Goal: Task Accomplishment & Management: Complete application form

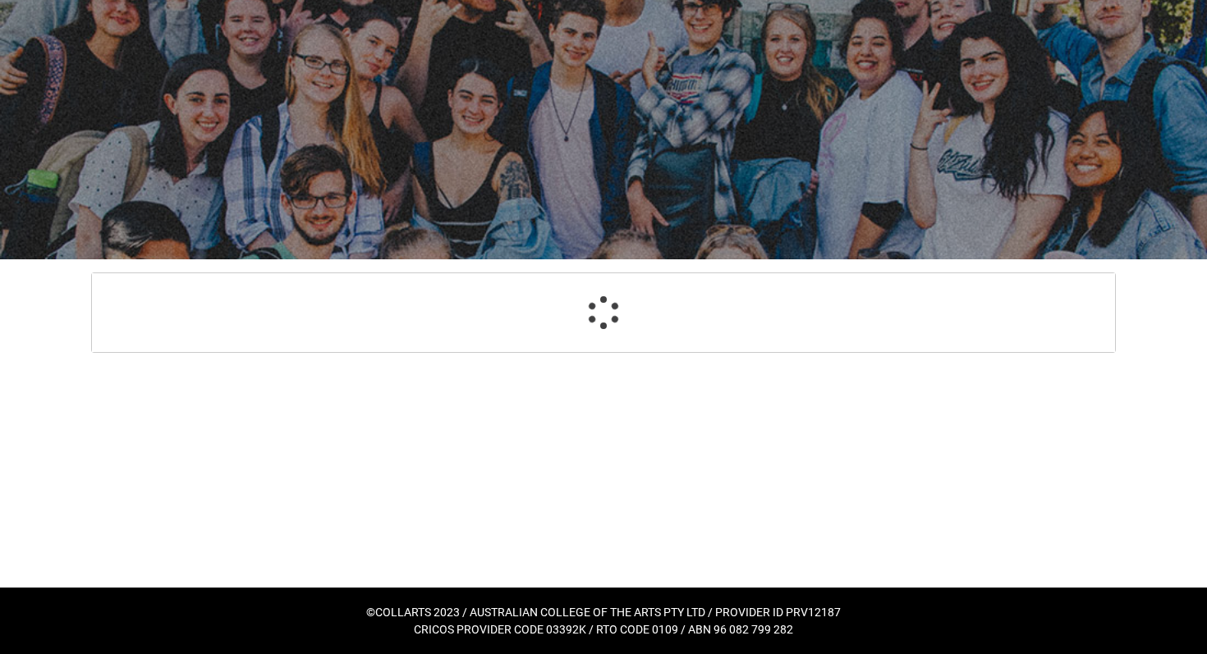
select select "GenderOptions.[DEMOGRAPHIC_DATA]"
select select "MailingCountry_Options.1101"
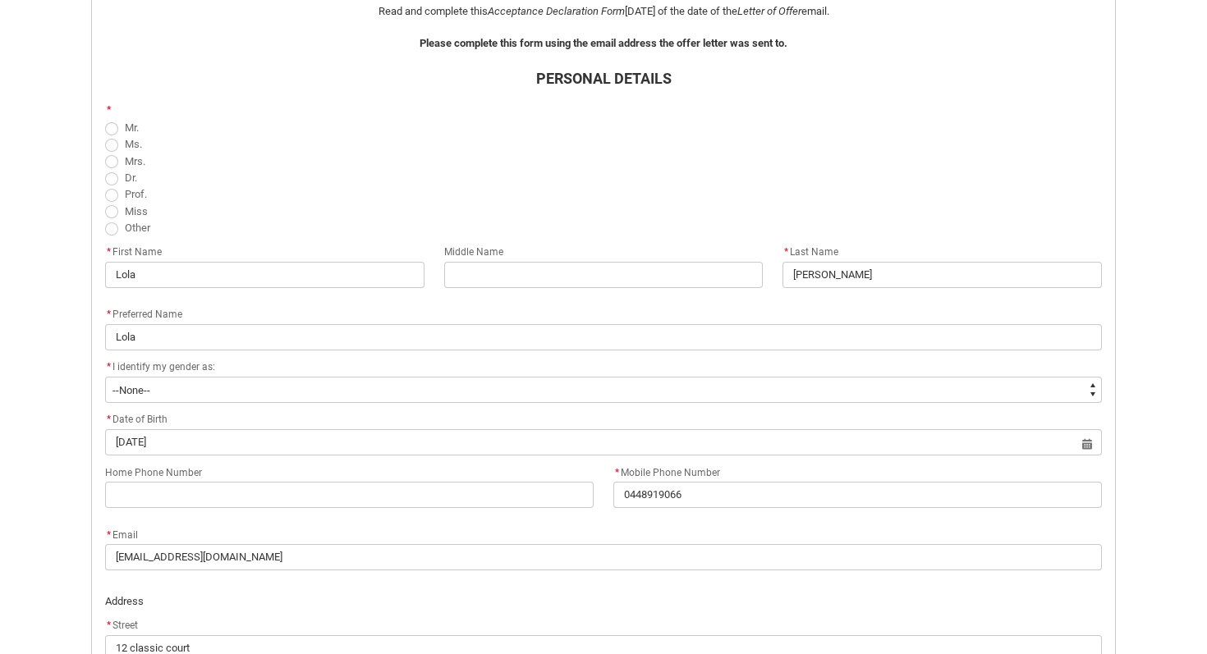
scroll to position [456, 0]
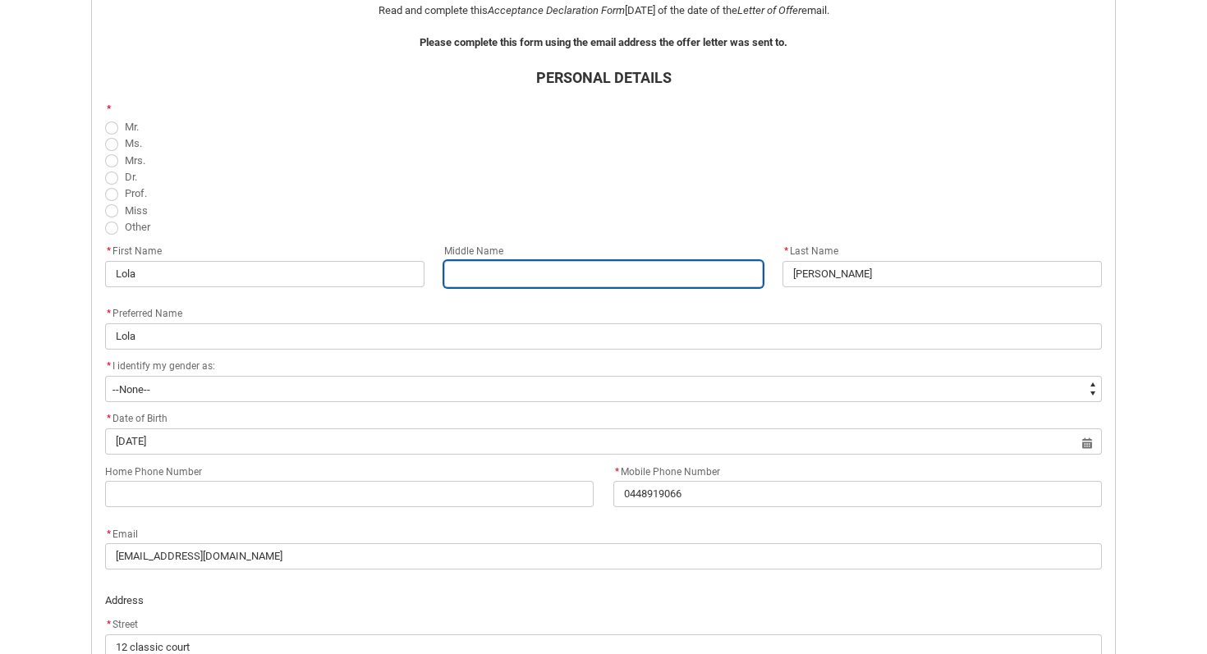
click at [505, 277] on input "REDU_Acceptance_Declaration flow" at bounding box center [603, 274] width 319 height 26
type lightning-primitive-input-simple "F"
type input "F"
type lightning-primitive-input-simple "Fr"
type input "Fr"
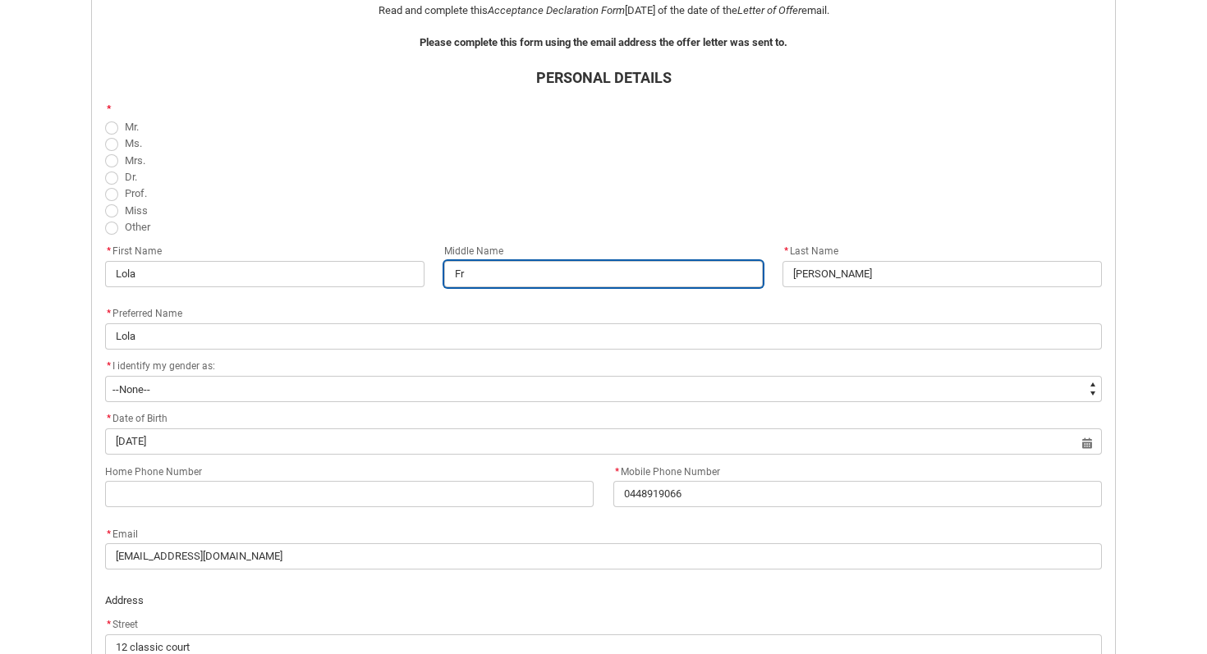
type lightning-primitive-input-simple "Fra"
type input "Fra"
type lightning-primitive-input-simple "[PERSON_NAME]"
type input "[PERSON_NAME]"
type lightning-primitive-input-simple "Franc"
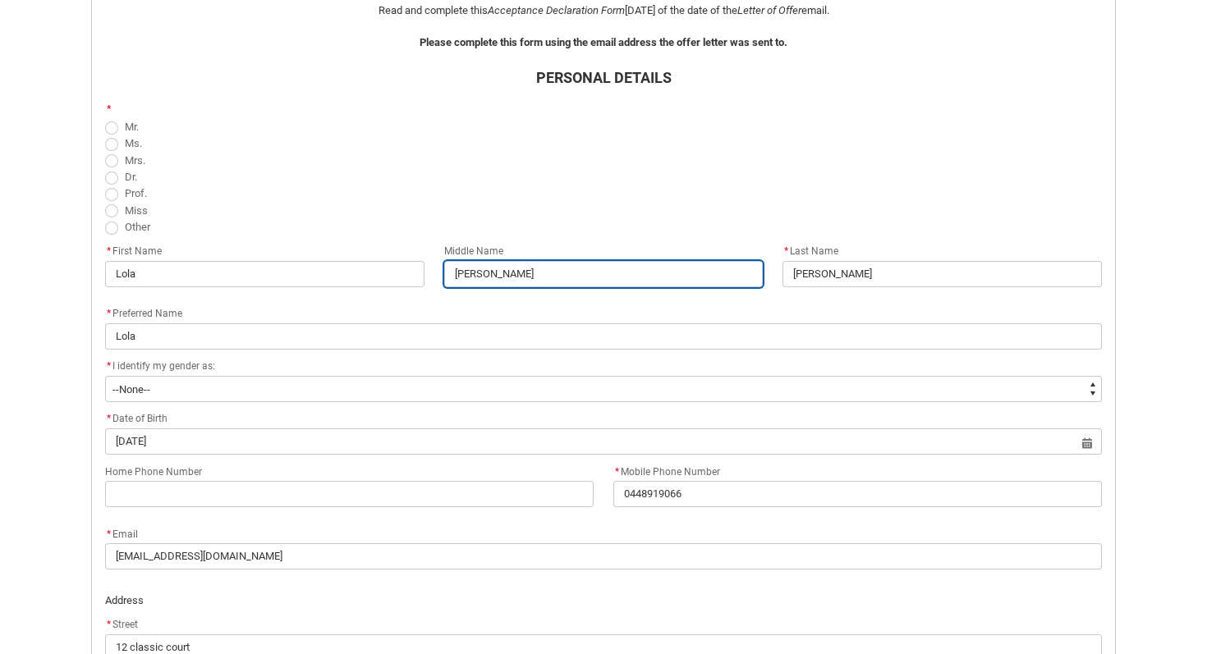
type input "Franc"
type lightning-primitive-input-simple "[GEOGRAPHIC_DATA]"
type input "[GEOGRAPHIC_DATA]"
type lightning-primitive-input-simple "[PERSON_NAME]"
type input "[PERSON_NAME]"
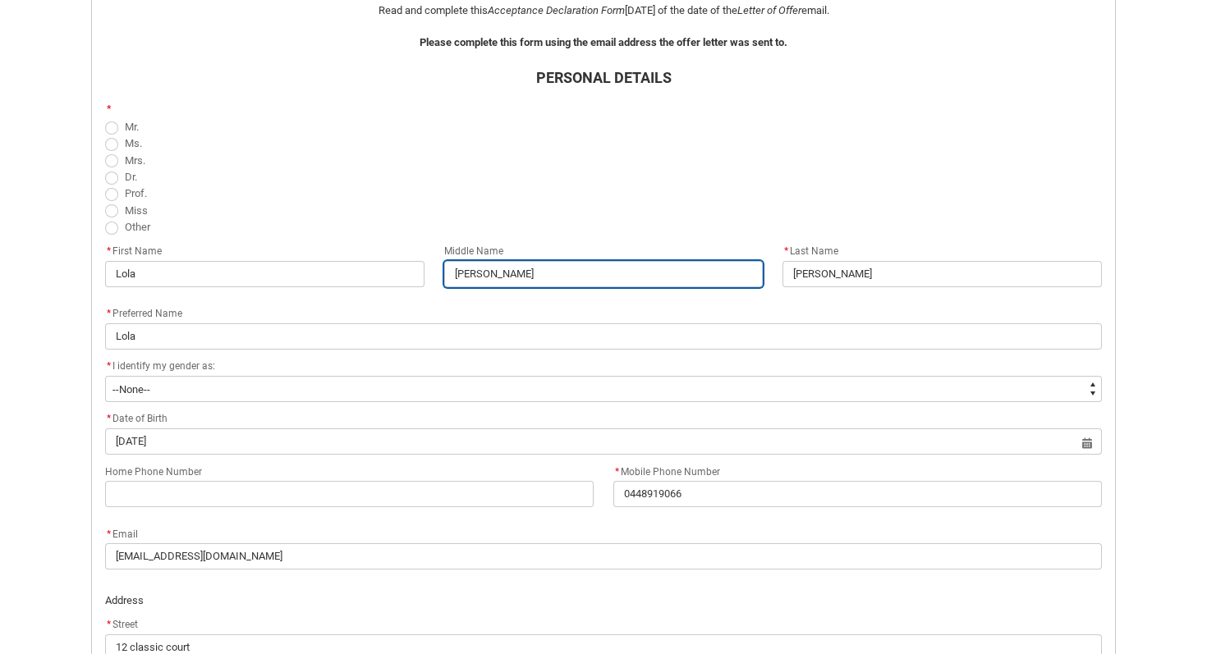
type lightning-primitive-input-simple "[PERSON_NAME]"
type input "[PERSON_NAME]"
type lightning-primitive-input-simple "[PERSON_NAME]"
type input "[PERSON_NAME]"
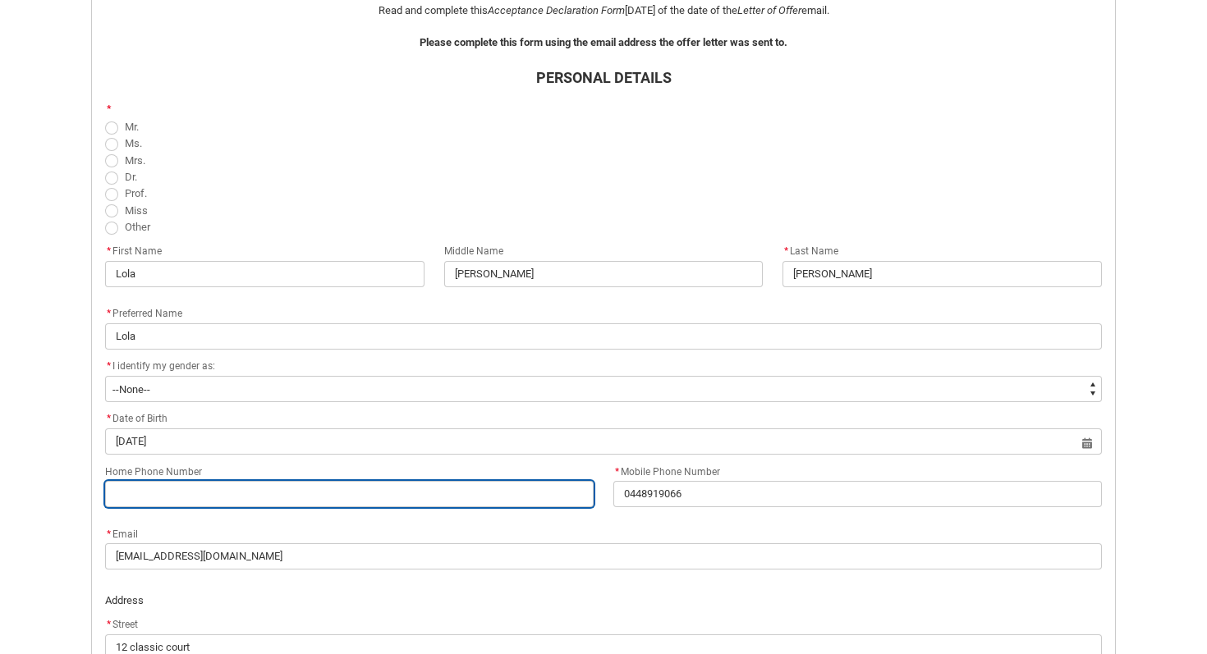
click at [224, 495] on input "Home Phone Number" at bounding box center [349, 494] width 488 height 26
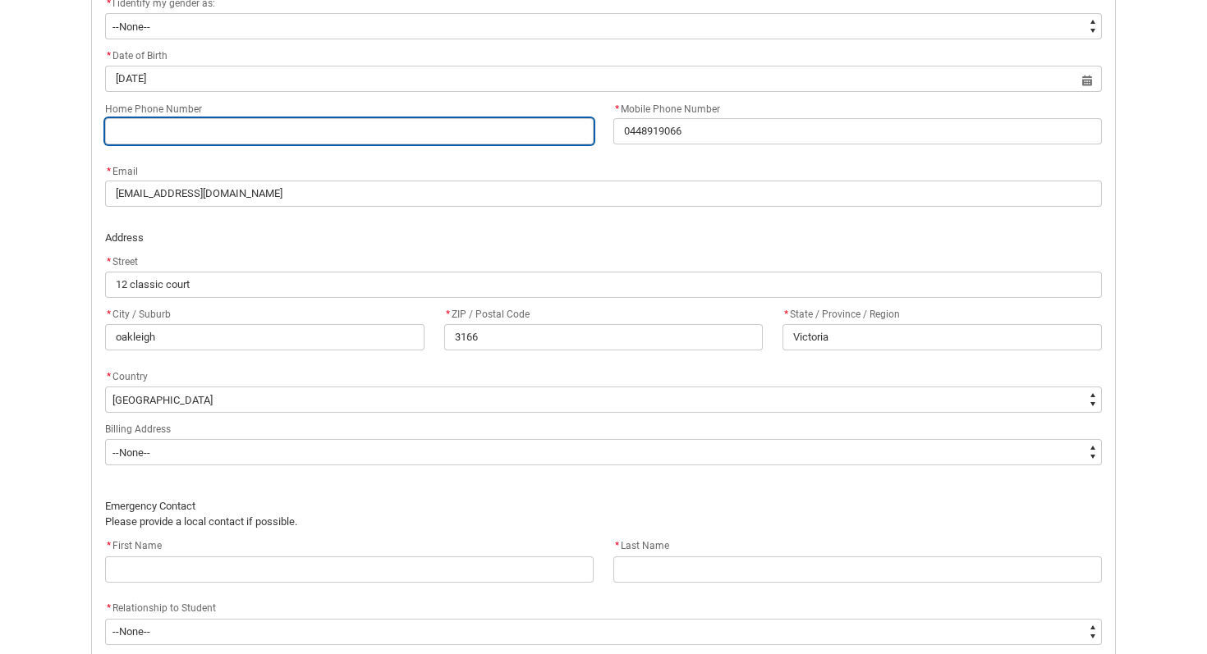
scroll to position [841, 0]
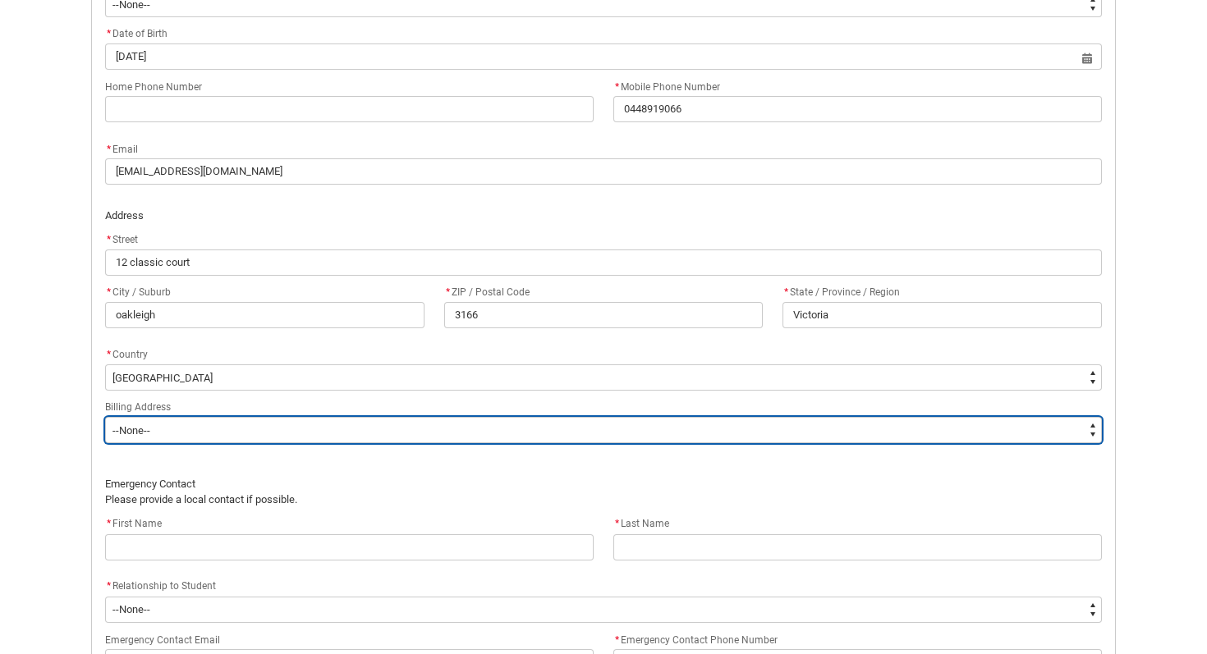
click at [209, 427] on select "--None-- Same as above Different to above - please complete below" at bounding box center [603, 430] width 997 height 26
type lightning-select "BillingAddressOption_Same"
select select "BillingAddressOption_Same"
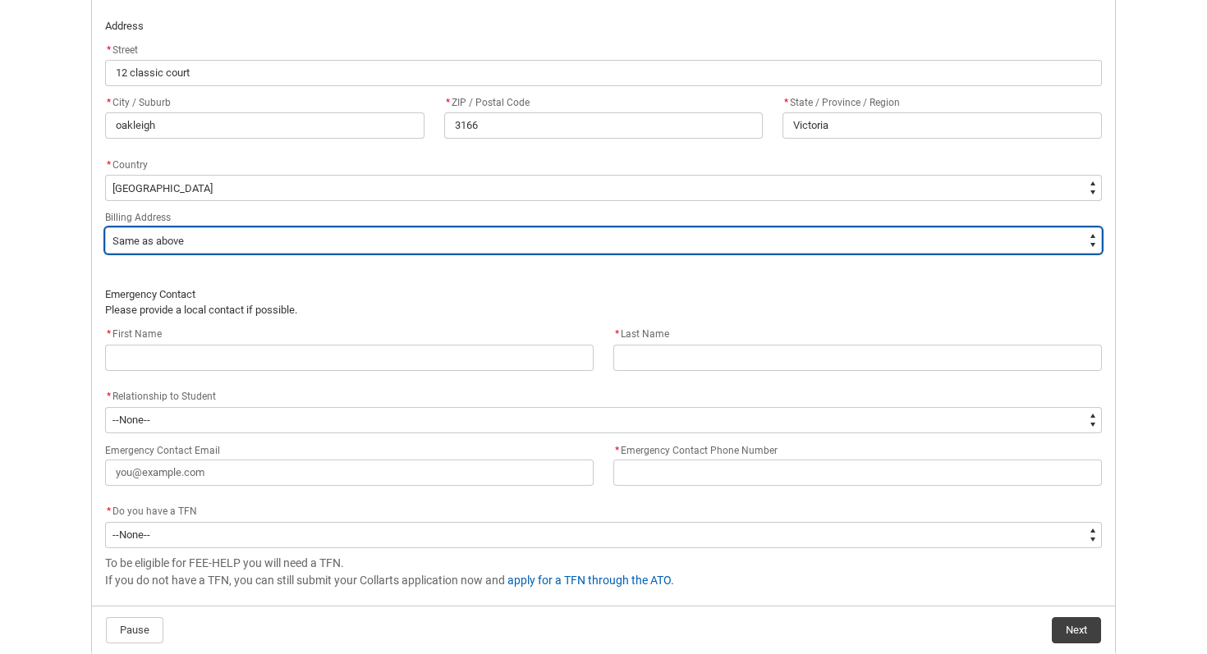
scroll to position [1035, 0]
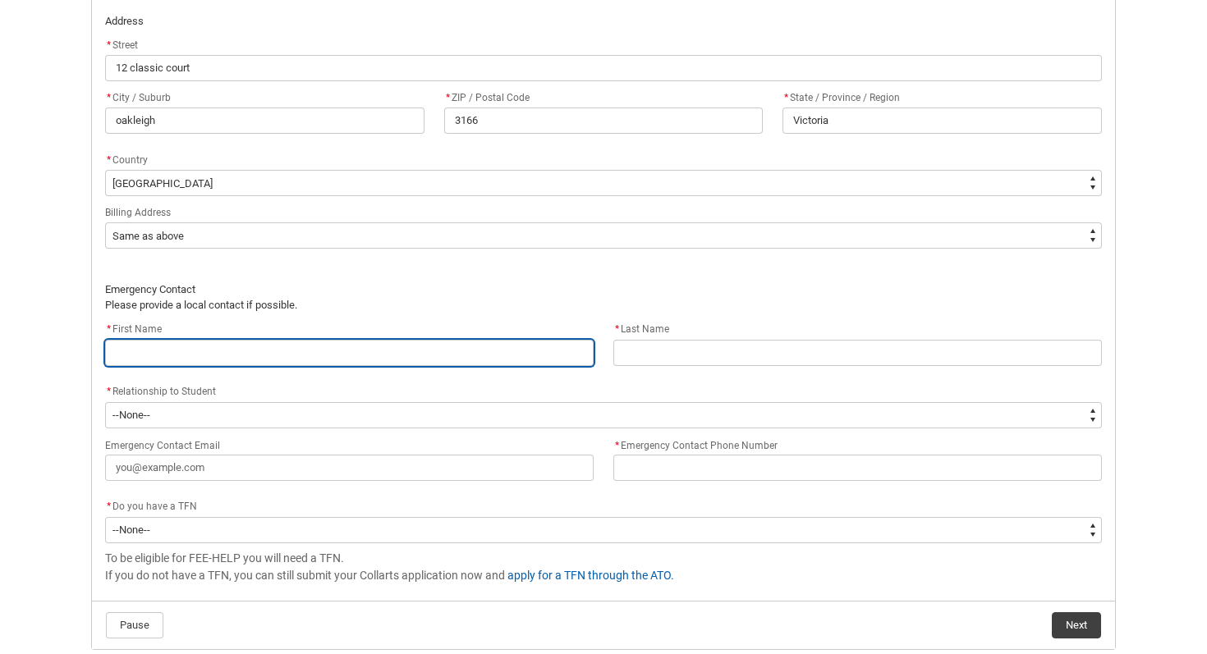
click at [183, 349] on input "REDU_Acceptance_Declaration flow" at bounding box center [349, 353] width 488 height 26
type lightning-primitive-input-simple "d"
type input "d"
type lightning-primitive-input-simple "da"
type input "da"
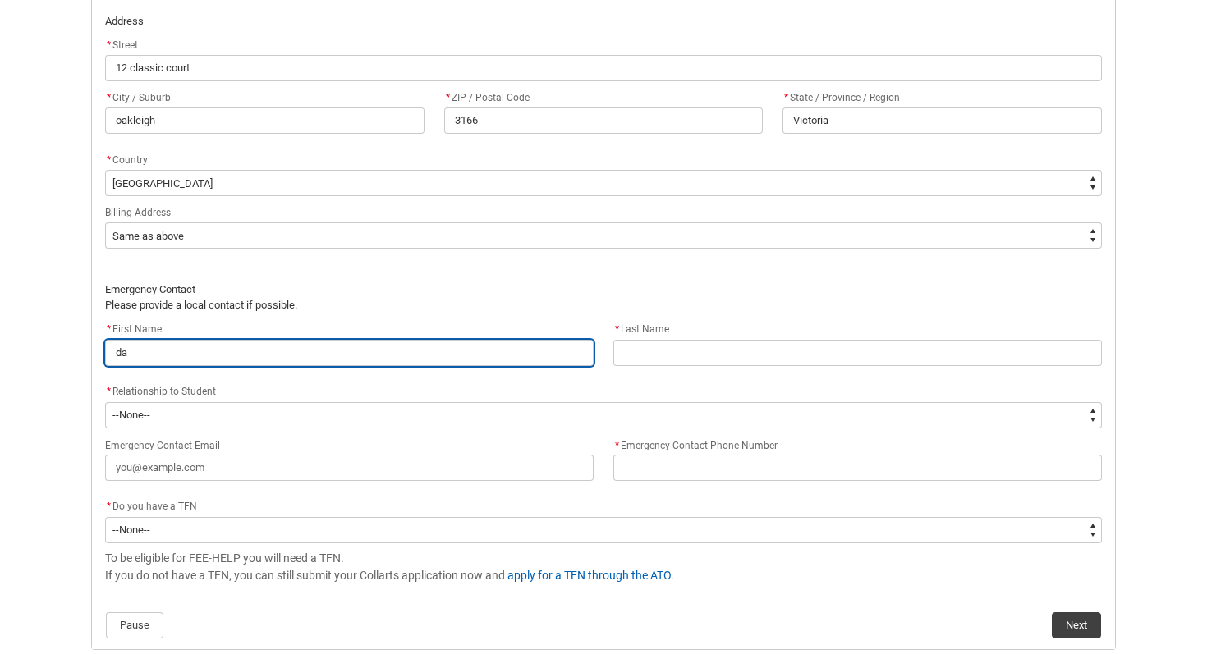
type lightning-primitive-input-simple "d"
type input "d"
type lightning-primitive-input-simple "D"
type input "D"
type lightning-primitive-input-simple "Da"
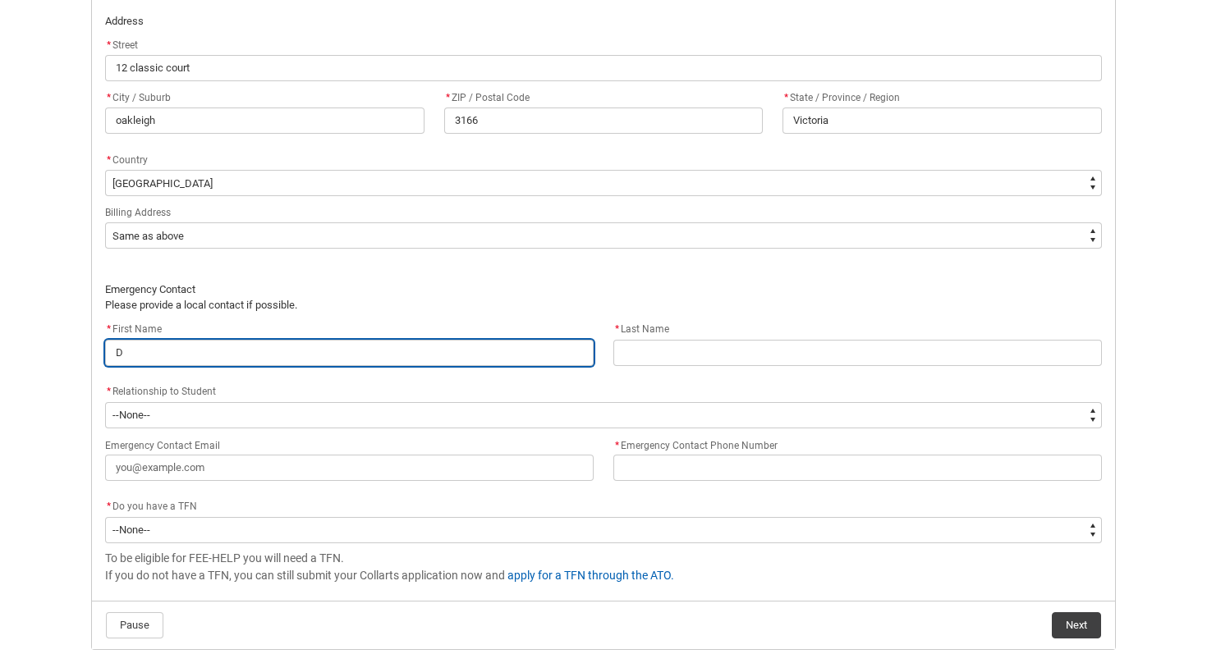
type input "Da"
type lightning-primitive-input-simple "Dav"
type input "Dav"
type lightning-primitive-input-simple "Davi"
type input "Davi"
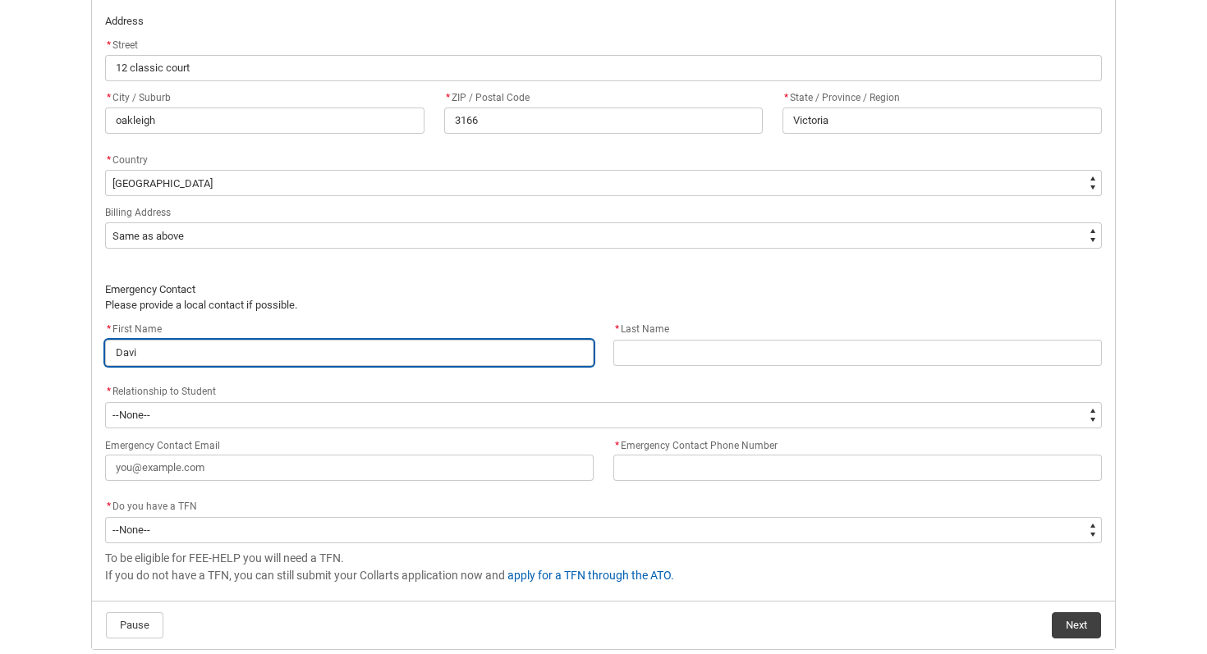
type lightning-primitive-input-simple "[PERSON_NAME]"
type input "[PERSON_NAME]"
type lightning-primitive-input-simple "[PERSON_NAME]"
type input "[PERSON_NAME]"
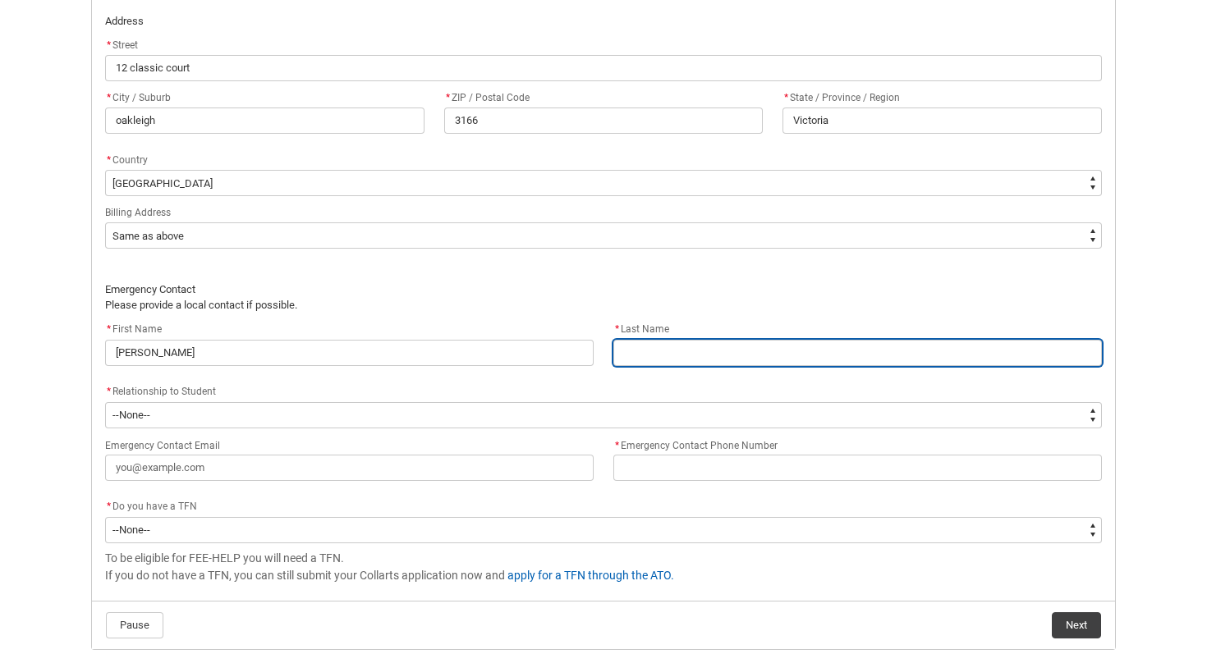
click at [639, 358] on input "REDU_Acceptance_Declaration flow" at bounding box center [857, 353] width 488 height 26
type lightning-primitive-input-simple "H"
type input "H"
type lightning-primitive-input-simple "Hi"
type input "Hi"
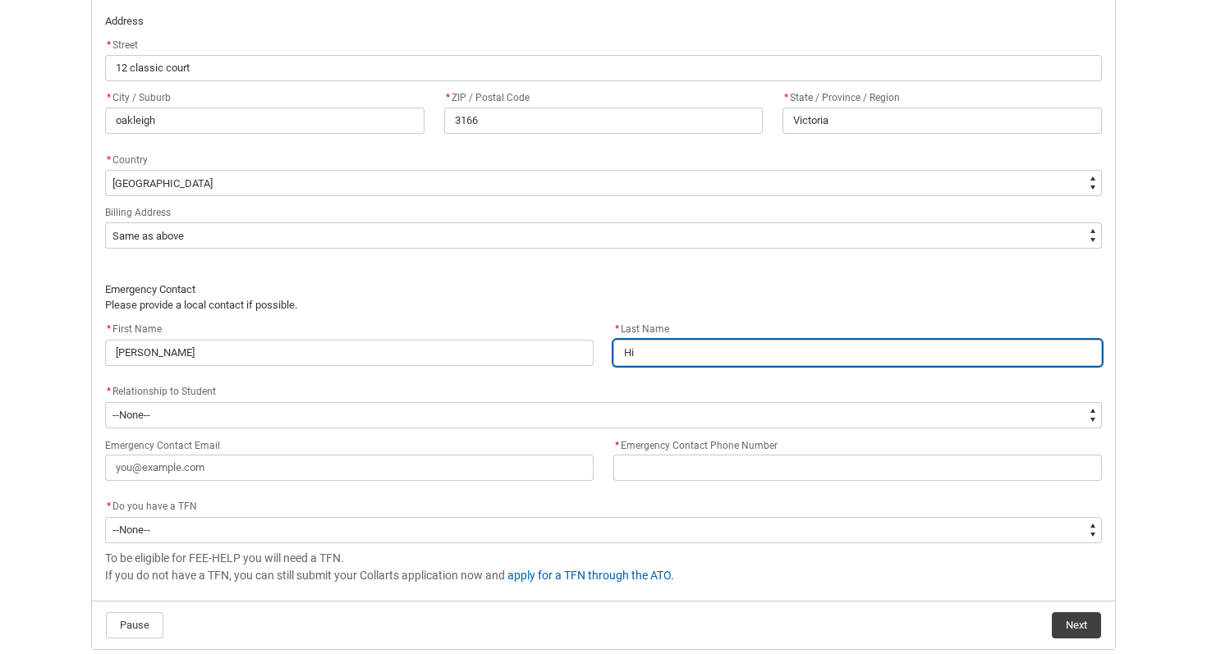
type lightning-primitive-input-simple "Hic"
type input "Hic"
type lightning-primitive-input-simple "Hick"
type input "Hick"
type lightning-primitive-input-simple "[PERSON_NAME]"
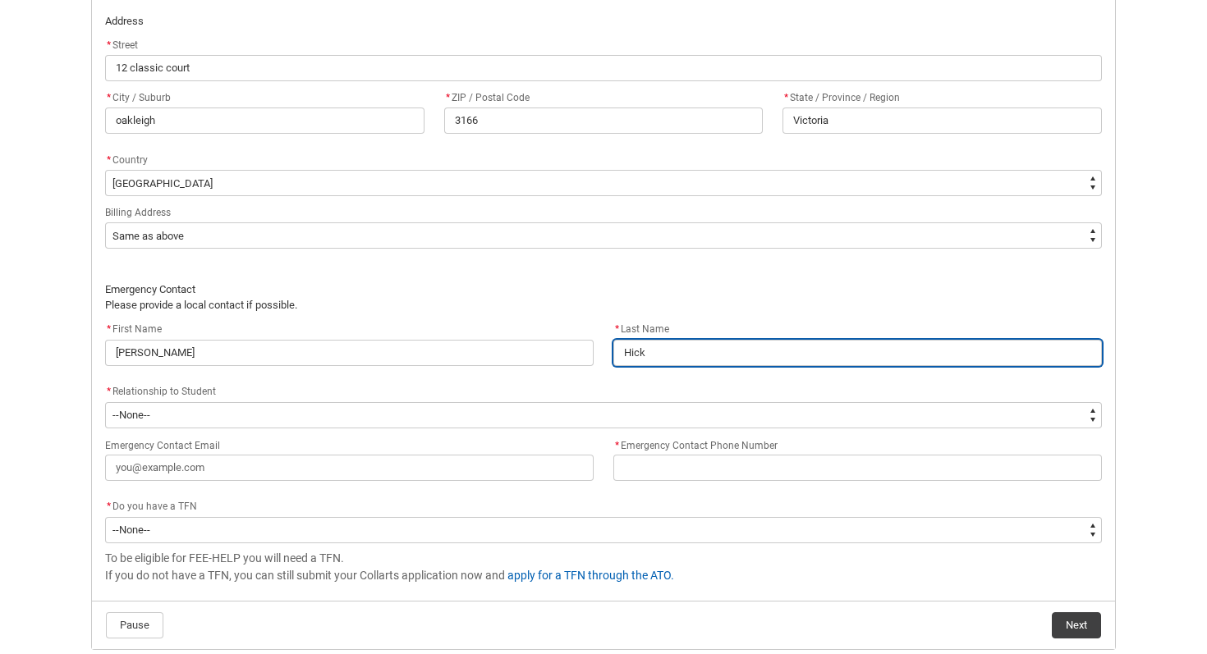
type input "[PERSON_NAME]"
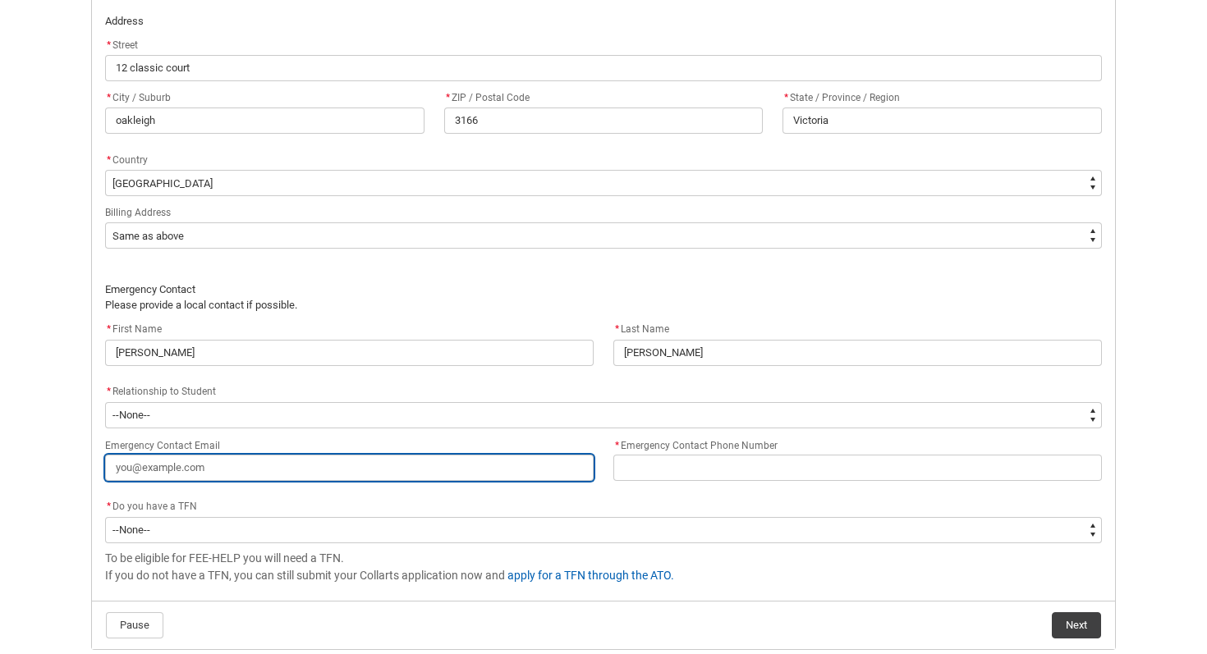
click at [300, 462] on input "Emergency Contact Email" at bounding box center [349, 468] width 488 height 26
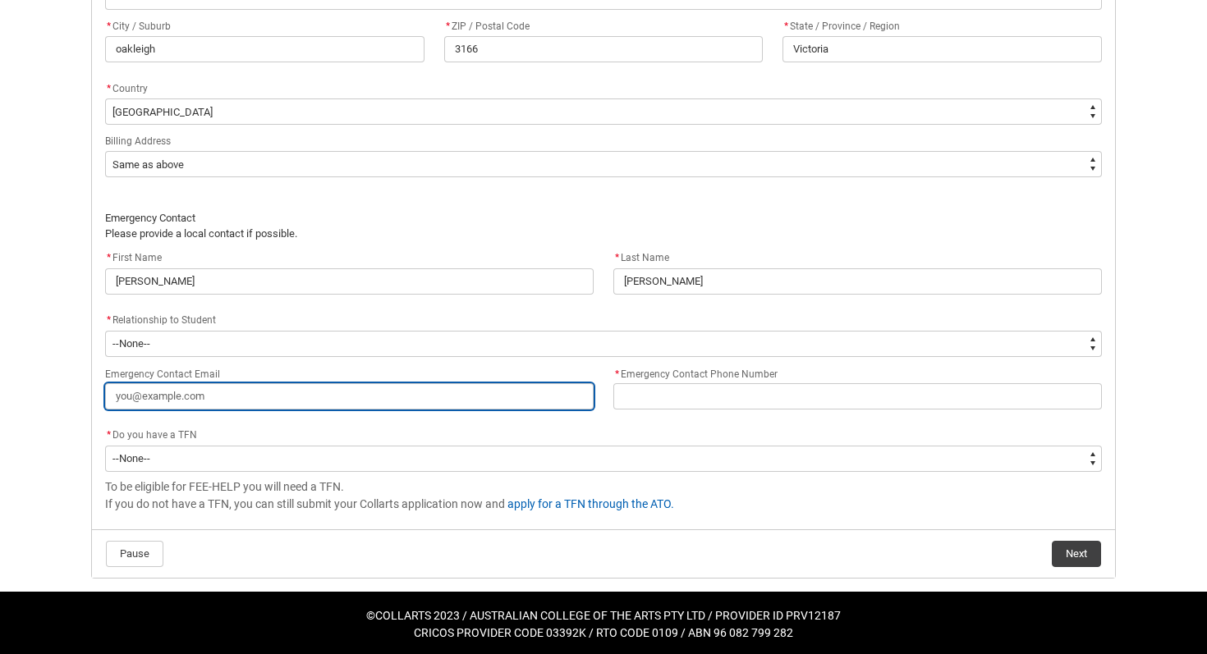
scroll to position [1107, 0]
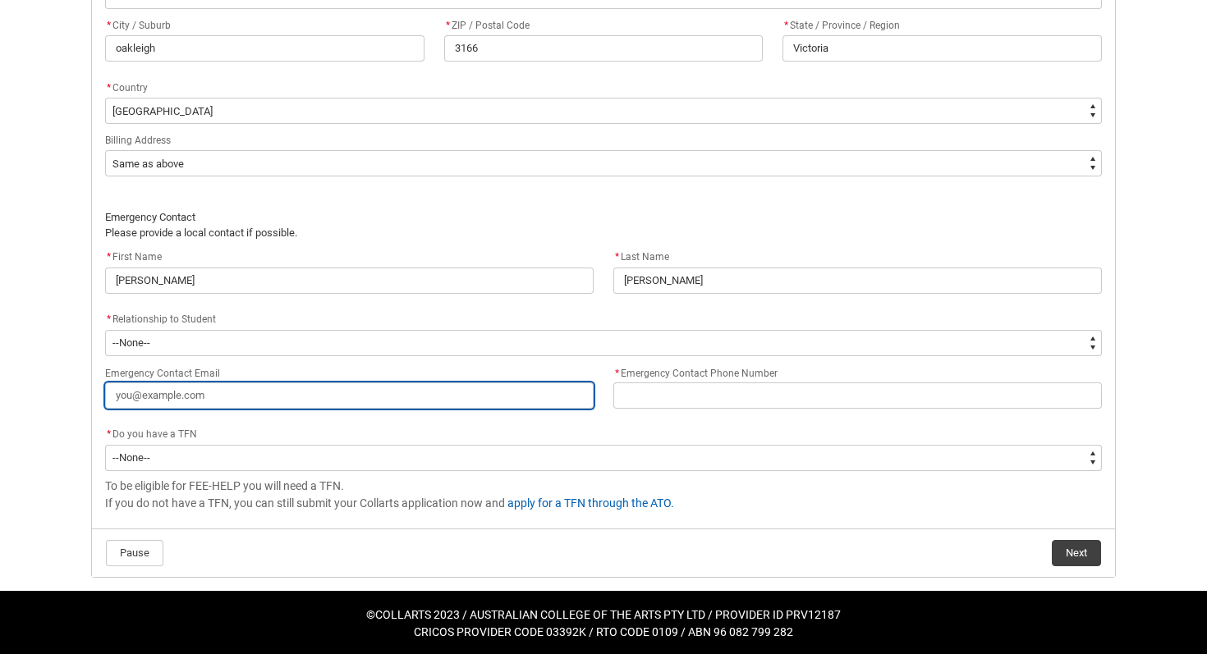
type lightning-primitive-input-simple "d"
type input "d"
type lightning-primitive-input-simple "da"
type input "da"
type lightning-primitive-input-simple "dav"
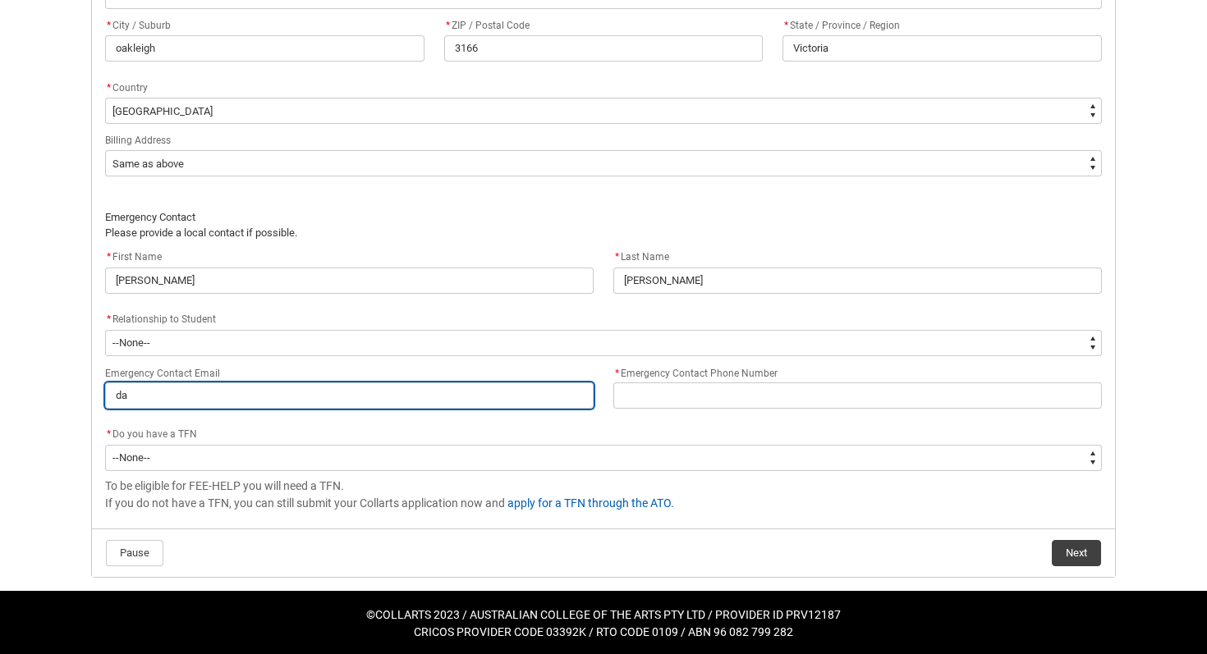
type input "dav"
type lightning-primitive-input-simple "davi"
type input "davi"
type lightning-primitive-input-simple "[PERSON_NAME]"
type input "[PERSON_NAME]"
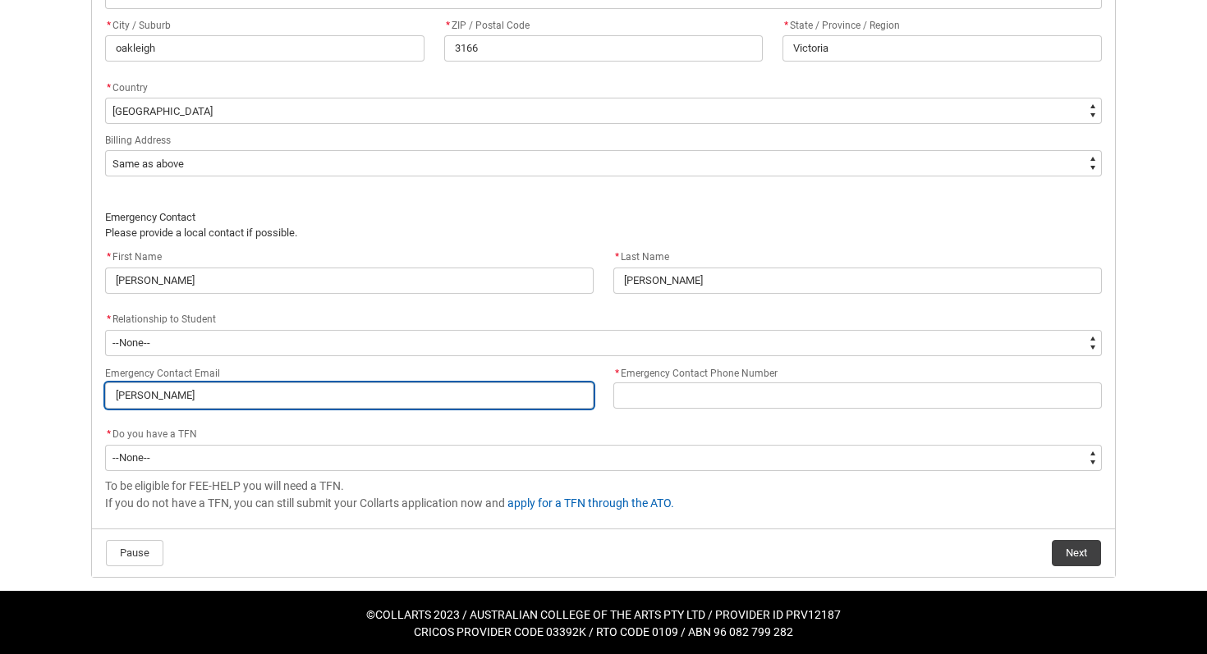
type lightning-primitive-input-simple "davidj"
type input "davidj"
type lightning-primitive-input-simple "davidjo"
type input "davidjo"
type lightning-primitive-input-simple "davidjoh"
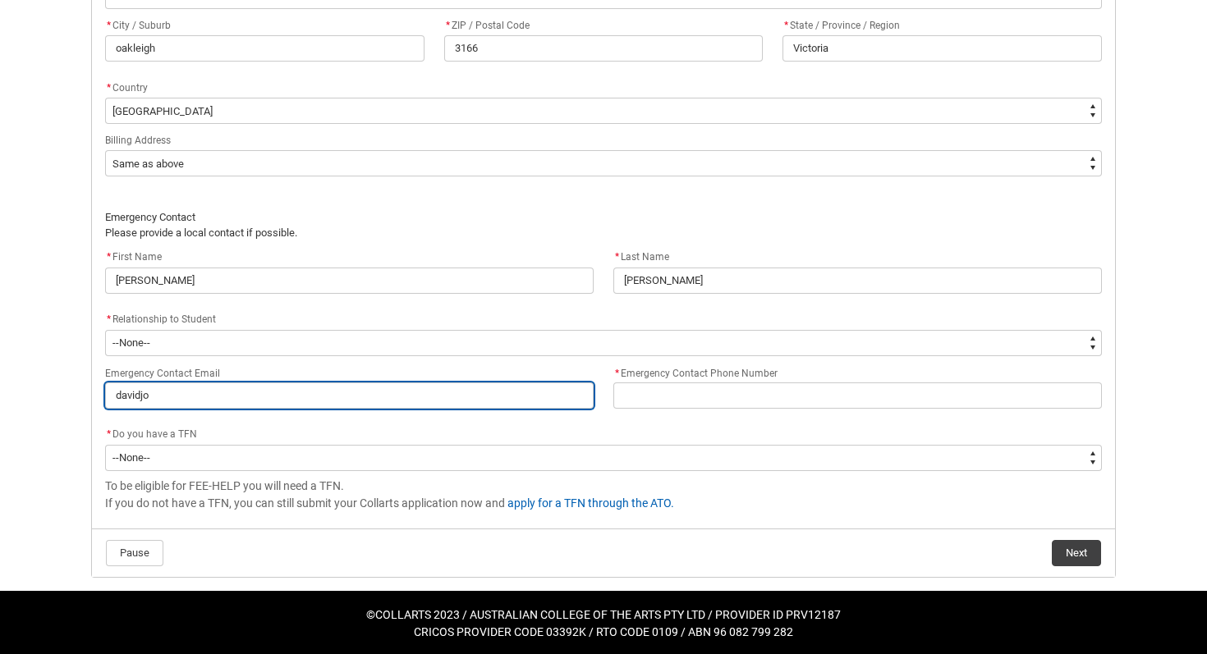
type input "davidjoh"
type lightning-primitive-input-simple "[PERSON_NAME]"
type input "[PERSON_NAME]"
type lightning-primitive-input-simple "davidjohnh"
type input "davidjohnh"
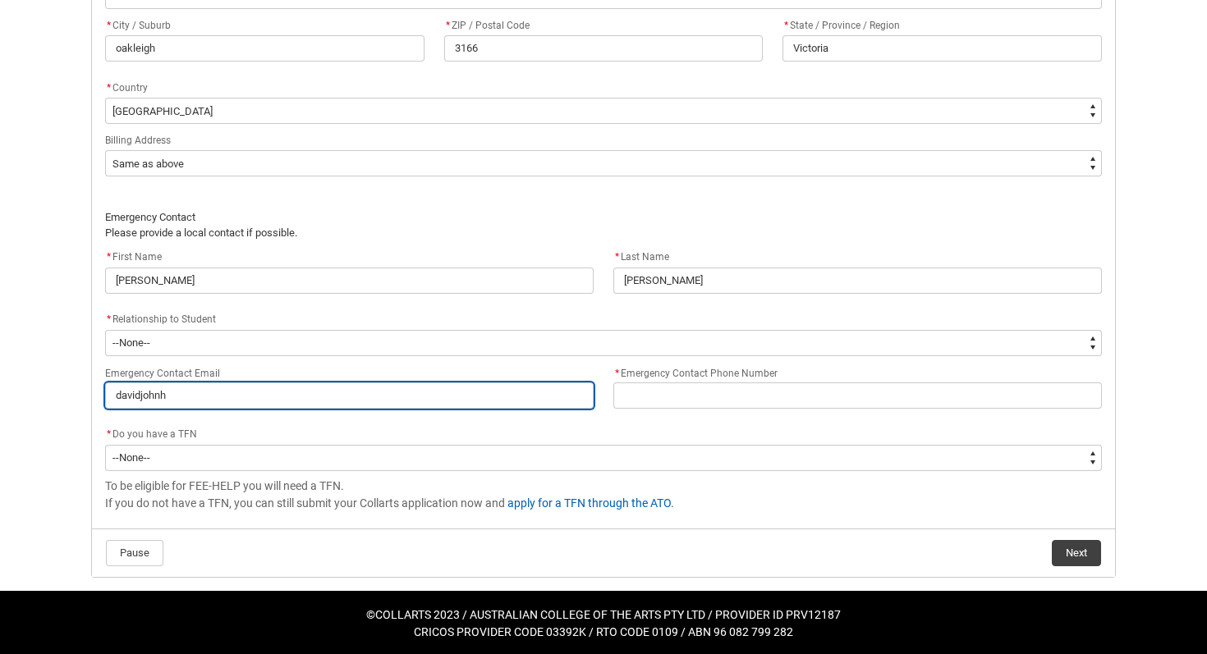
type lightning-primitive-input-simple "davidjohnhi"
type input "davidjohnhi"
type lightning-primitive-input-simple "davidjohnhic"
type input "davidjohnhic"
type lightning-primitive-input-simple "davidjohnhick"
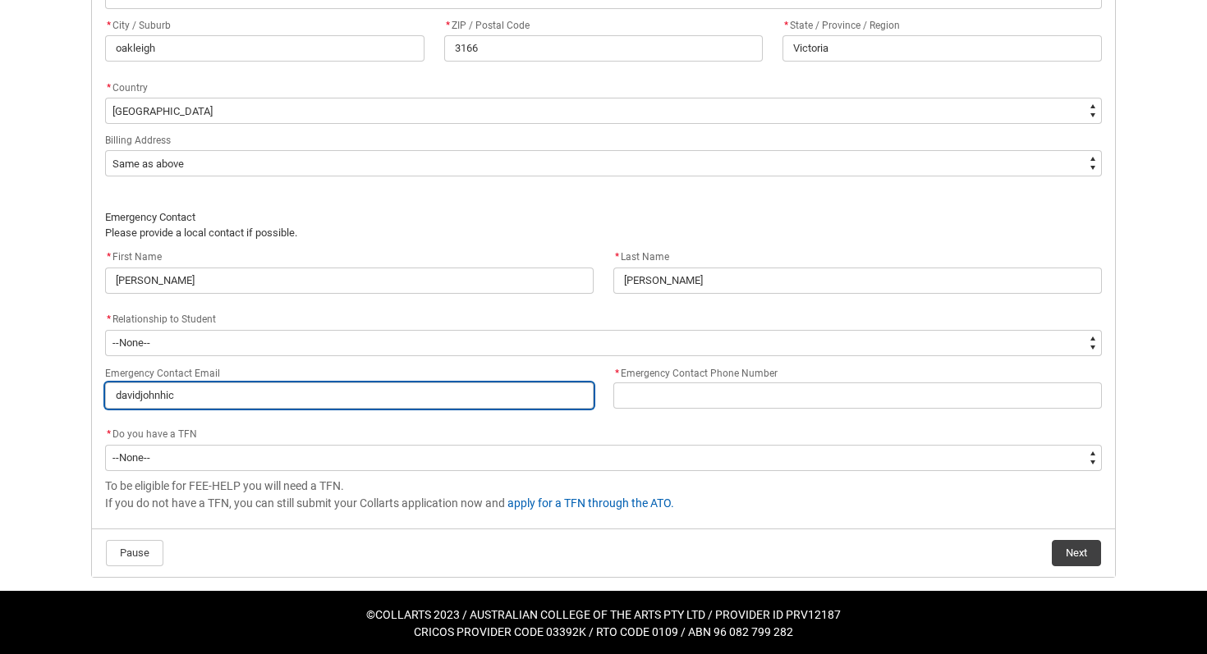
type input "davidjohnhick"
type lightning-primitive-input-simple "davidjohnhicks"
type input "davidjohnhicks"
type lightning-primitive-input-simple "davidjohnhicks@"
type input "davidjohnhicks@"
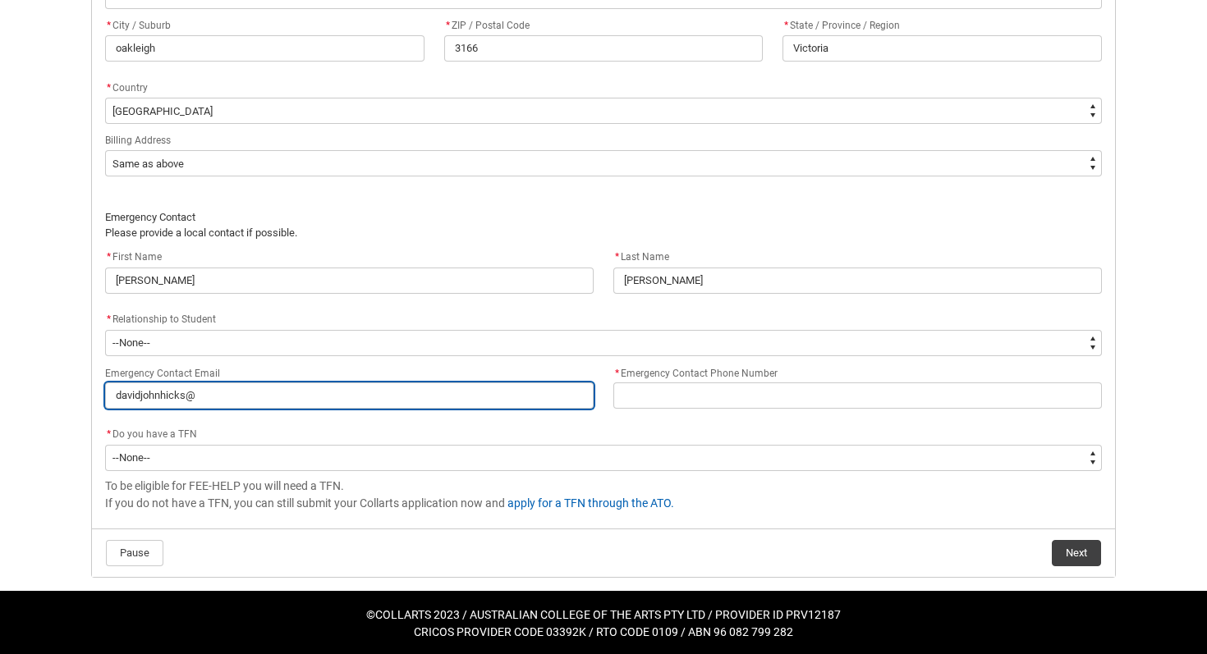
type lightning-primitive-input-simple "davidjohnhicks@m"
type input "davidjohnhicks@m"
type lightning-primitive-input-simple "davidjohnhicks@me"
type input "davidjohnhicks@me"
type lightning-primitive-input-simple "davidjohnhicks@me."
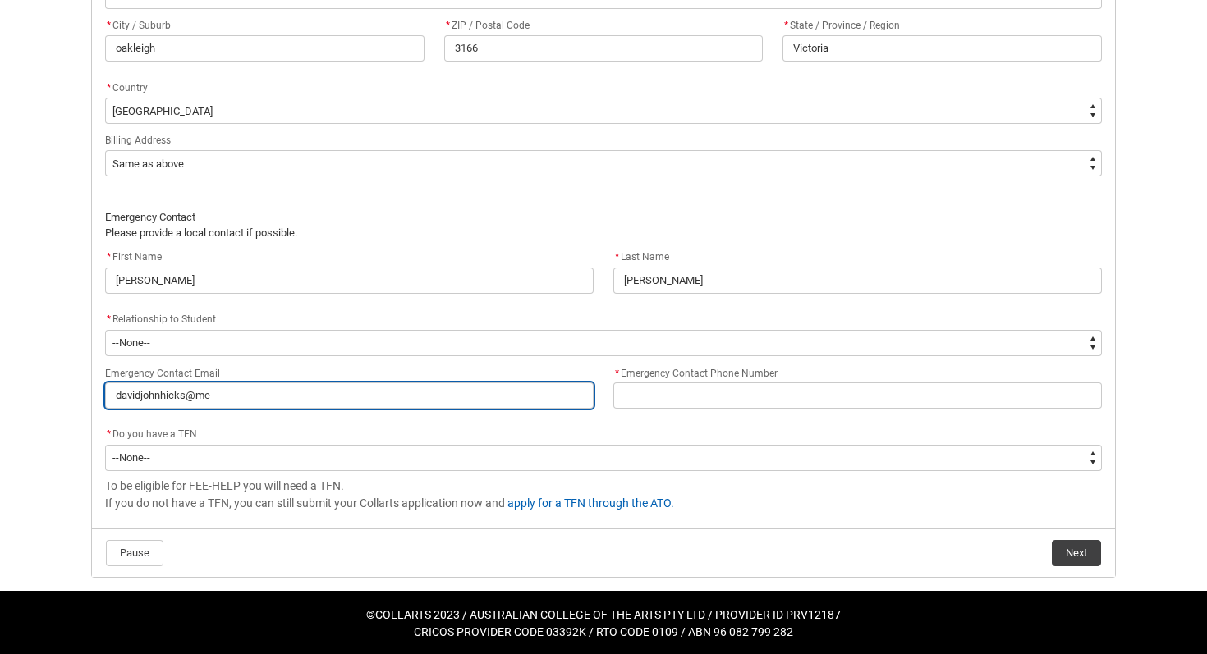
type input "davidjohnhicks@me."
type lightning-primitive-input-simple "davidjohnhicks@me.c"
type input "davidjohnhicks@me.c"
type lightning-primitive-input-simple "[EMAIL_ADDRESS][DOMAIN_NAME]"
type input "[EMAIL_ADDRESS][DOMAIN_NAME]"
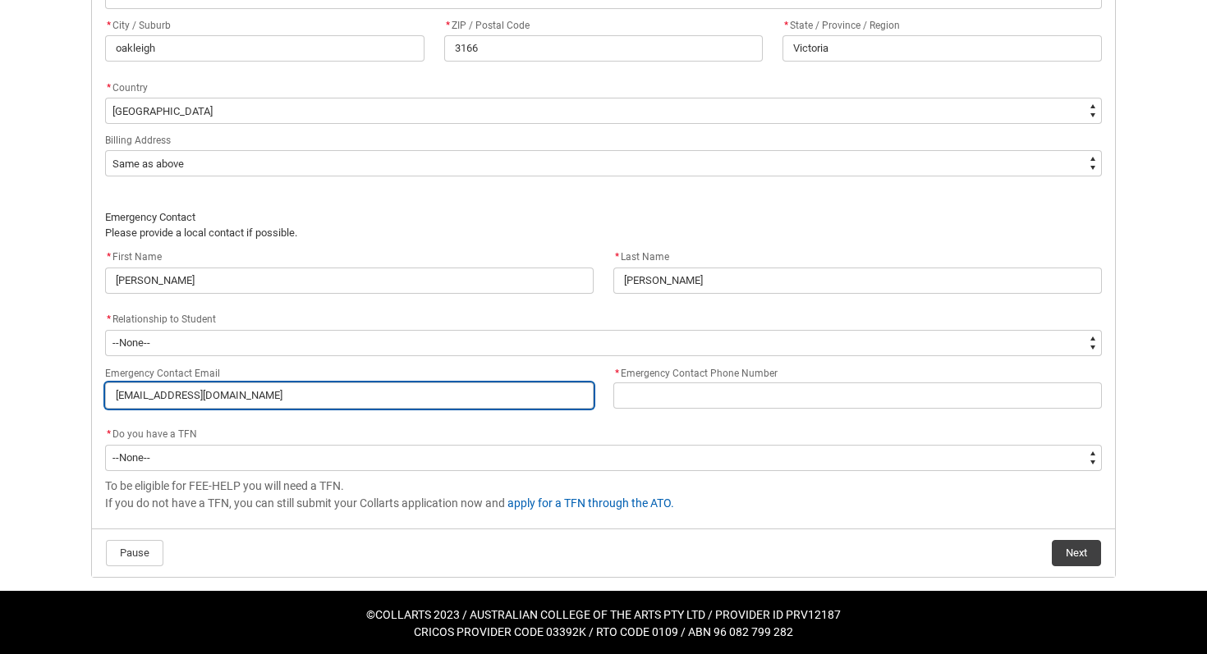
type lightning-primitive-input-simple "[EMAIL_ADDRESS][DOMAIN_NAME]"
type input "[EMAIL_ADDRESS][DOMAIN_NAME]"
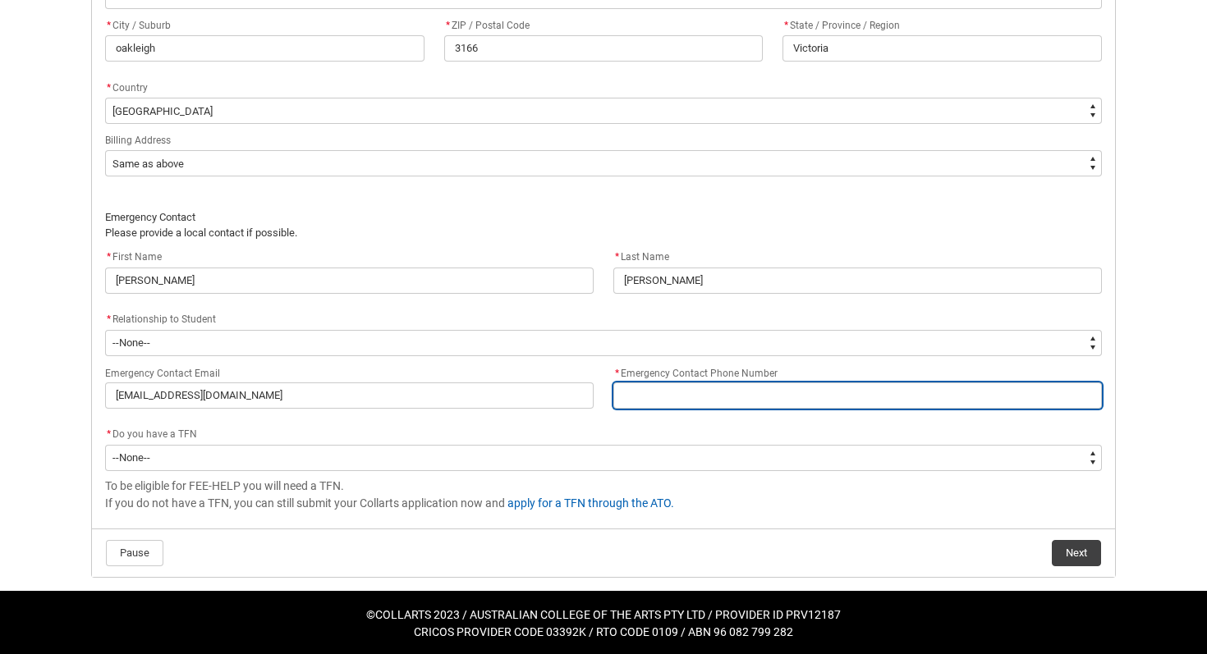
click at [640, 398] on input "* Emergency Contact Phone Number" at bounding box center [857, 396] width 488 height 26
type lightning-primitive-input-simple "0"
type input "0"
type lightning-primitive-input-simple "04"
type input "04"
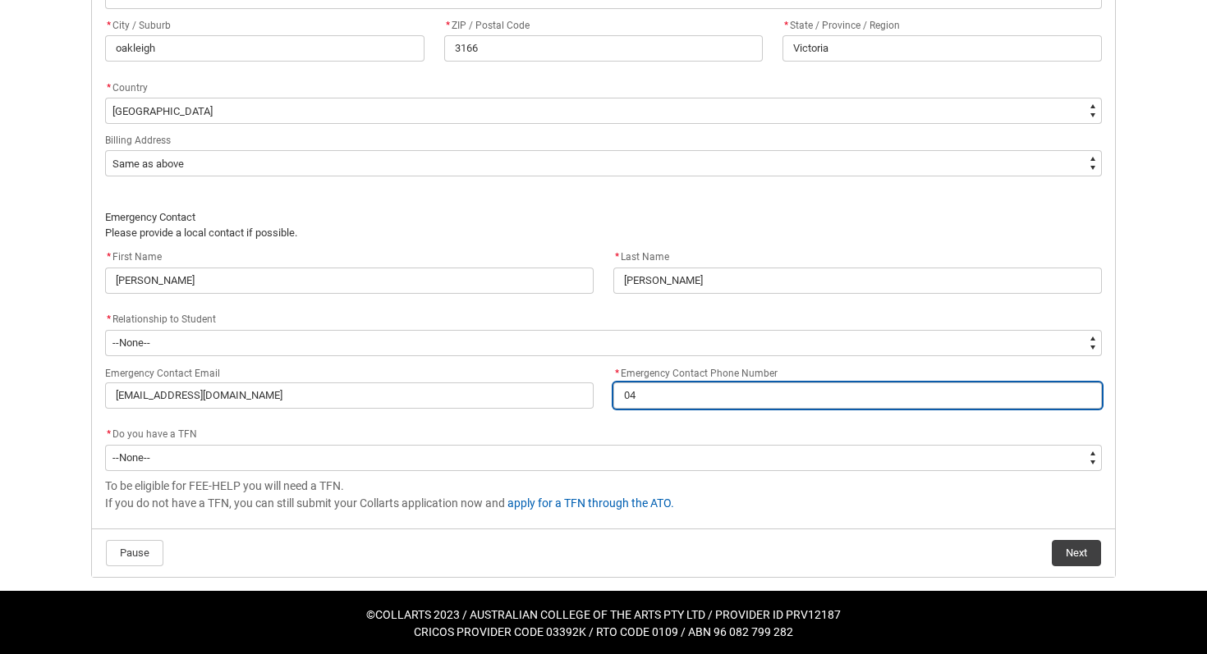
type lightning-primitive-input-simple "040"
type input "040"
type lightning-primitive-input-simple "0400"
type input "0400"
type lightning-primitive-input-simple "04007"
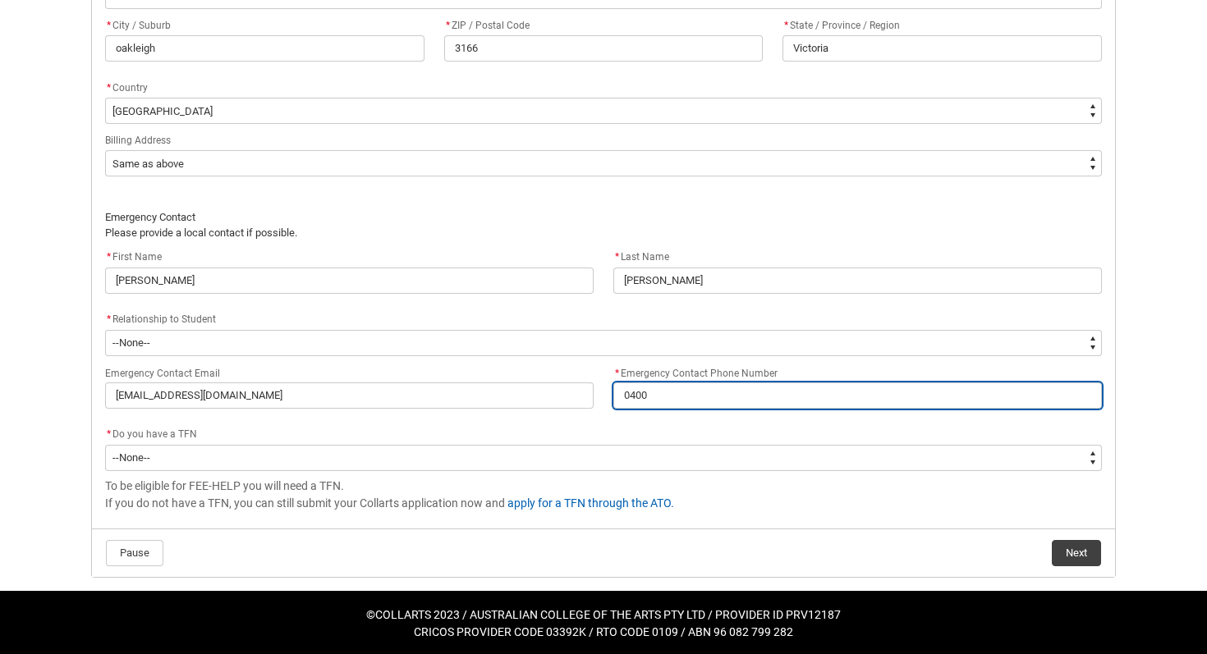
type input "04007"
type lightning-primitive-input-simple "040076"
type input "040076"
type lightning-primitive-input-simple "0400764"
type input "0400764"
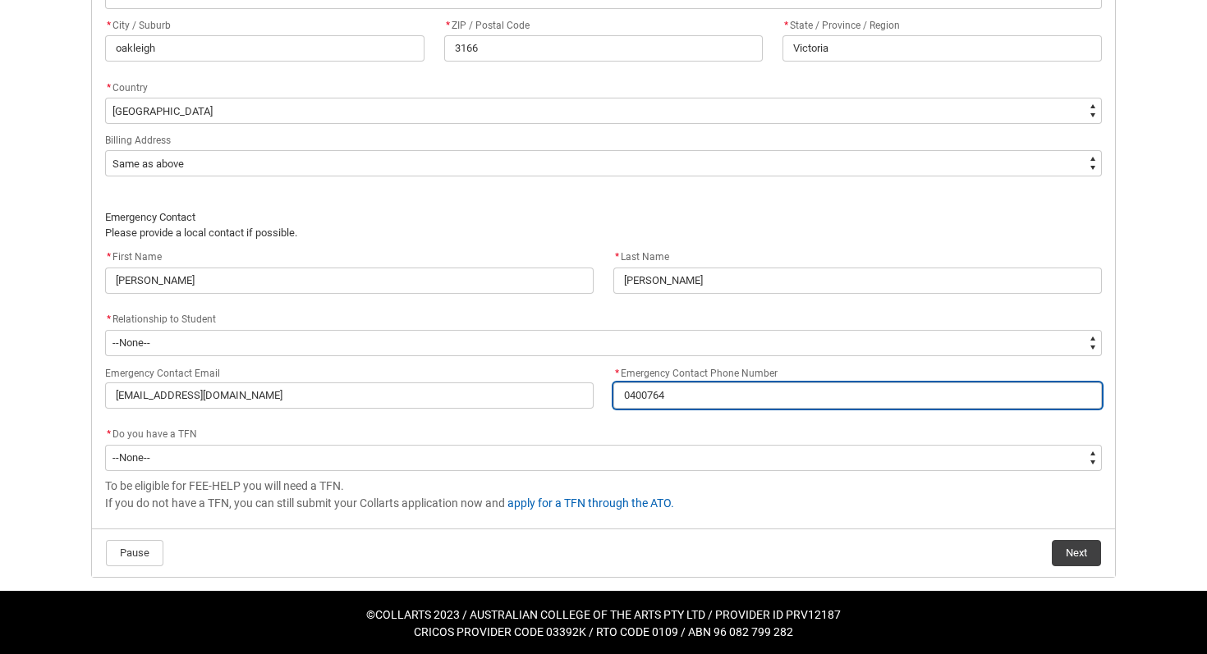
type lightning-primitive-input-simple "04007642"
type input "04007642"
type lightning-primitive-input-simple "040076425"
type input "040076425"
type lightning-primitive-input-simple "0400764254"
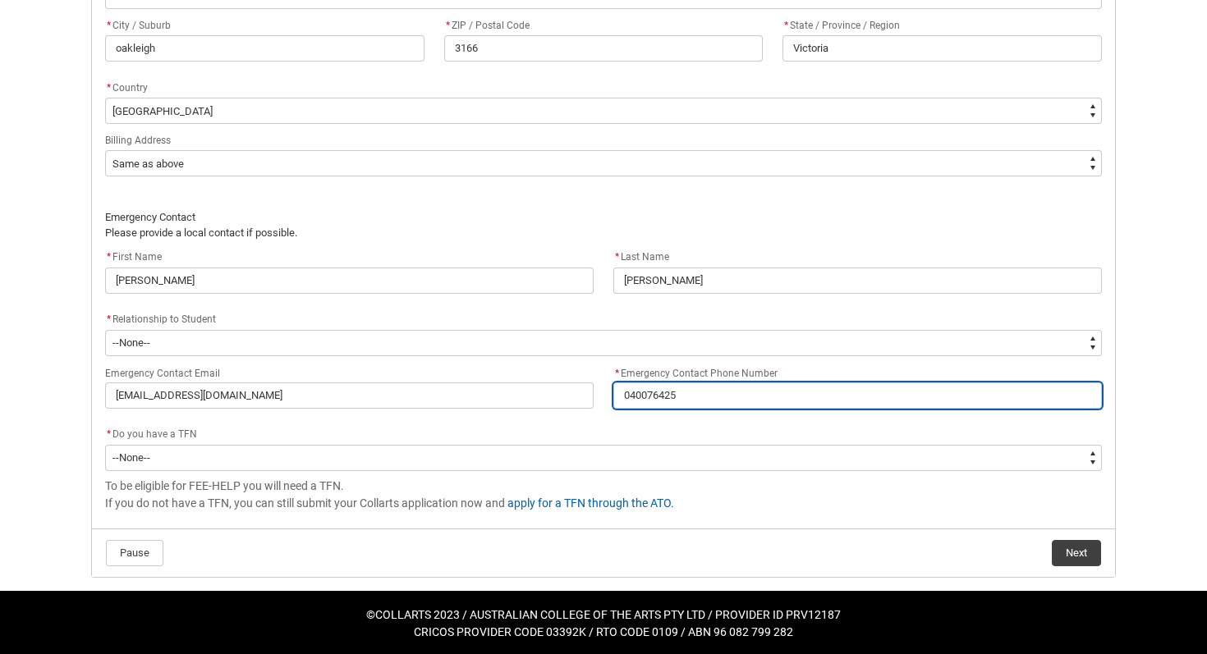
type input "0400764254"
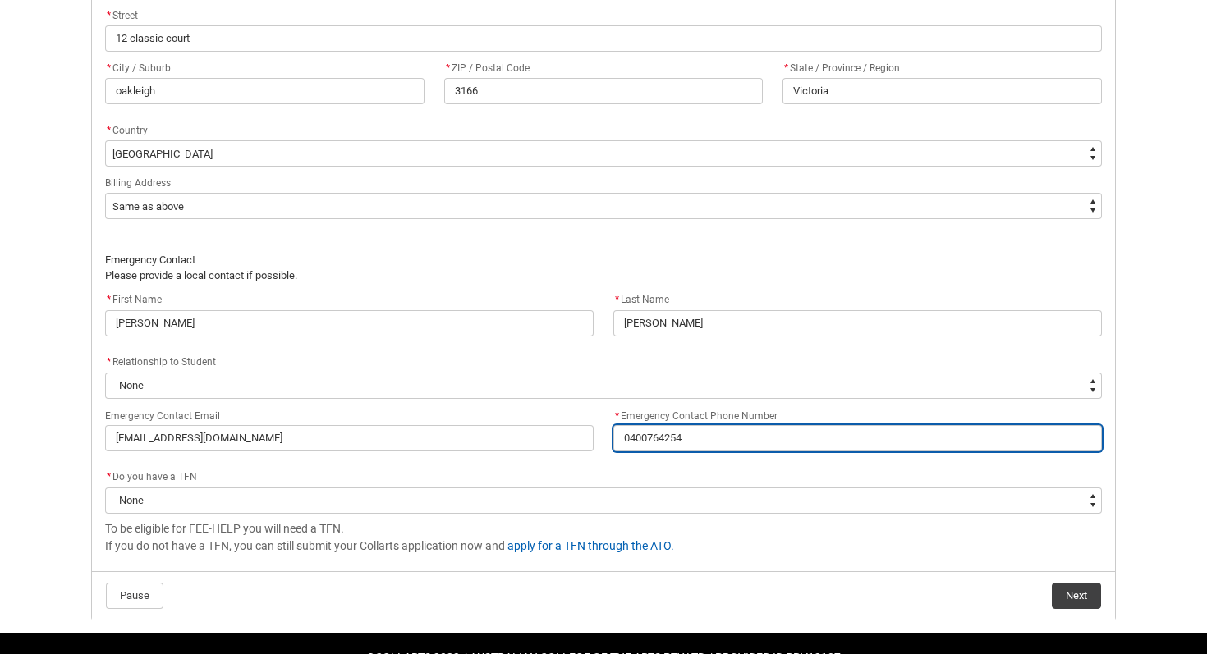
scroll to position [1066, 0]
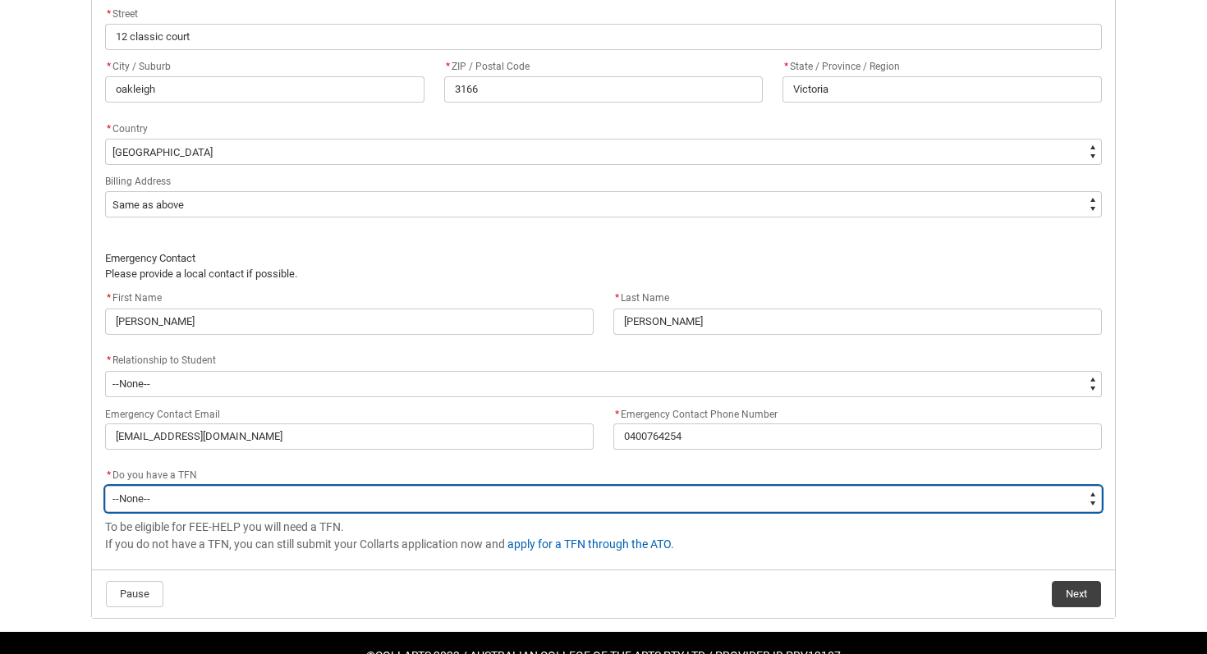
click at [181, 496] on select "--None-- Yes No" at bounding box center [603, 499] width 997 height 26
type lightning-select "Choice_Yes"
select select "Choice_Yes"
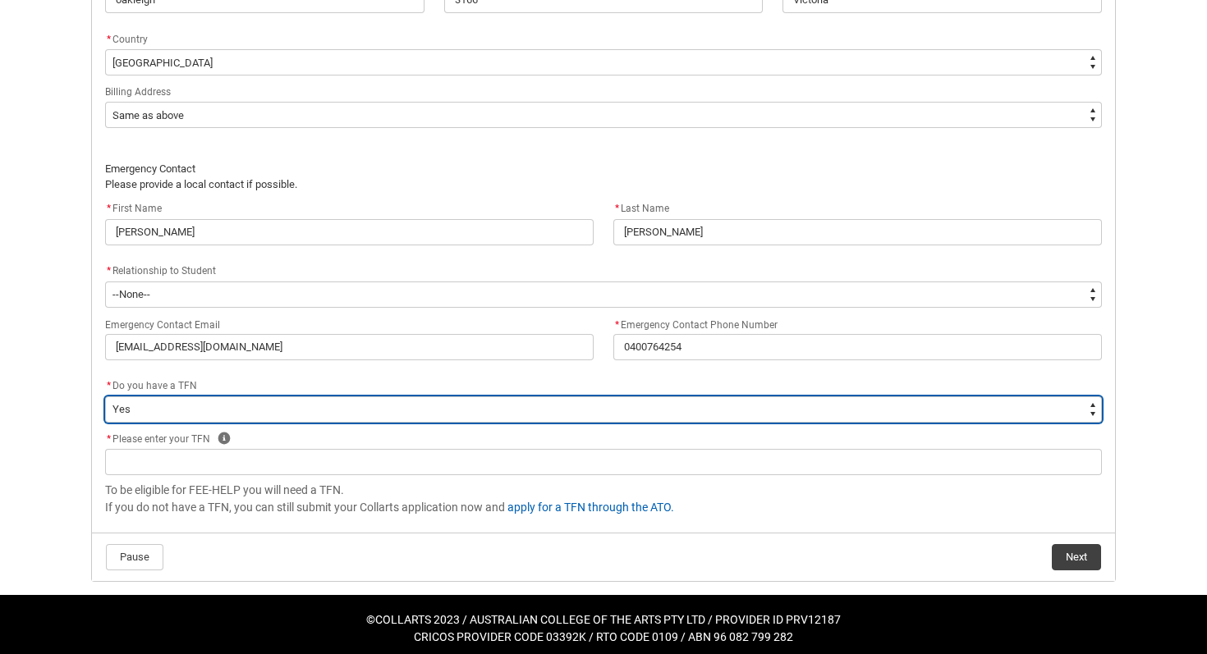
scroll to position [1163, 0]
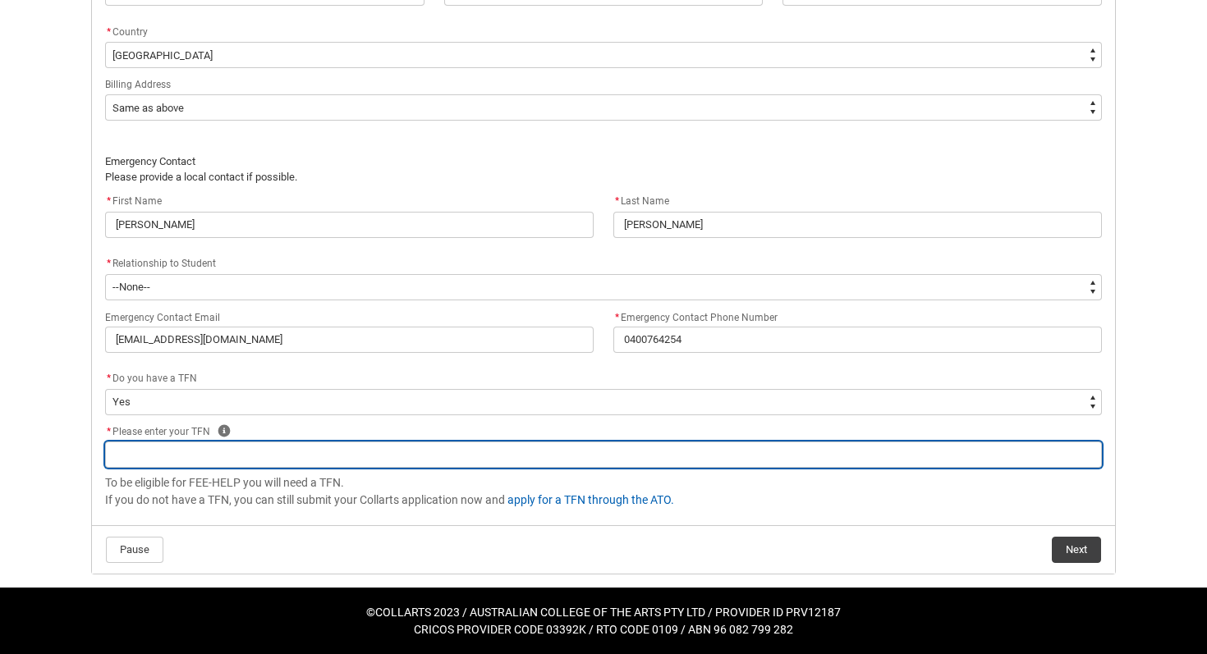
click at [181, 462] on input "REDU_Acceptance_Declaration flow" at bounding box center [603, 455] width 997 height 26
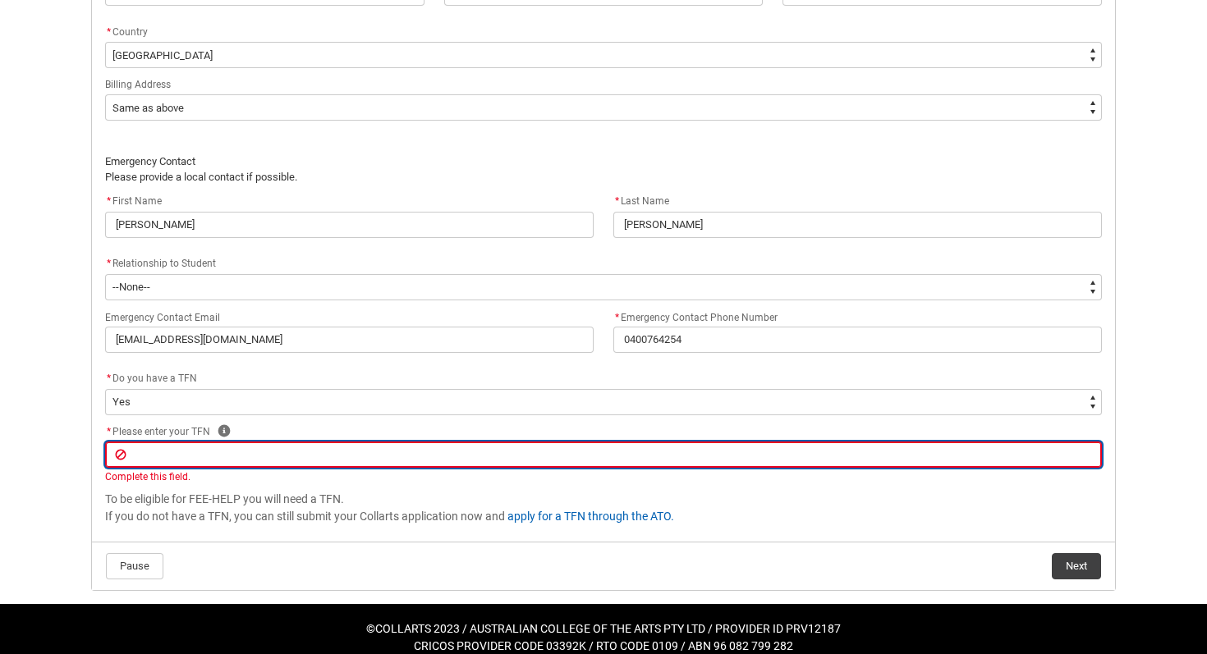
paste input "[URL][DOMAIN_NAME]"
type lightning-primitive-input-simple "[URL][DOMAIN_NAME]"
type input "[URL][DOMAIN_NAME]"
click at [451, 442] on input "[URL][DOMAIN_NAME]" at bounding box center [603, 455] width 997 height 26
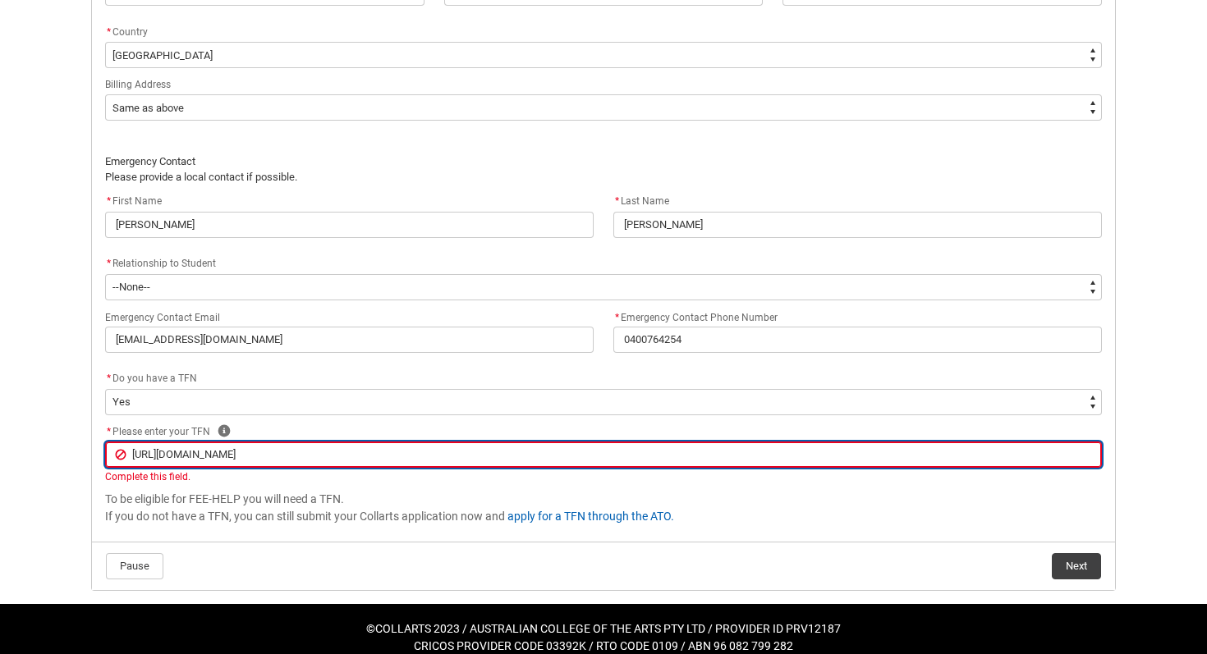
click at [451, 442] on input "[URL][DOMAIN_NAME]" at bounding box center [603, 455] width 997 height 26
paste input "696952164"
type lightning-primitive-input-simple "696952164"
type input "696952164"
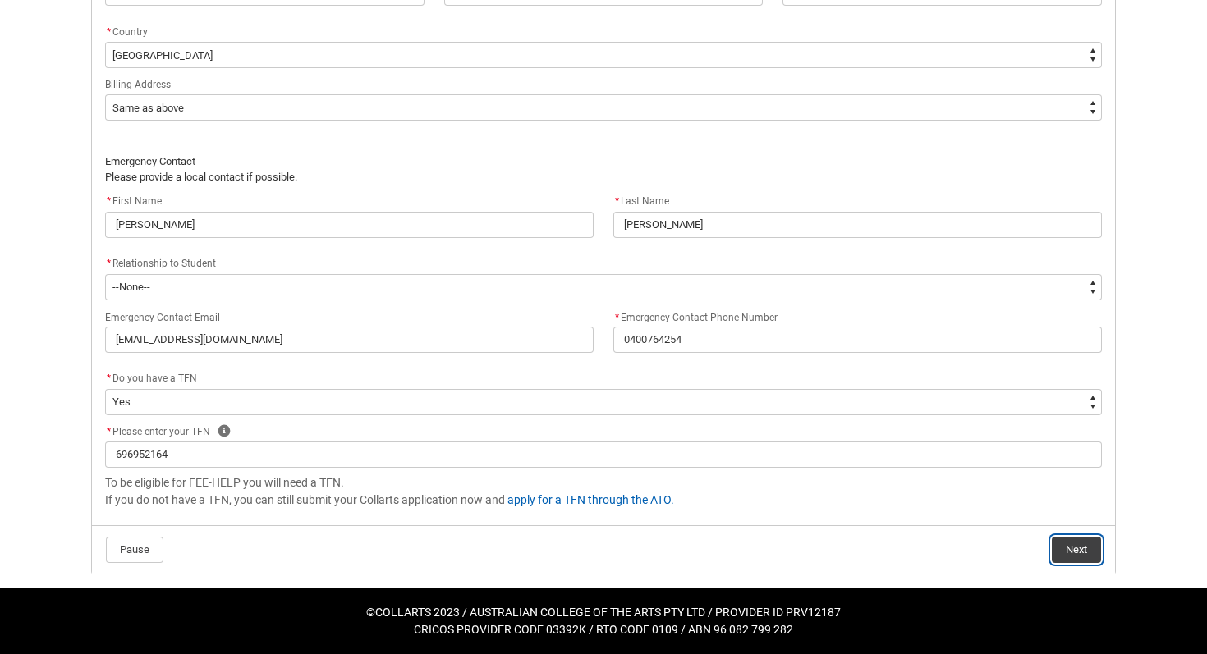
click at [1079, 557] on button "Next" at bounding box center [1076, 550] width 49 height 26
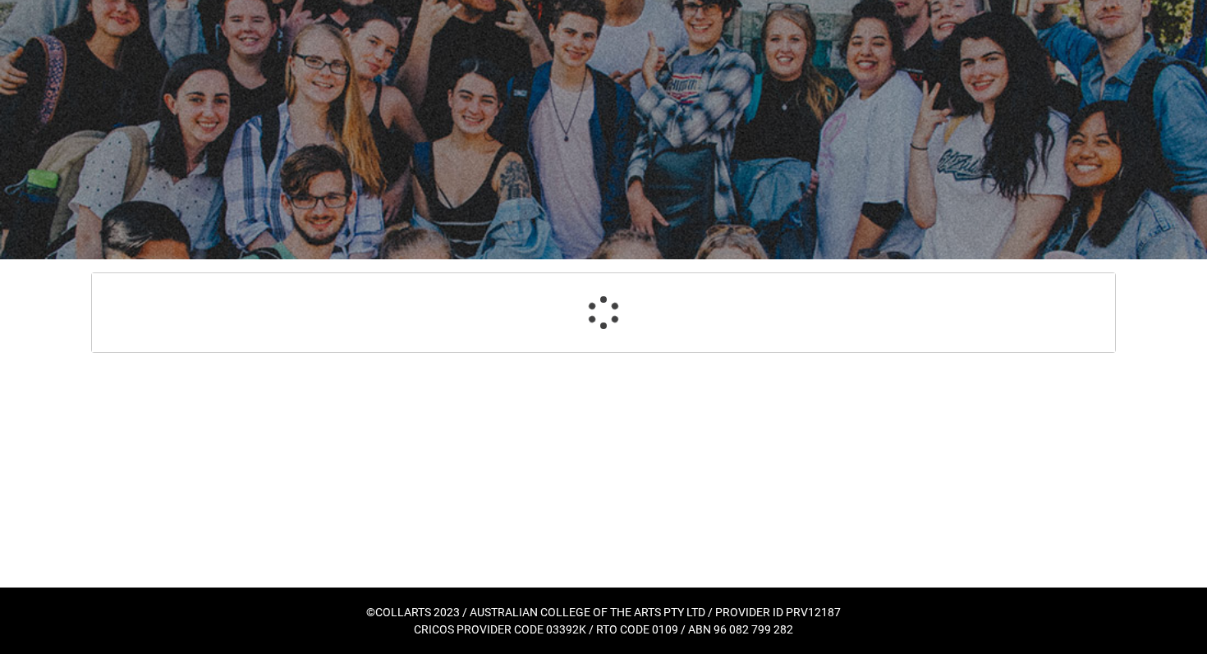
scroll to position [175, 0]
select select "GenderOptions.[DEMOGRAPHIC_DATA]"
select select "MailingCountry_Options.1101"
select select "BillingAddressOption_Same"
select select "Choice_Yes"
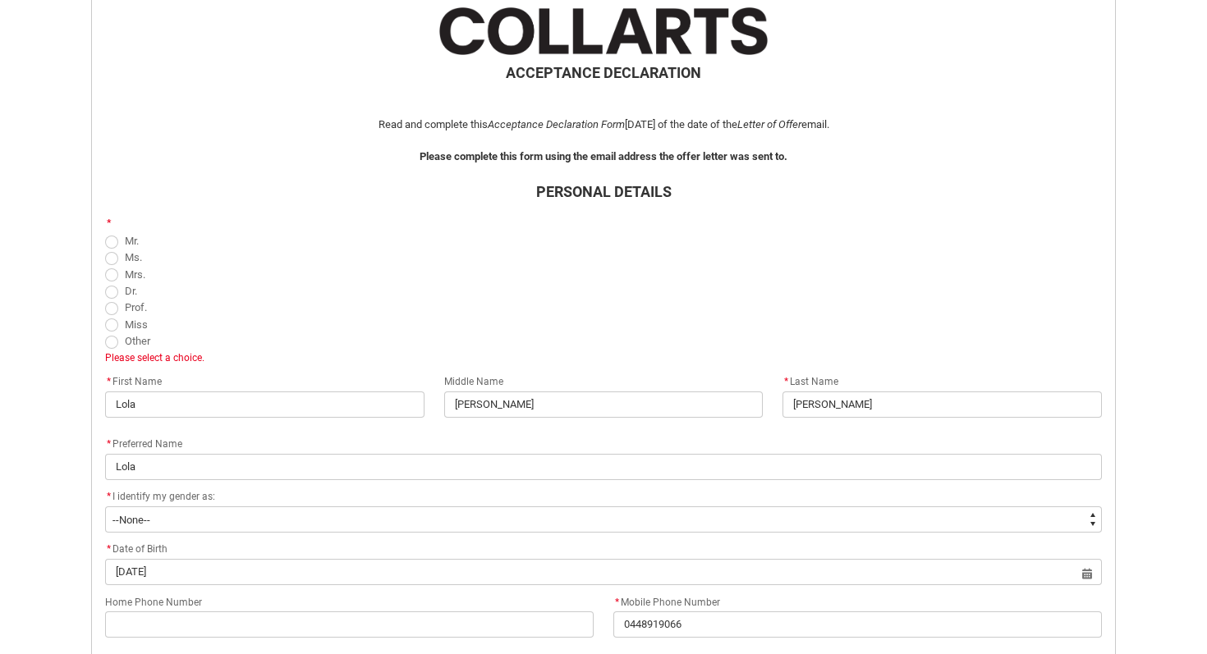
scroll to position [199, 0]
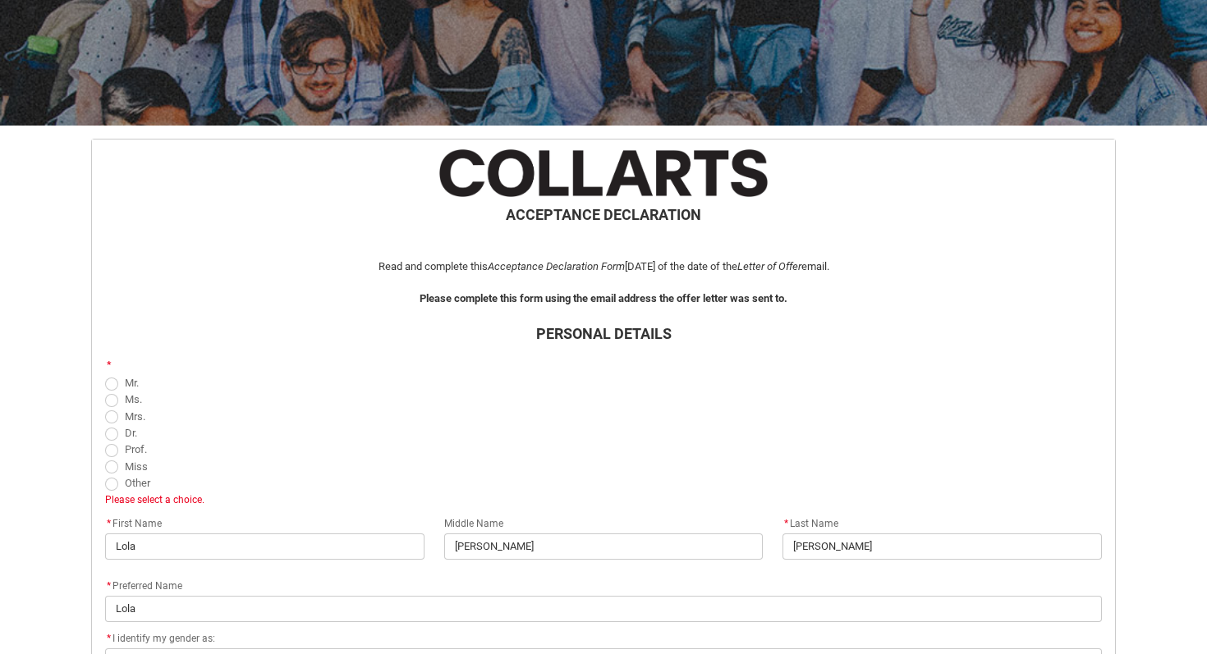
click at [109, 471] on span "REDU_Acceptance_Declaration flow" at bounding box center [111, 467] width 13 height 13
click at [105, 458] on input "Miss" at bounding box center [104, 457] width 1 height 1
radio input "true"
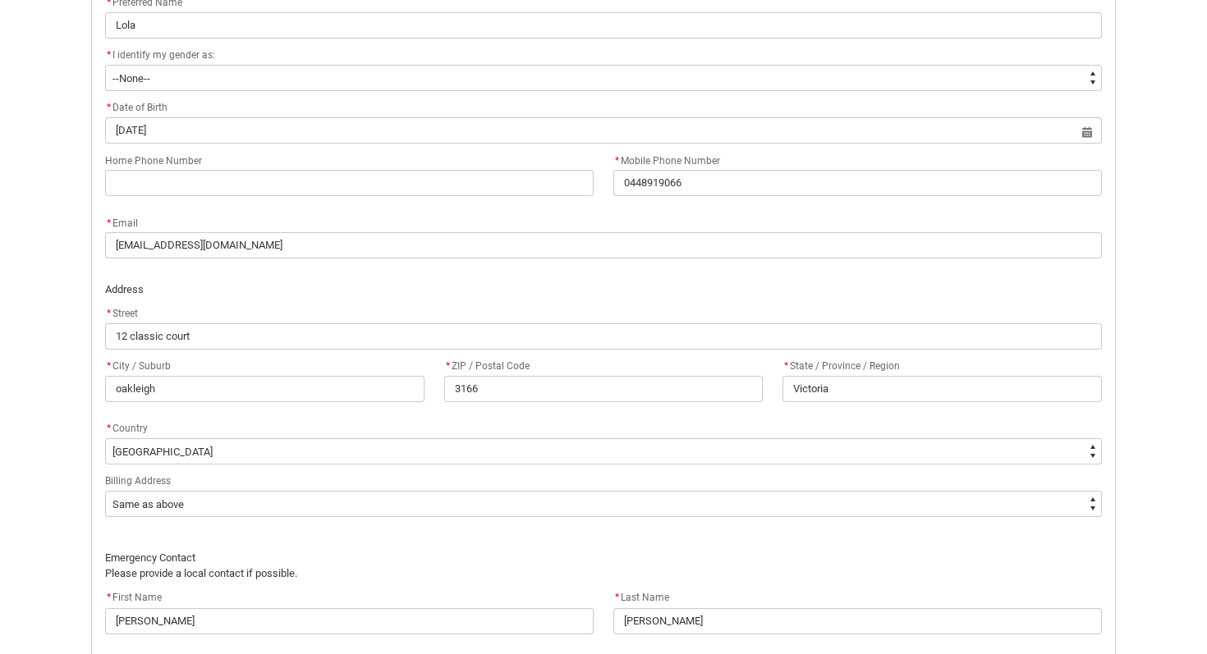
scroll to position [1196, 0]
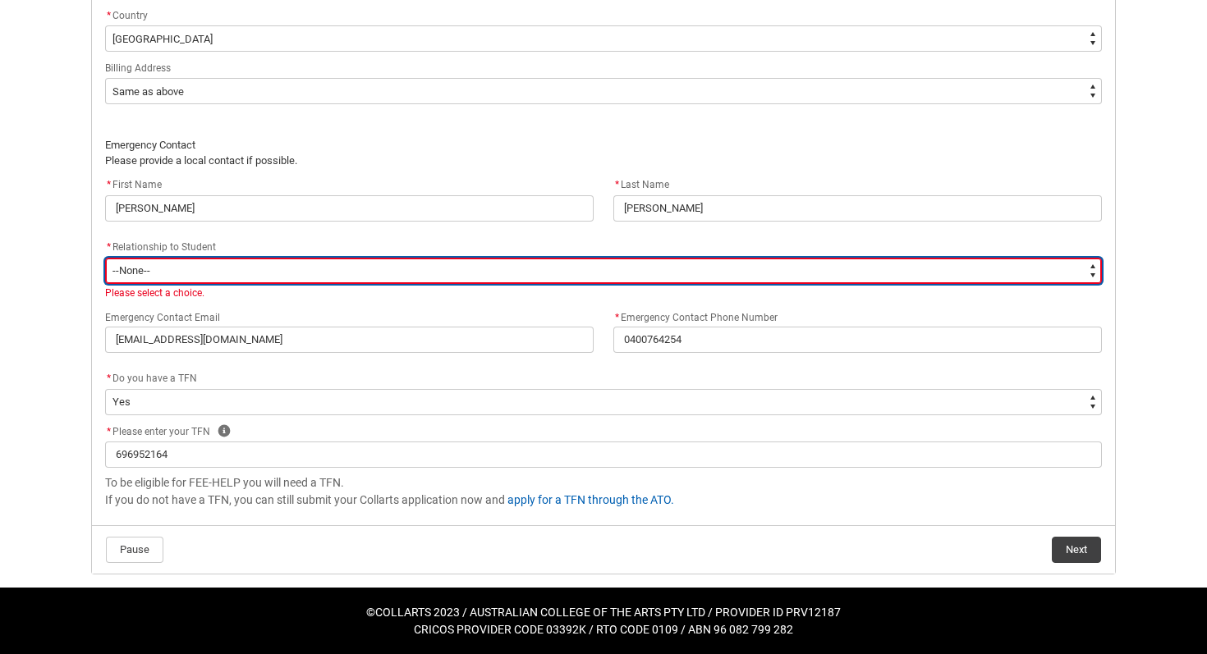
click at [167, 273] on select "--None-- Mother Father Sibling Child Partner Relation Friend" at bounding box center [603, 271] width 997 height 26
type lightning-select "EmergencyContact_RelationshipOptions.Father"
select select "EmergencyContact_RelationshipOptions.Father"
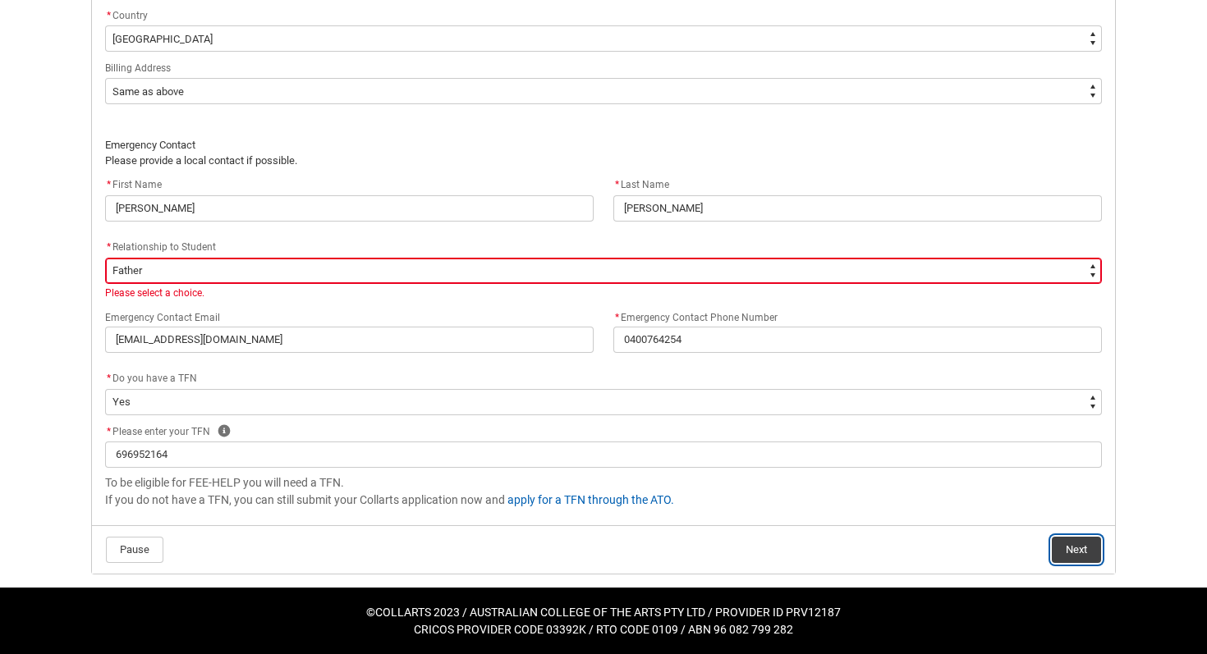
click at [1081, 547] on button "Next" at bounding box center [1076, 550] width 49 height 26
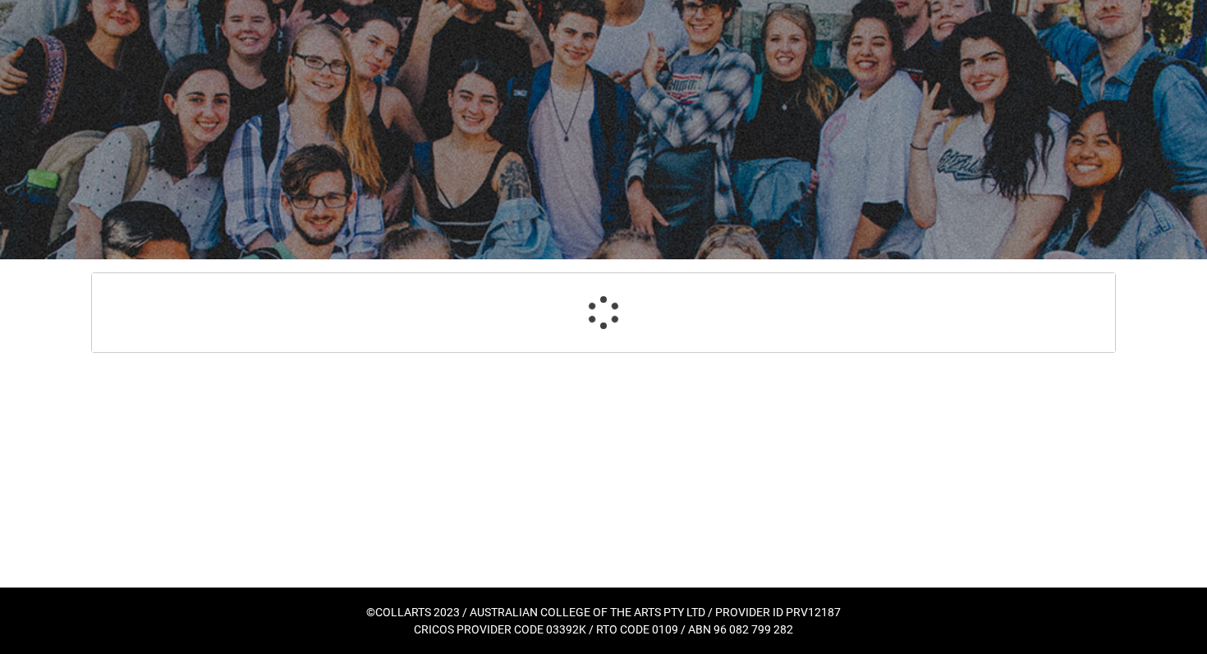
scroll to position [175, 0]
select select "Payment_Type_FEE_HELP"
select select "Study_Mode_FullTime"
select select "StudyMethod_OnCampus"
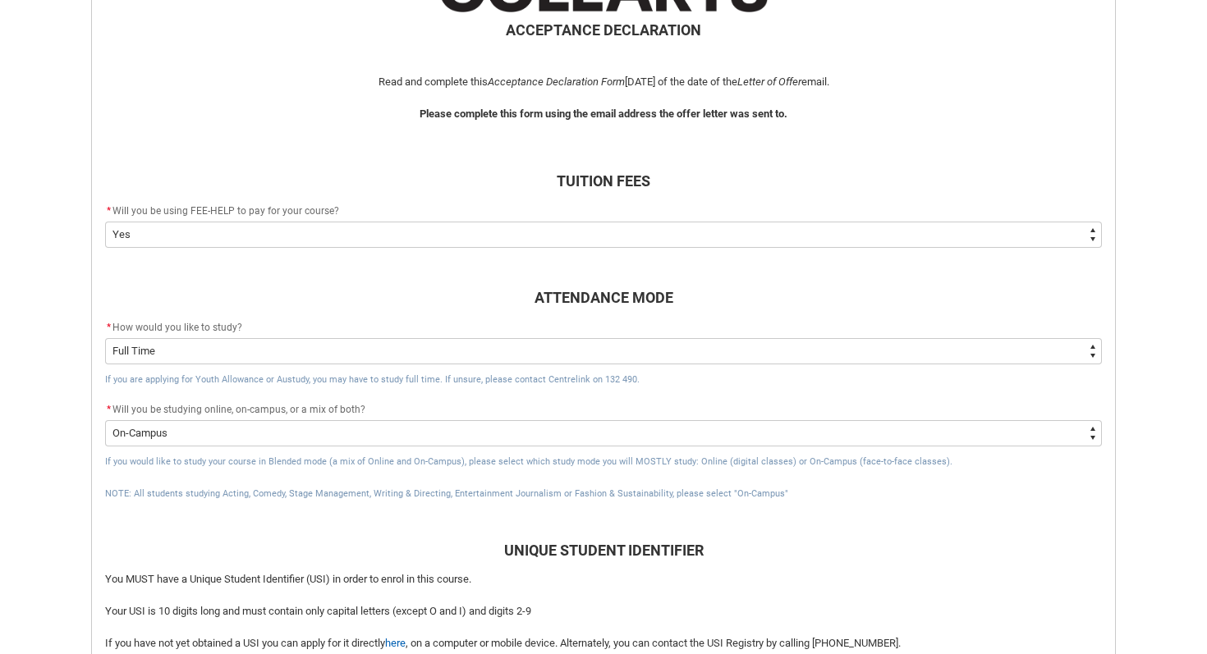
scroll to position [387, 0]
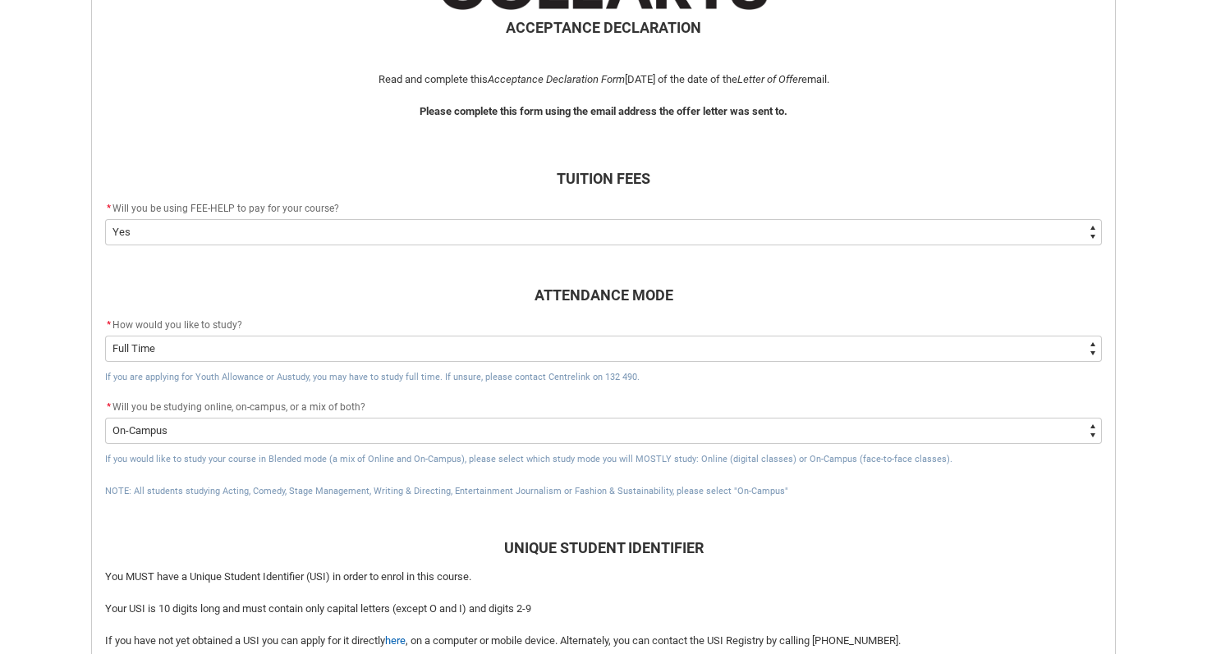
click at [382, 228] on select "--None-- Yes No - I am electing to opt-out of FEE-HELP and I will pay UPFRONT N…" at bounding box center [603, 232] width 997 height 26
click at [217, 210] on span "Will you be using FEE-HELP to pay for your course?" at bounding box center [225, 208] width 227 height 11
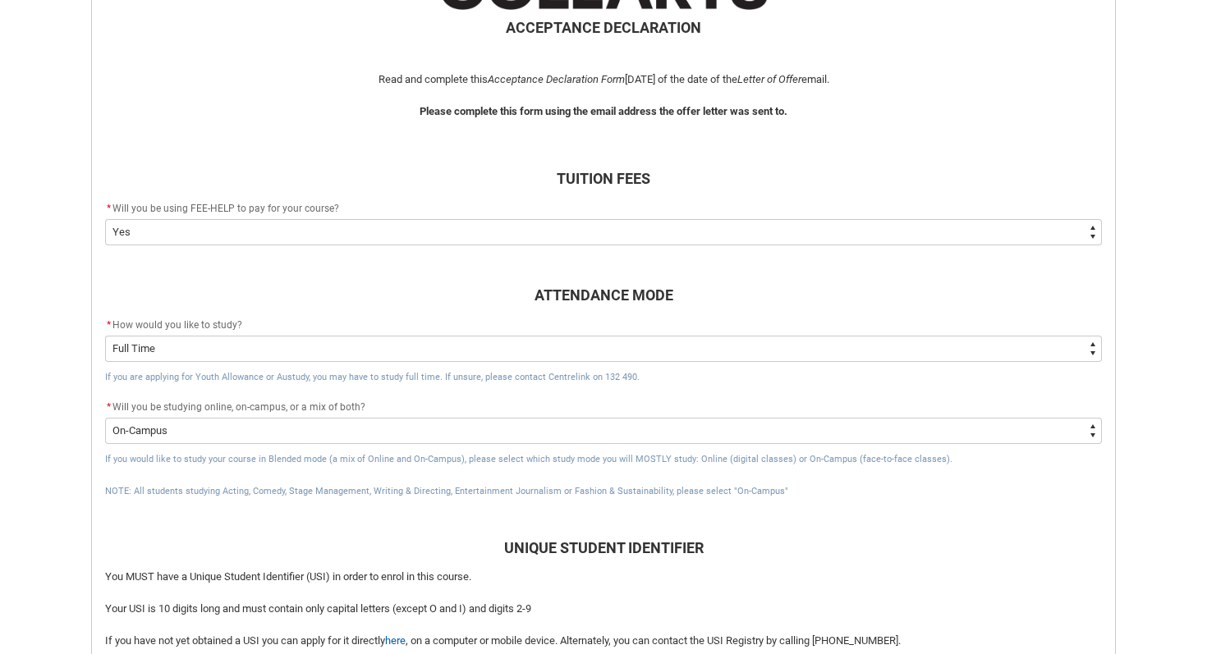
click at [236, 208] on span "Will you be using FEE-HELP to pay for your course?" at bounding box center [225, 208] width 227 height 11
drag, startPoint x: 232, startPoint y: 208, endPoint x: 188, endPoint y: 207, distance: 43.5
click at [188, 207] on span "Will you be using FEE-HELP to pay for your course?" at bounding box center [225, 208] width 227 height 11
copy span "FEE-HELP"
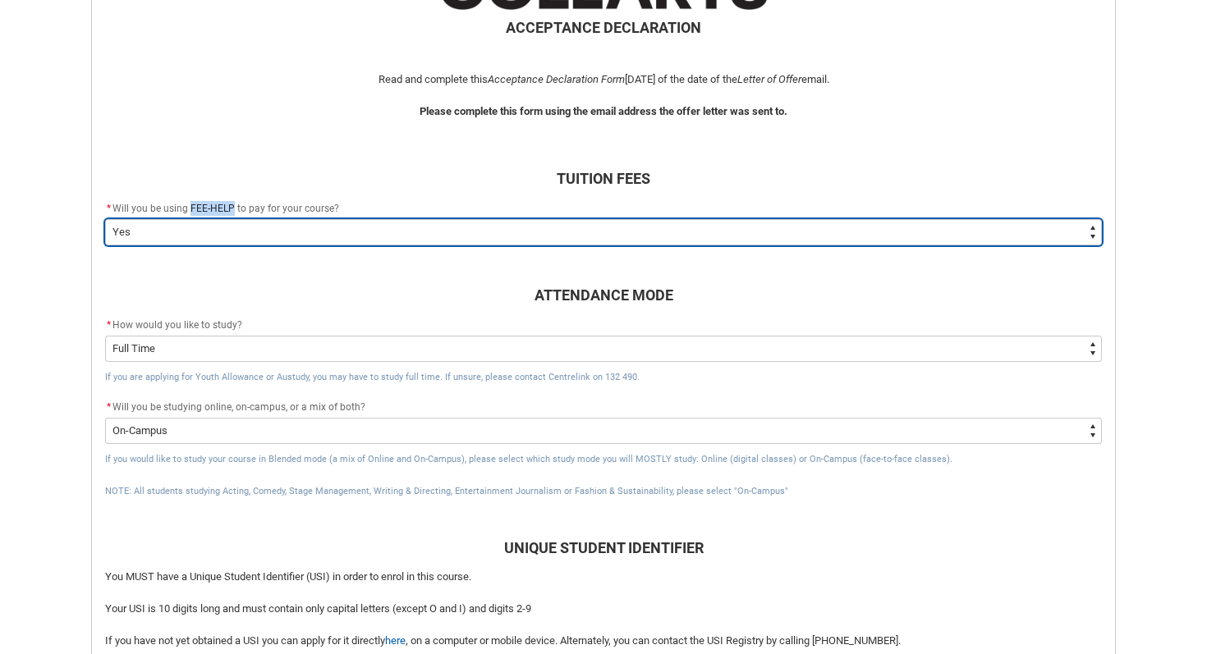
click at [219, 232] on select "--None-- Yes No - I am electing to opt-out of FEE-HELP and I will pay UPFRONT N…" at bounding box center [603, 232] width 997 height 26
click at [438, 232] on select "--None-- Yes No - I am electing to opt-out of FEE-HELP and I will pay UPFRONT N…" at bounding box center [603, 232] width 997 height 26
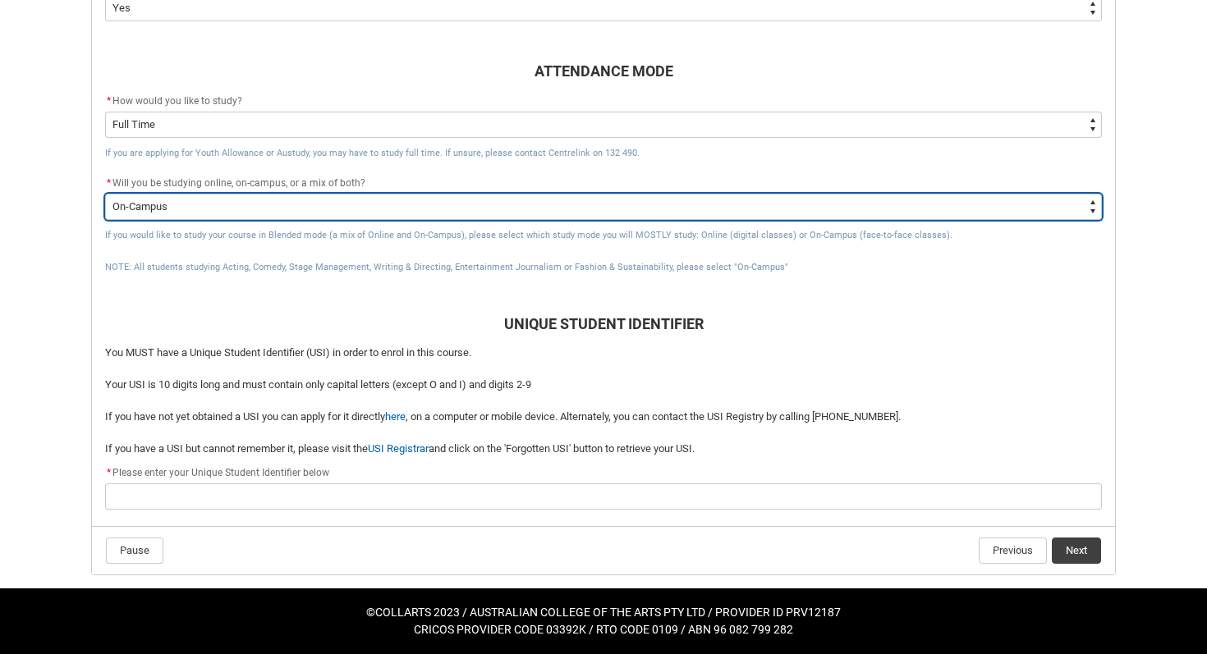
click at [369, 211] on select "--None-- Online On-Campus" at bounding box center [603, 207] width 997 height 26
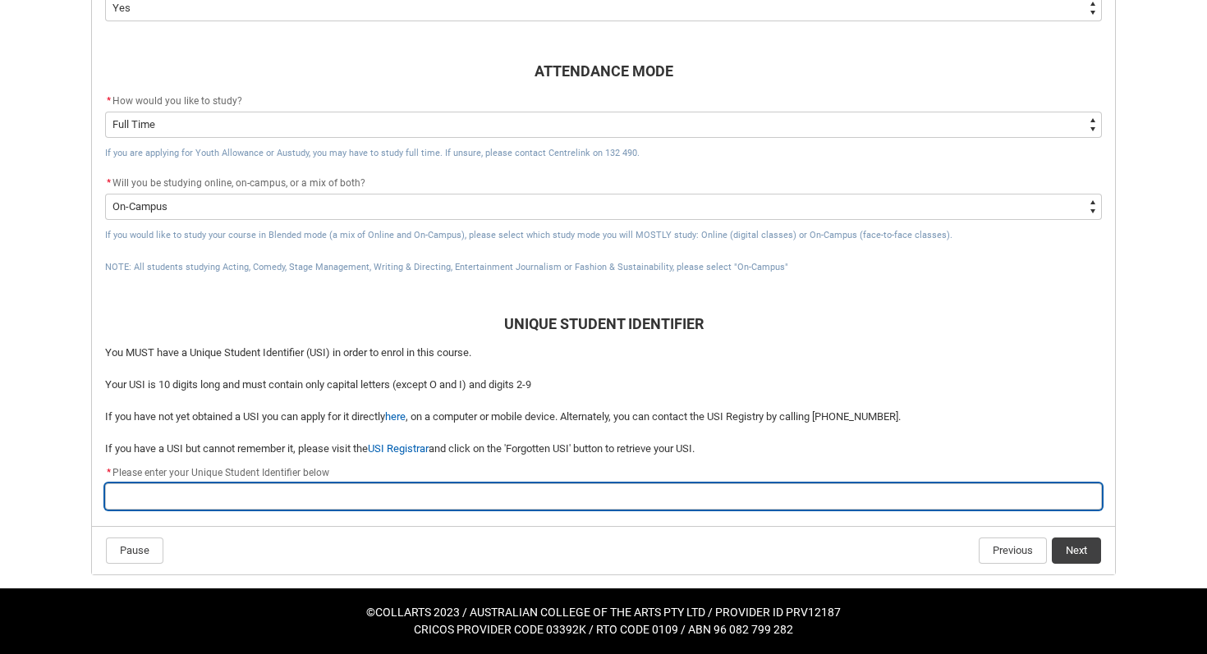
click at [484, 496] on input "REDU_Acceptance_Declaration flow" at bounding box center [603, 497] width 997 height 26
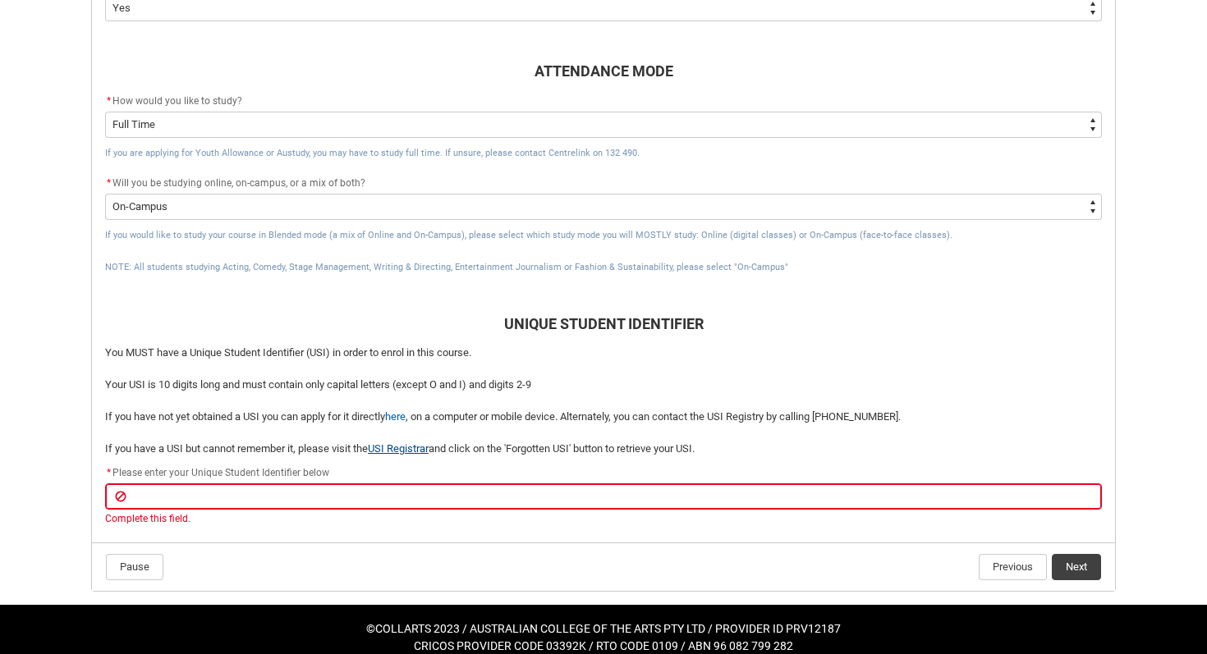
click at [420, 446] on link "USI Registrar" at bounding box center [398, 448] width 61 height 12
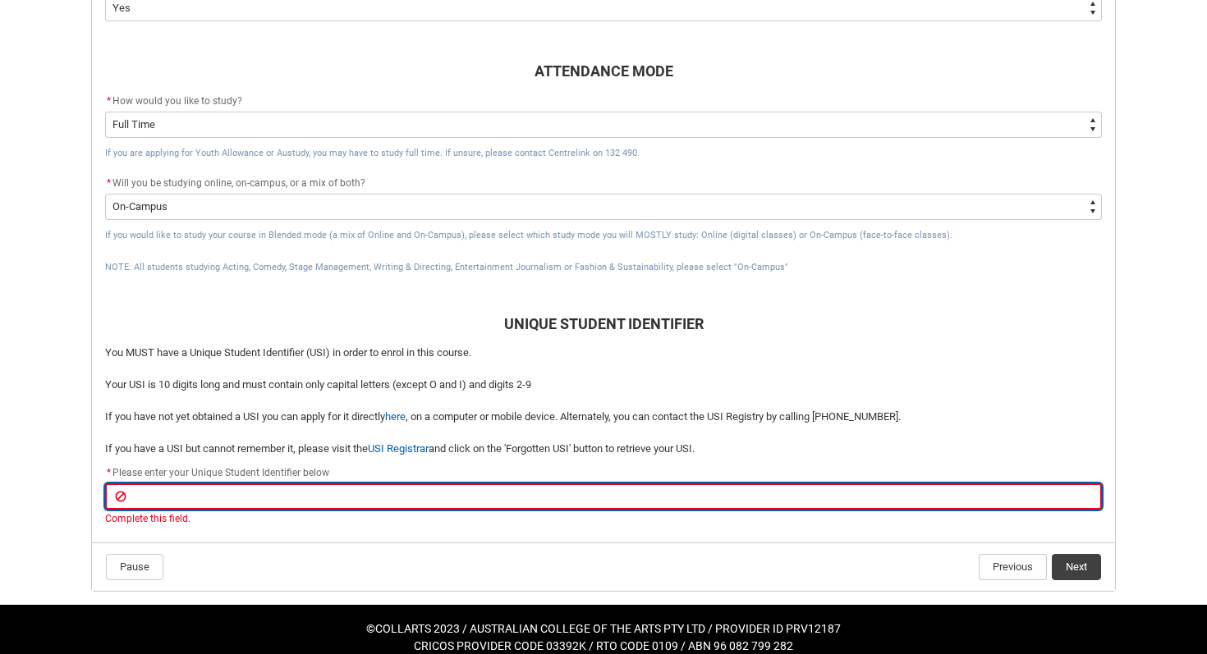
click at [287, 493] on input "REDU_Acceptance_Declaration flow" at bounding box center [603, 497] width 997 height 26
paste input "9S4E7SEG32"
type lightning-primitive-input-simple "9S4E7SEG32"
type input "9S4E7SEG32"
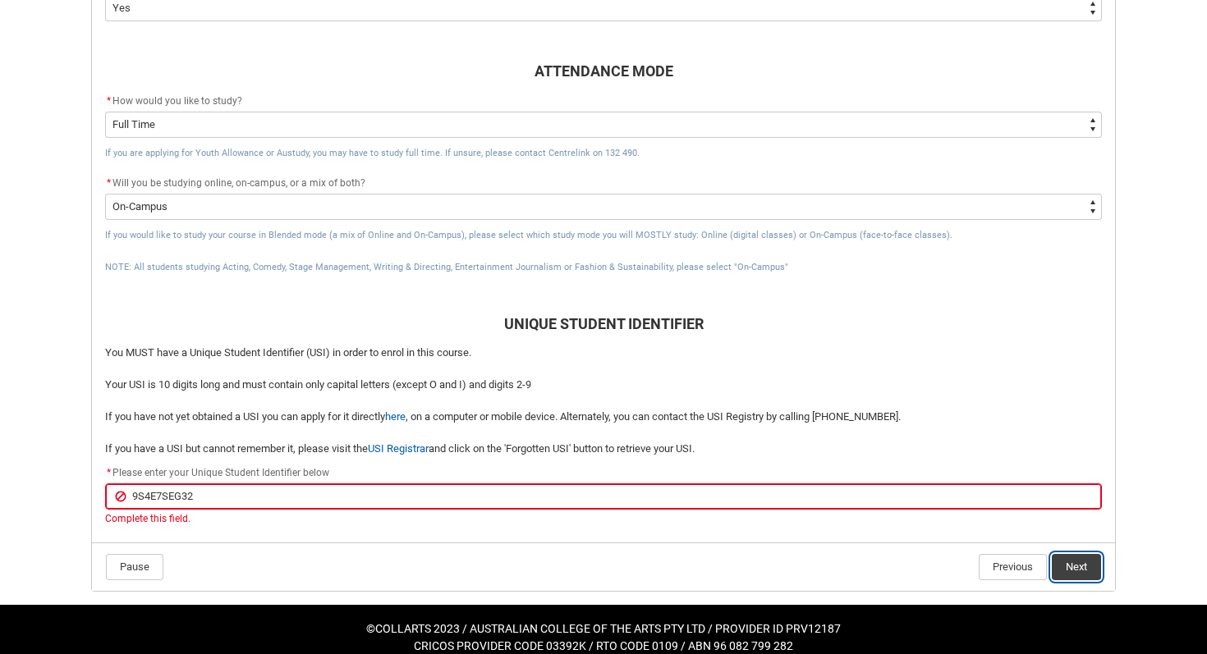
click at [1060, 558] on button "Next" at bounding box center [1076, 567] width 49 height 26
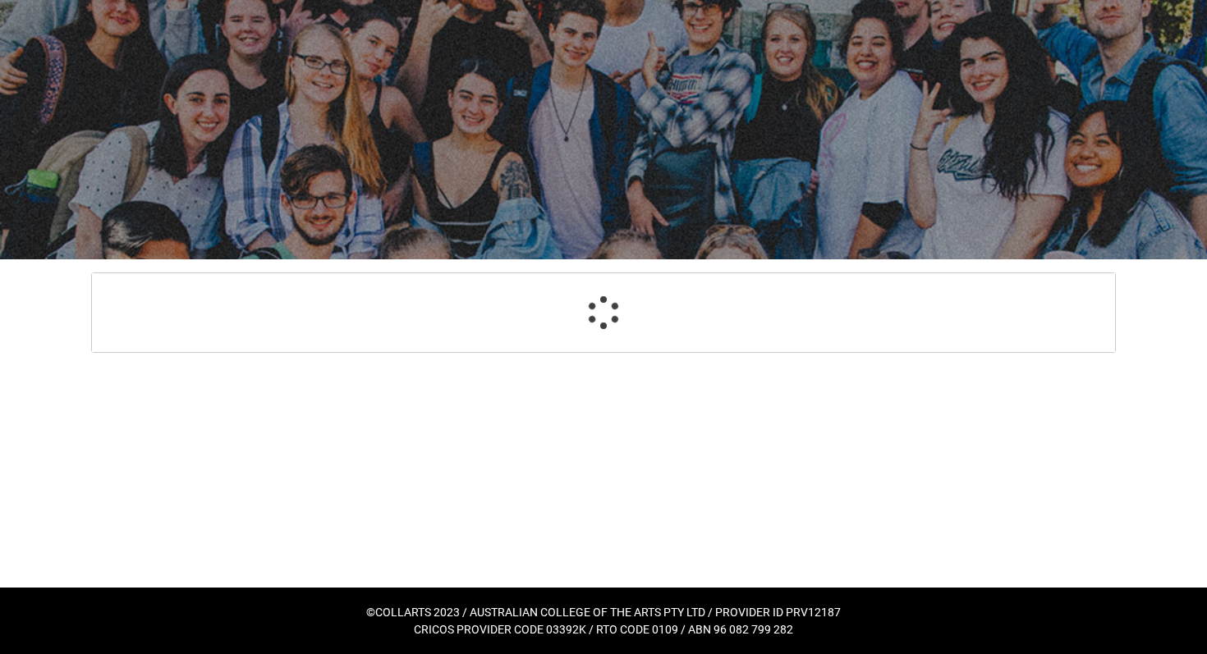
scroll to position [66, 0]
select select "CitizenshipStatus_Options.1"
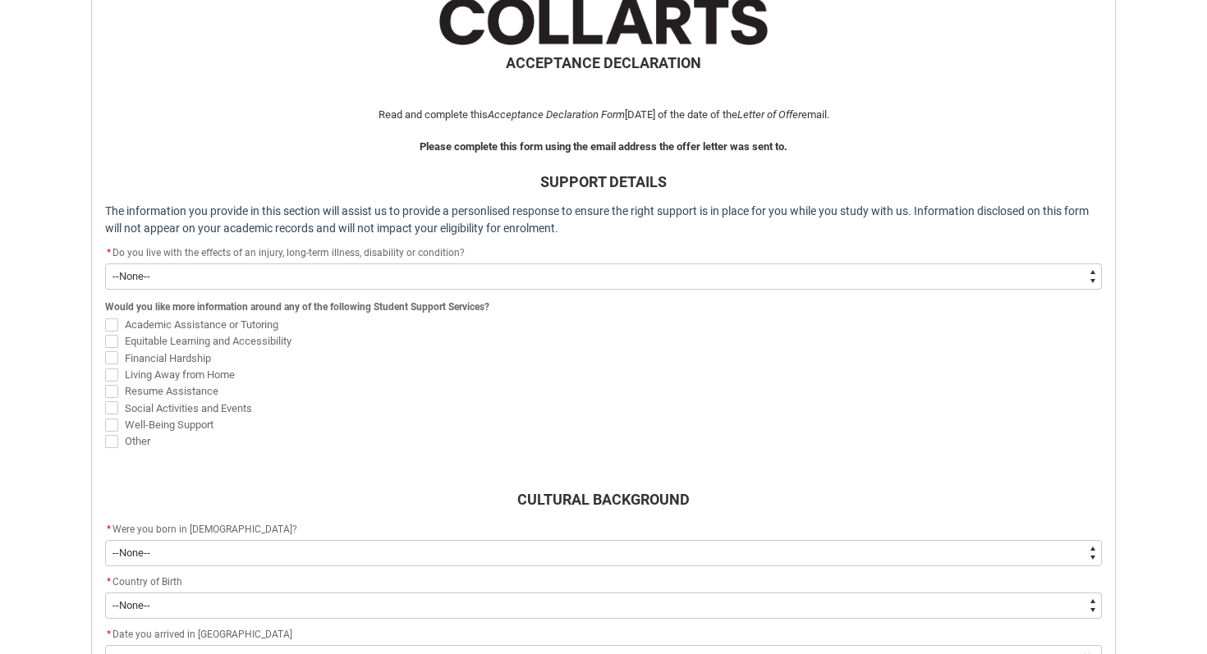
scroll to position [353, 0]
click at [565, 277] on select "--None-- Yes No" at bounding box center [603, 275] width 997 height 26
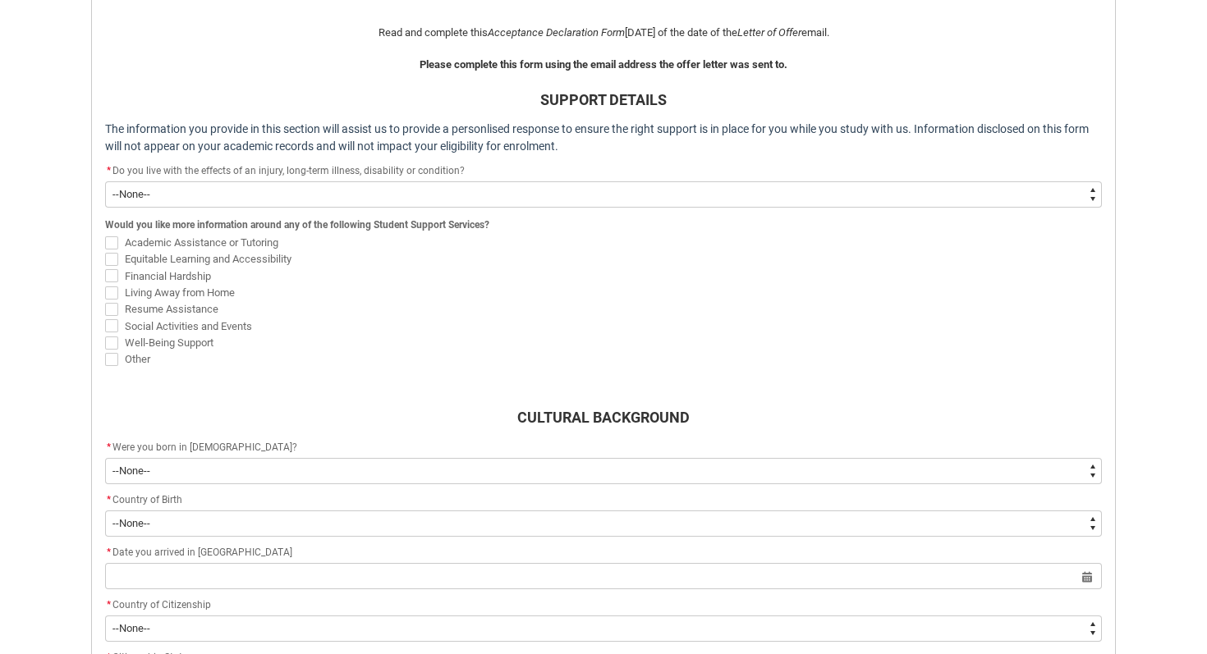
scroll to position [435, 0]
click at [111, 325] on span "REDU_Acceptance_Declaration flow" at bounding box center [111, 324] width 13 height 13
click at [105, 316] on input "Social Activities and Events" at bounding box center [104, 315] width 1 height 1
checkbox input "true"
click at [272, 289] on span "Living Away from Home" at bounding box center [603, 290] width 997 height 16
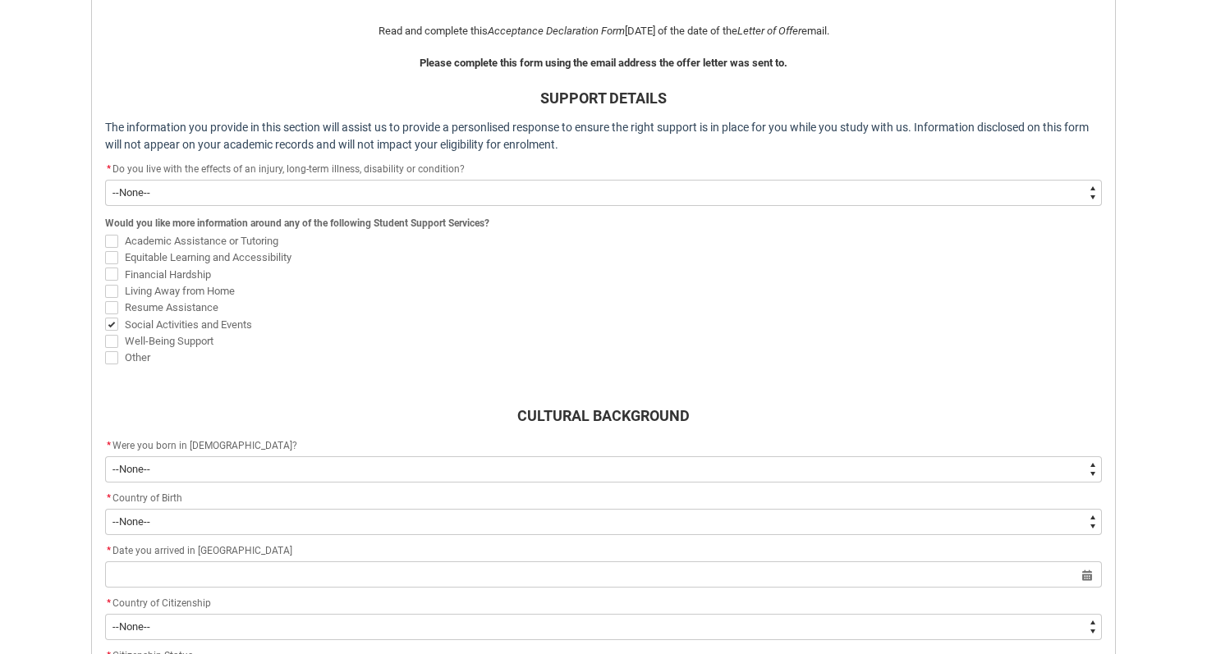
click at [114, 243] on span "REDU_Acceptance_Declaration flow" at bounding box center [111, 241] width 13 height 13
click at [105, 232] on input "Academic Assistance or Tutoring" at bounding box center [104, 232] width 1 height 1
checkbox input "true"
click at [194, 374] on h3 "REDU_Acceptance_Declaration flow" at bounding box center [603, 384] width 997 height 22
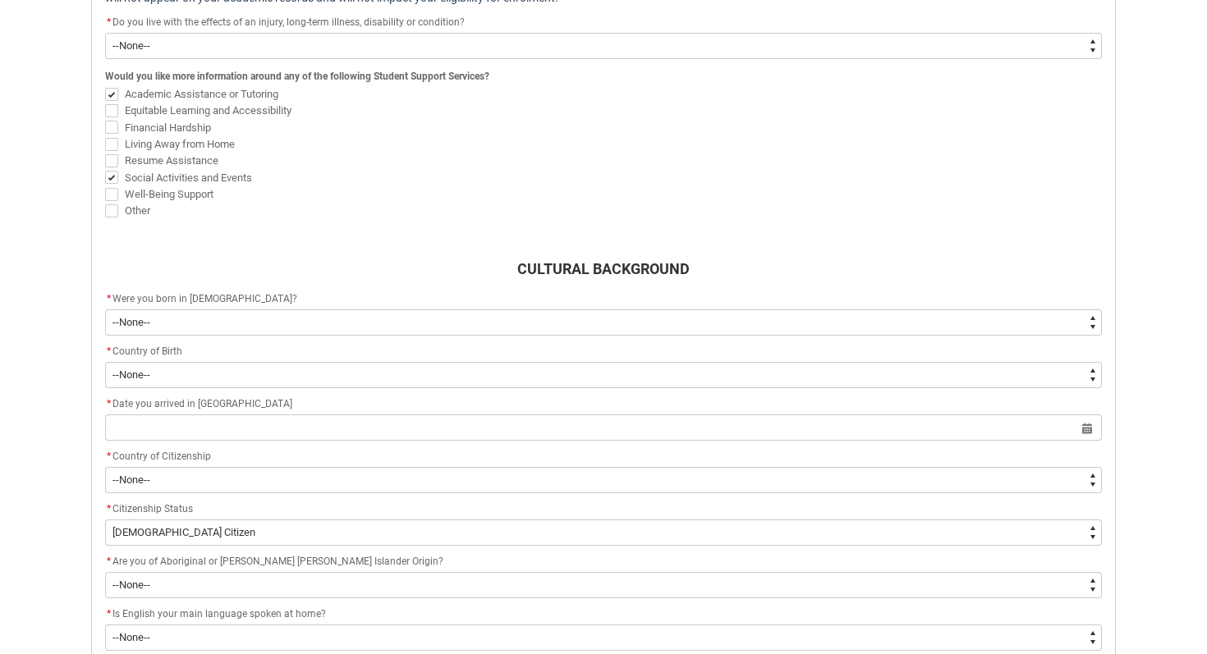
scroll to position [595, 0]
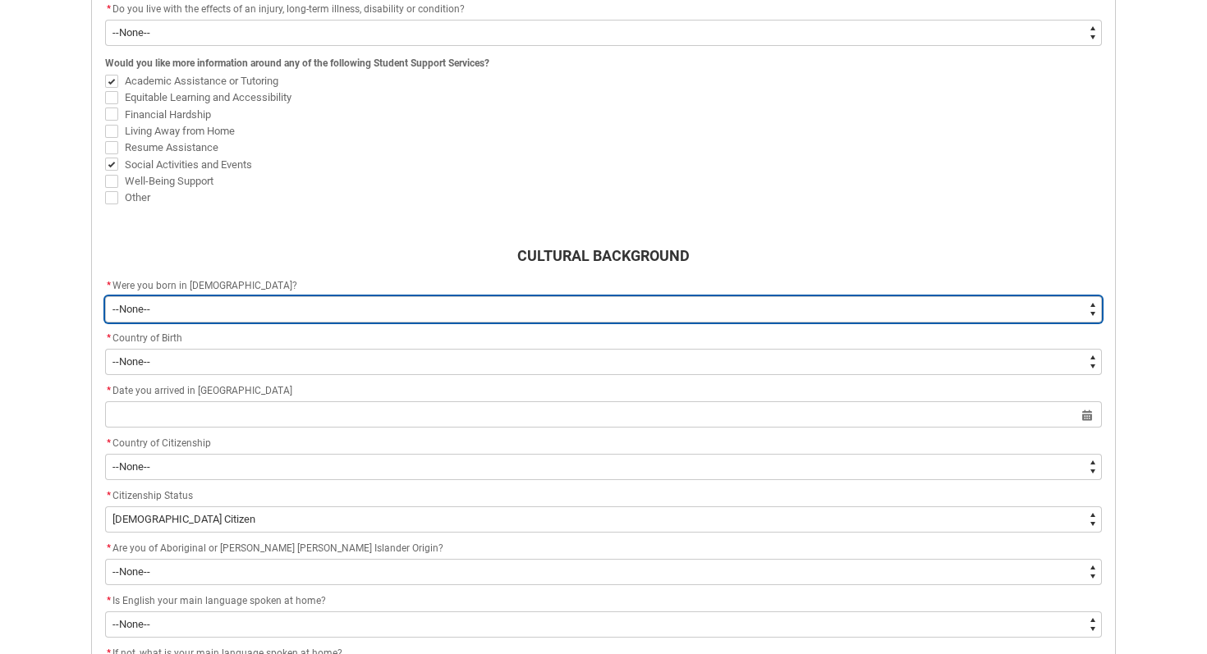
click at [186, 299] on select "--None-- Born in [DEMOGRAPHIC_DATA] Born outside [DEMOGRAPHIC_DATA]" at bounding box center [603, 309] width 997 height 26
type lightning-select "Country_of_Birth_L1.1100"
select select "Country_of_Birth_L1.1100"
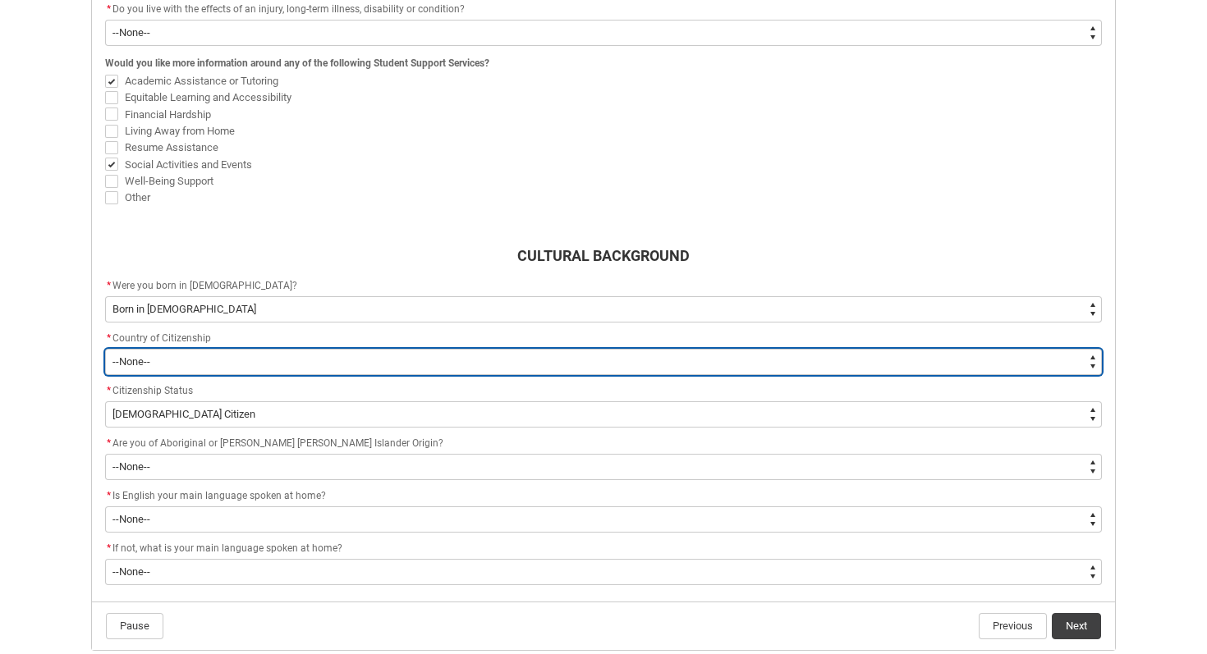
click at [186, 364] on select "--[GEOGRAPHIC_DATA]-- [GEOGRAPHIC_DATA] [GEOGRAPHIC_DATA] [GEOGRAPHIC_DATA] [GE…" at bounding box center [603, 362] width 997 height 26
type lightning-select "Citizenship_Options.[DEMOGRAPHIC_DATA]"
select select "Citizenship_Options.[DEMOGRAPHIC_DATA]"
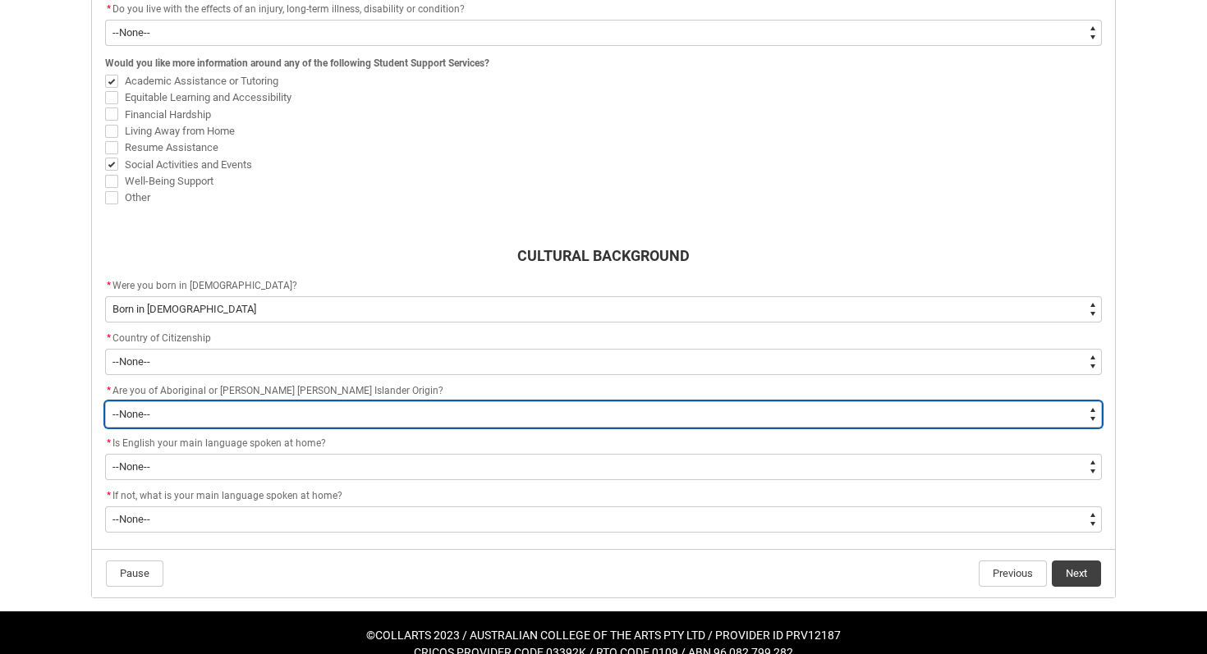
click at [167, 414] on select "--None-- Non indigenous – neither [DEMOGRAPHIC_DATA] nor [PERSON_NAME] [PERSON_…" at bounding box center [603, 414] width 997 height 26
type lightning-select "aboriginalTorresStraitIslander_Options.2"
select select "aboriginalTorresStraitIslander_Options.2"
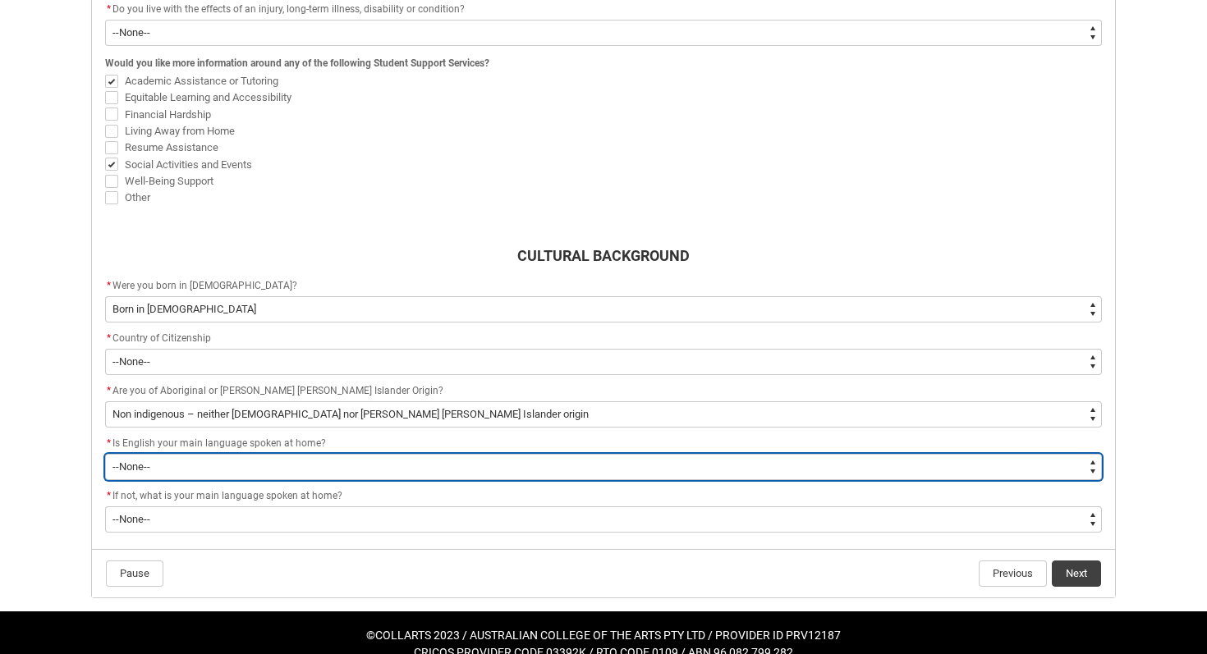
click at [179, 469] on select "--None-- Student/Applicant/Staff speaks only English at permanent home residenc…" at bounding box center [603, 467] width 997 height 26
type lightning-select "ContactLanguageSpokenAtHome.0001"
select select "ContactLanguageSpokenAtHome.0001"
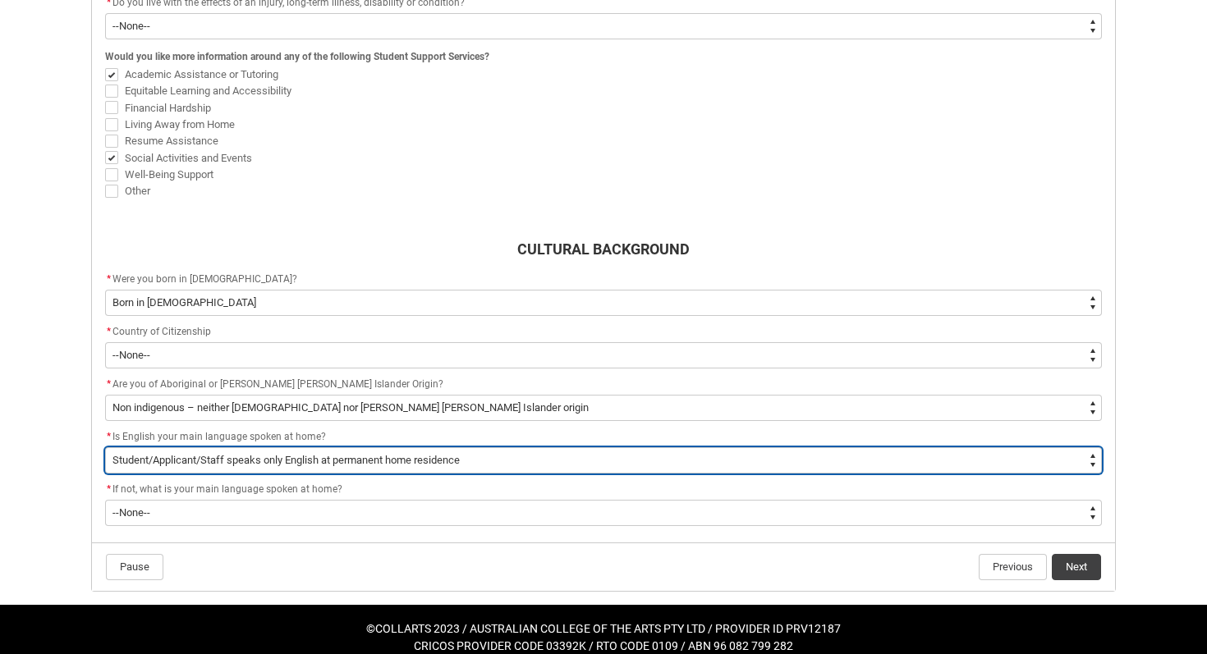
scroll to position [618, 0]
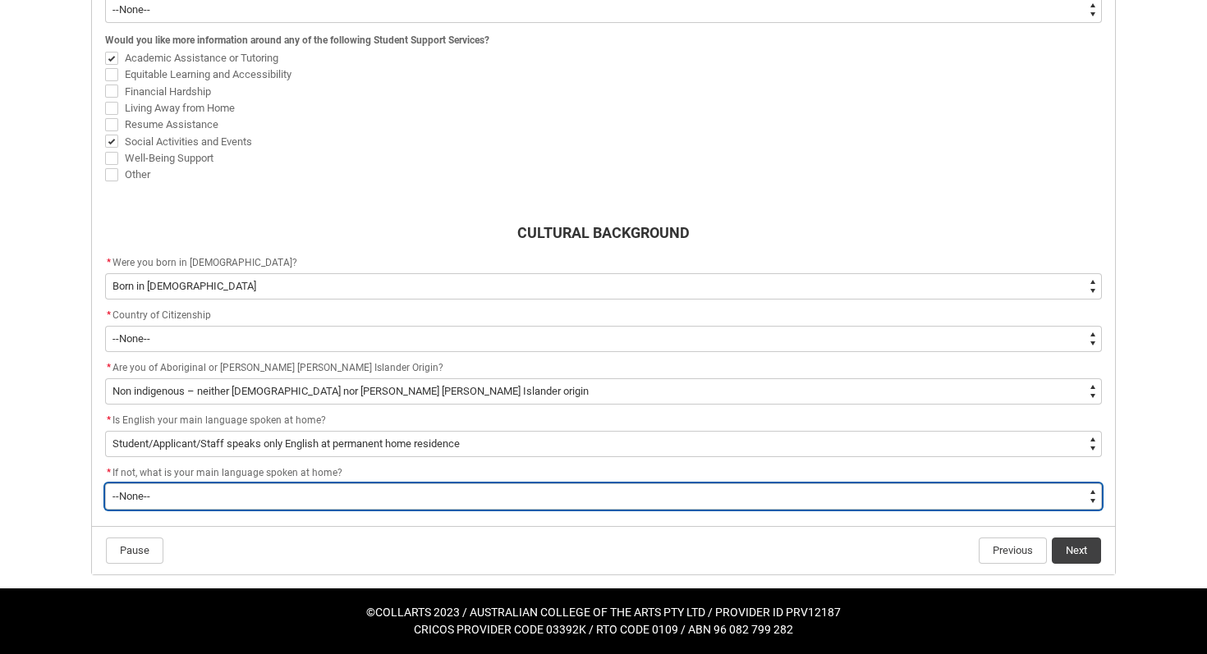
click at [179, 494] on select "--None-- 1101 Gaelic ([GEOGRAPHIC_DATA]) 1102 Irish 1103 Welsh 1199 Celtic, nec…" at bounding box center [603, 497] width 997 height 26
type lightning-select "L3PicklistChoice.1201"
select select "L3PicklistChoice.1201"
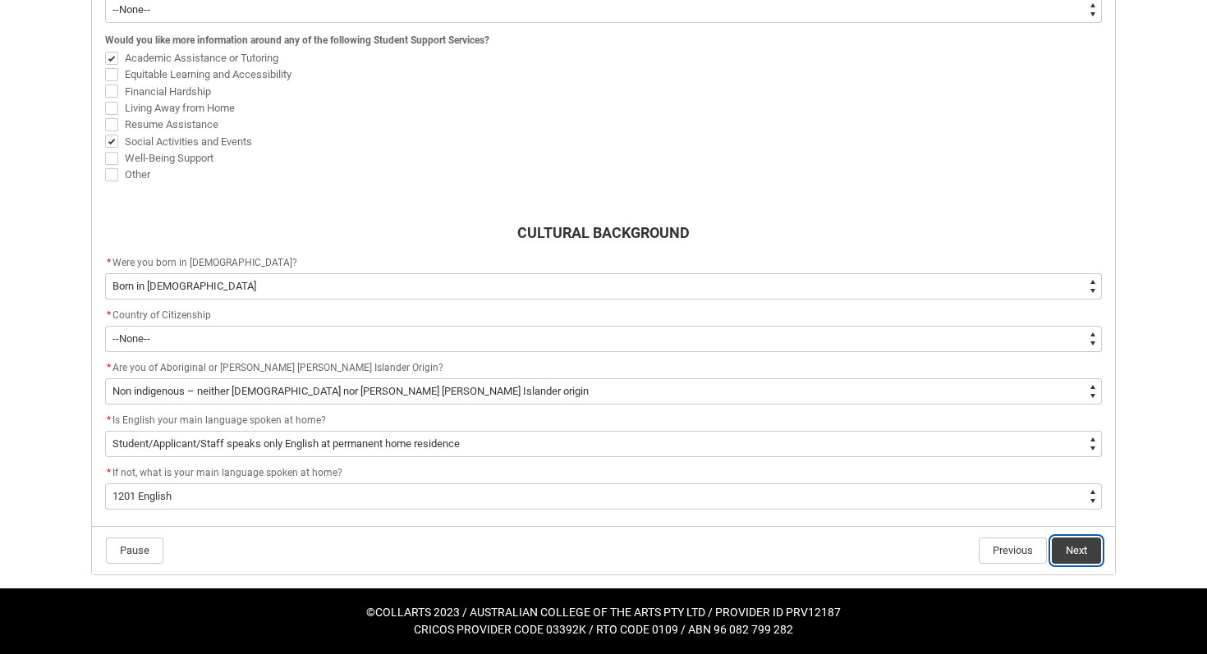
click at [1074, 543] on button "Next" at bounding box center [1076, 551] width 49 height 26
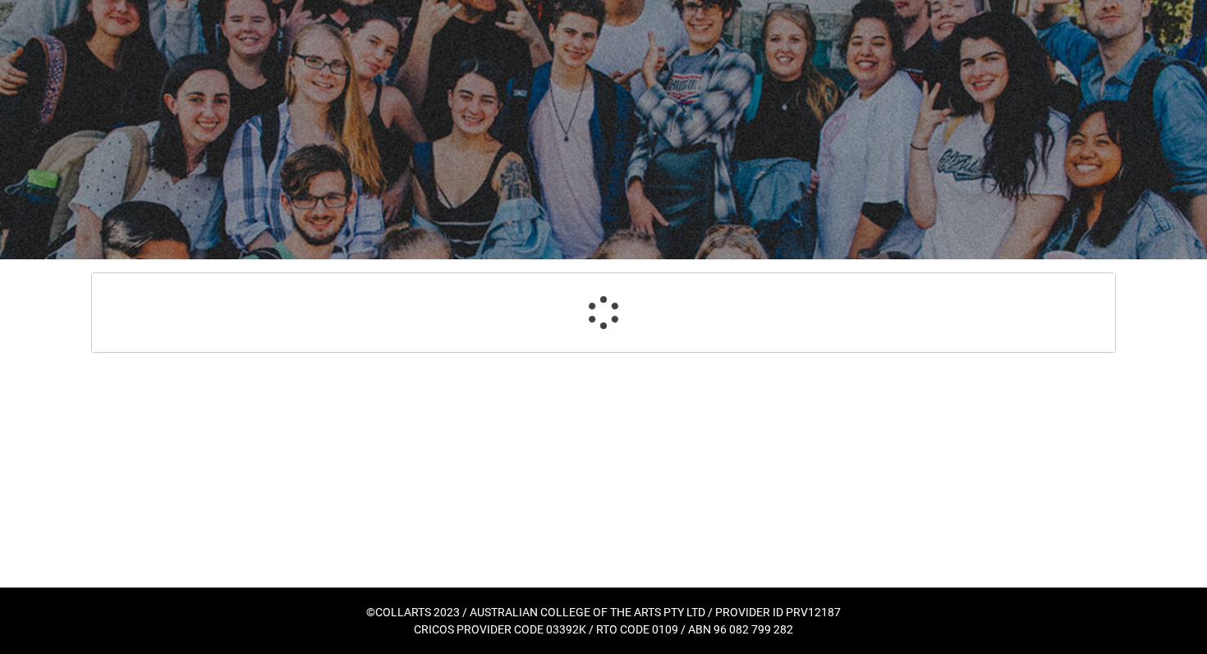
select select "Country_of_Birth_L1.1100"
select select "Citizenship_Options.[DEMOGRAPHIC_DATA]"
select select "aboriginalTorresStraitIslander_Options.2"
select select "ContactLanguageSpokenAtHome.0001"
select select "L3PicklistChoice.1201"
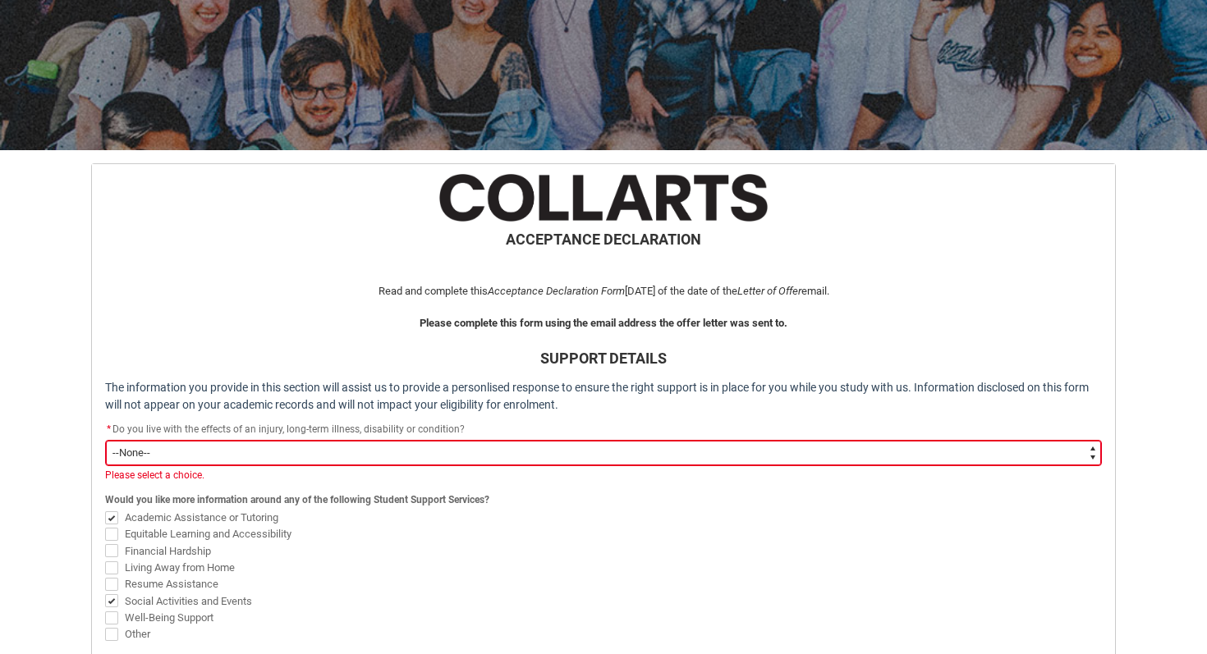
scroll to position [319, 0]
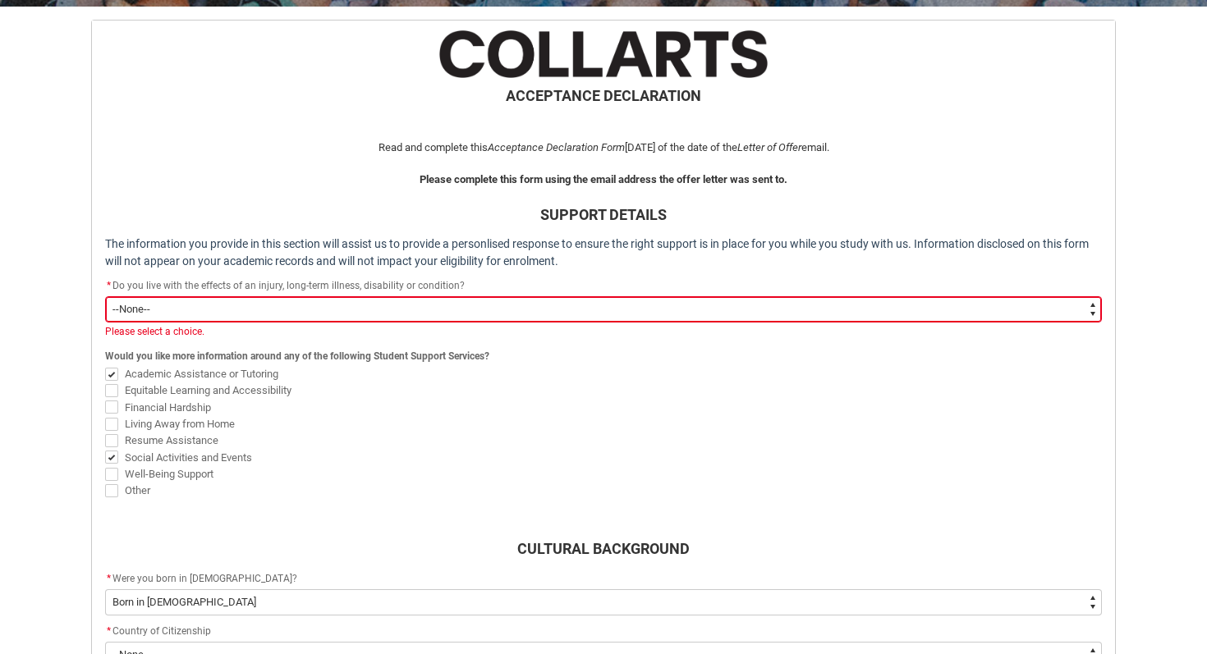
click at [282, 310] on select "--None-- Yes No" at bounding box center [603, 309] width 997 height 26
type lightning-select "Choice_No"
select select "Choice_No"
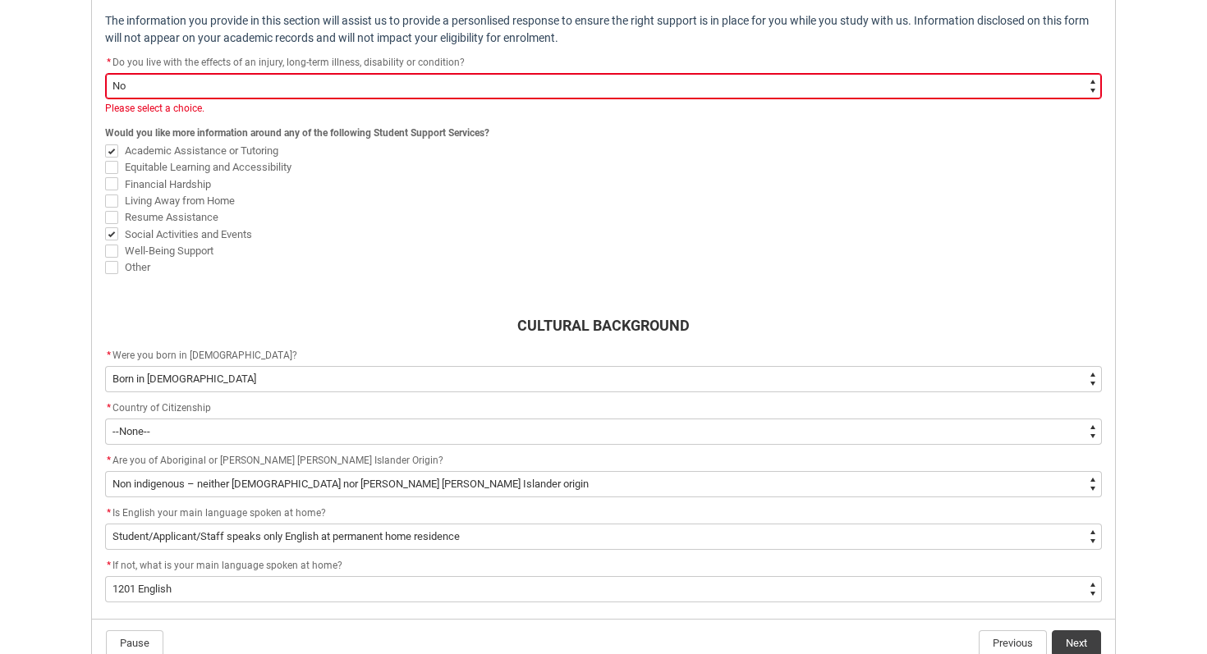
scroll to position [635, 0]
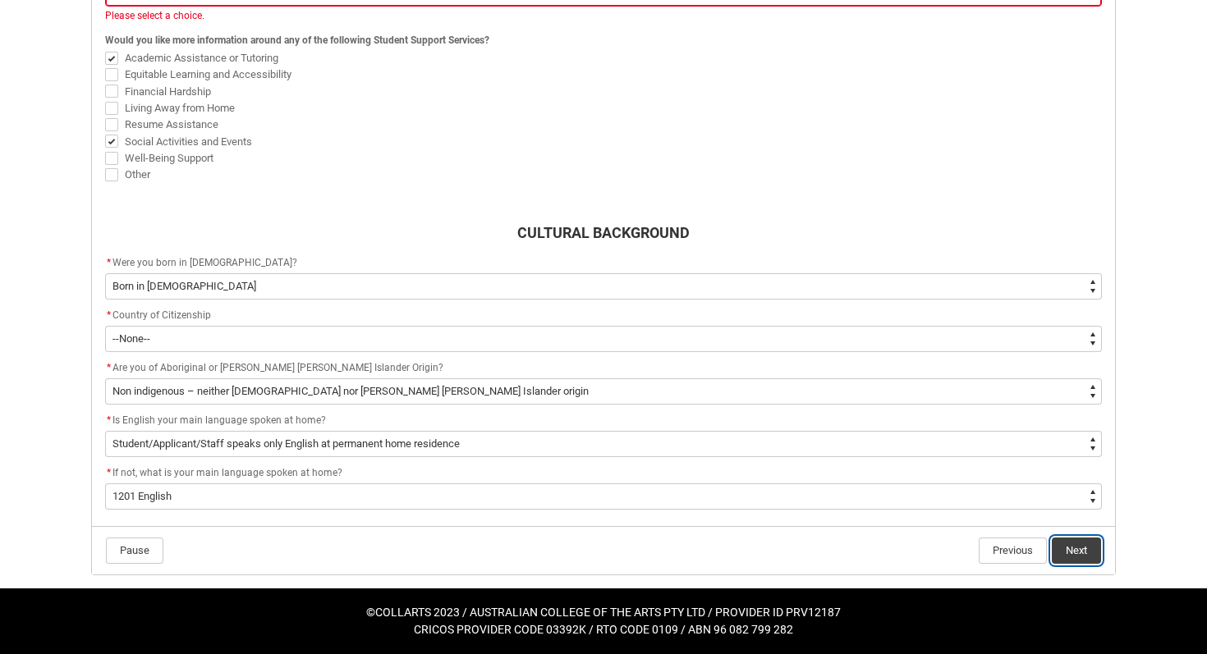
click at [1085, 542] on button "Next" at bounding box center [1076, 551] width 49 height 26
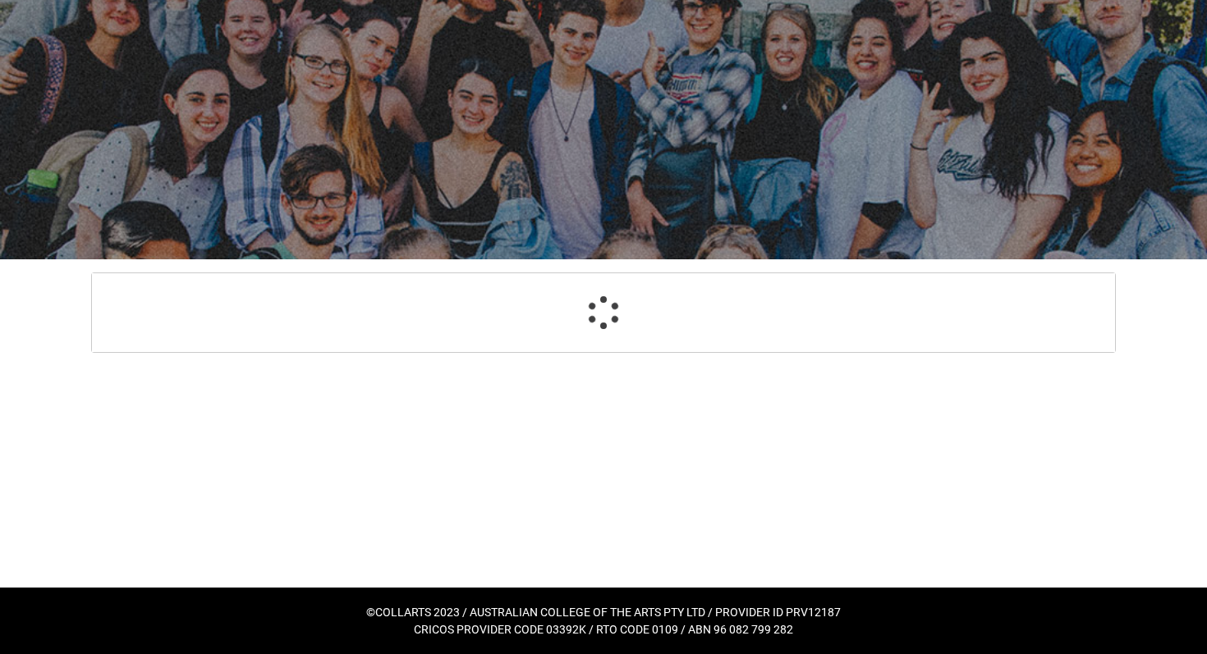
scroll to position [175, 0]
select select "HeardCollarts_Options.Advertising - Google"
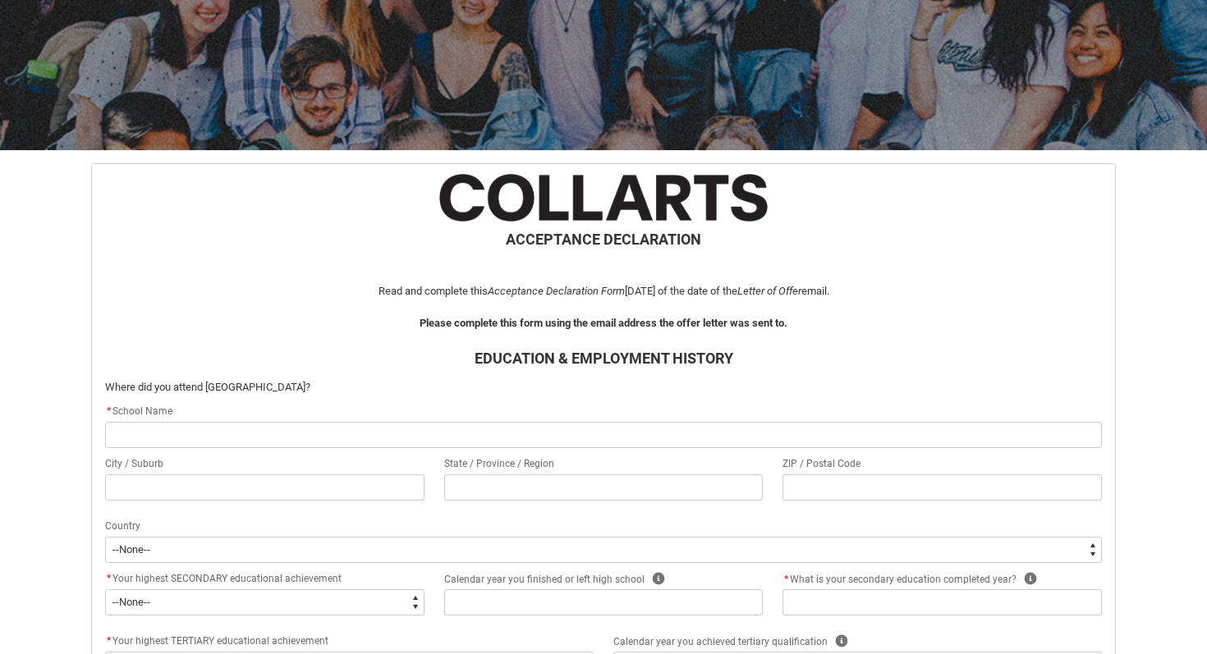
click at [176, 434] on input "REDU_Acceptance_Declaration flow" at bounding box center [603, 435] width 997 height 26
type lightning-primitive-input-simple "A"
type input "A"
type lightning-primitive-input-simple "Av"
type input "Av"
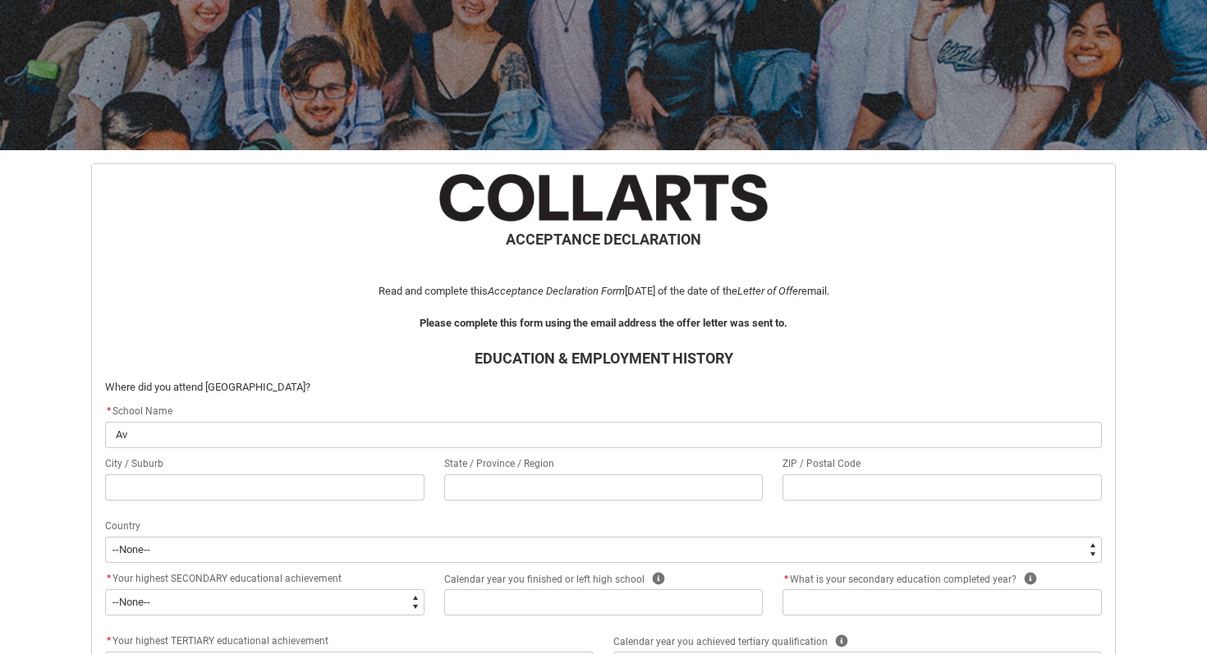
type lightning-primitive-input-simple "Avi"
type input "Avi"
type lightning-primitive-input-simple "Avil"
type input "Avil"
type lightning-primitive-input-simple "Avilw"
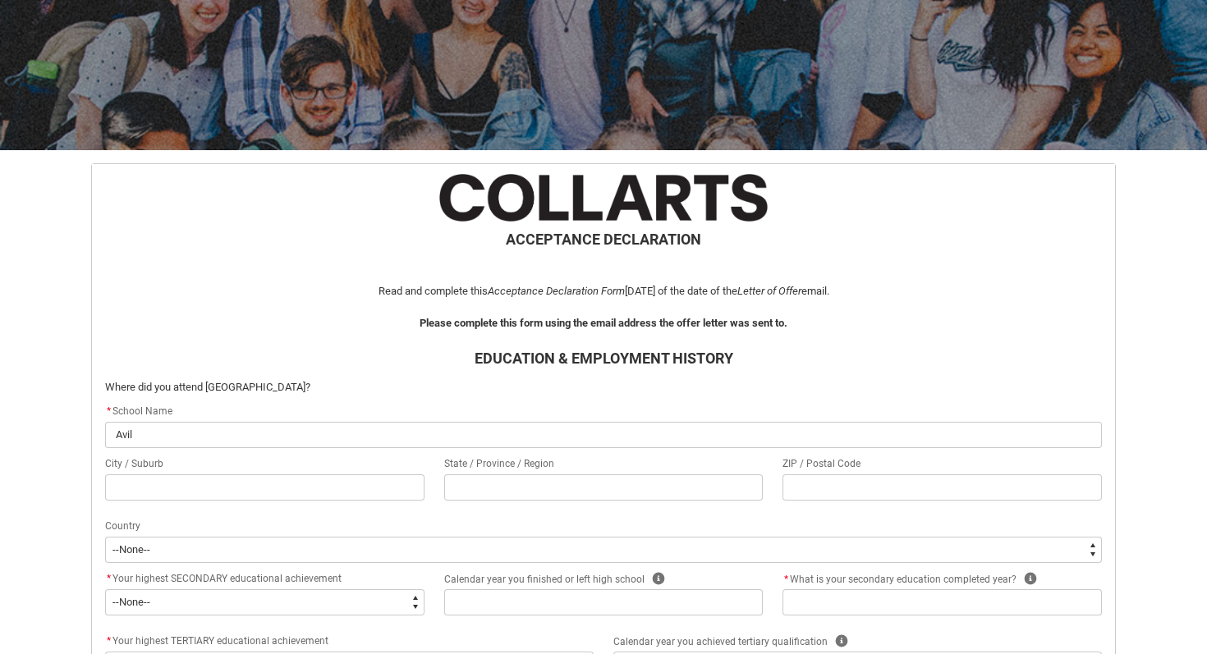
type input "Avilw"
type lightning-primitive-input-simple "Avil"
type input "Avil"
type lightning-primitive-input-simple "[PERSON_NAME]"
type input "[PERSON_NAME]"
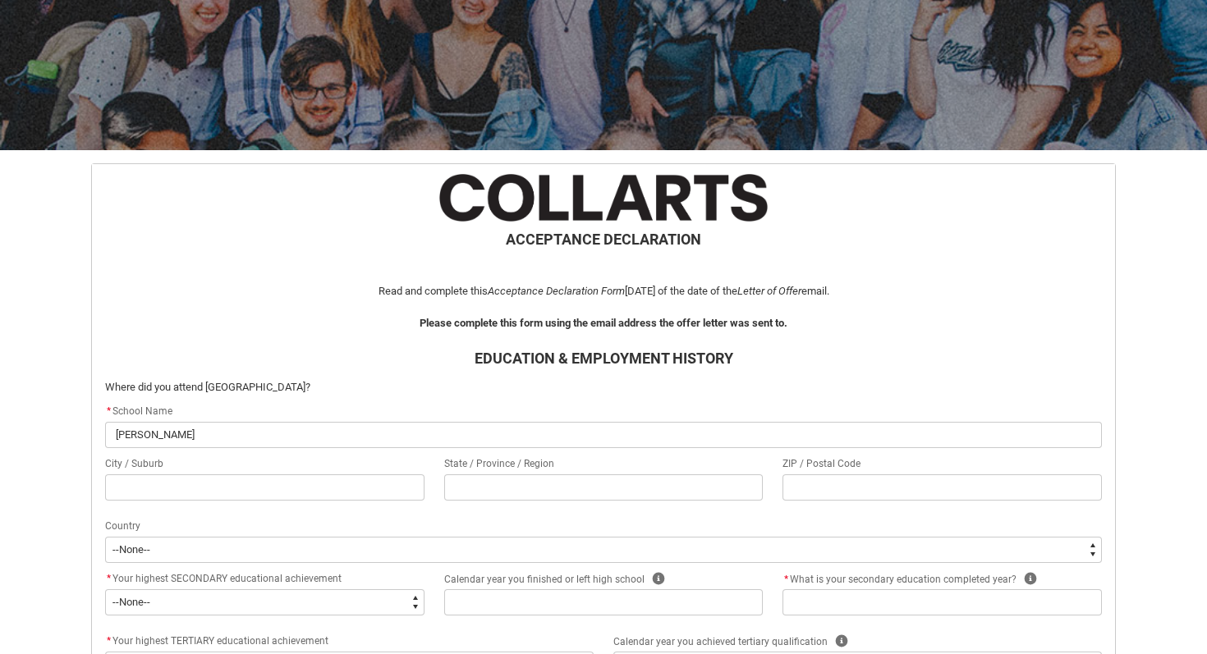
type lightning-primitive-input-simple "[PERSON_NAME]"
type input "[PERSON_NAME]"
type lightning-primitive-input-simple "[PERSON_NAME]"
type input "[PERSON_NAME]"
type lightning-primitive-input-simple "[PERSON_NAME] Co"
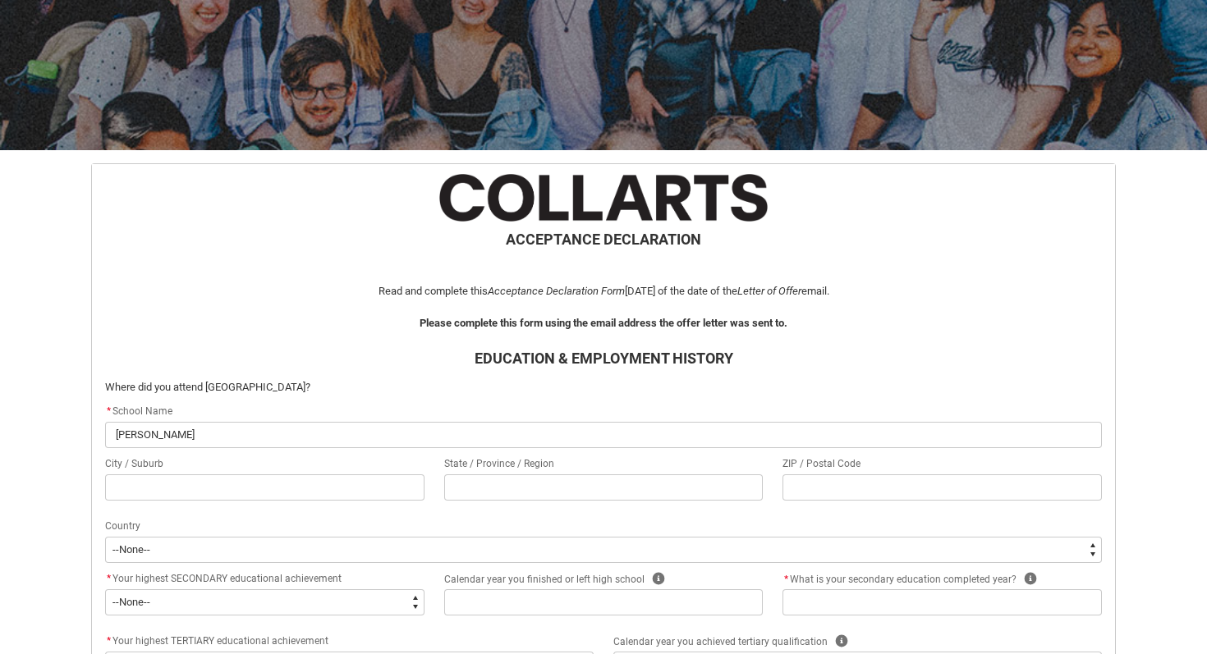
type input "[PERSON_NAME] Co"
type lightning-primitive-input-simple "[PERSON_NAME] Col"
type input "[PERSON_NAME] Col"
type lightning-primitive-input-simple "Avila Coll"
type input "Avila Coll"
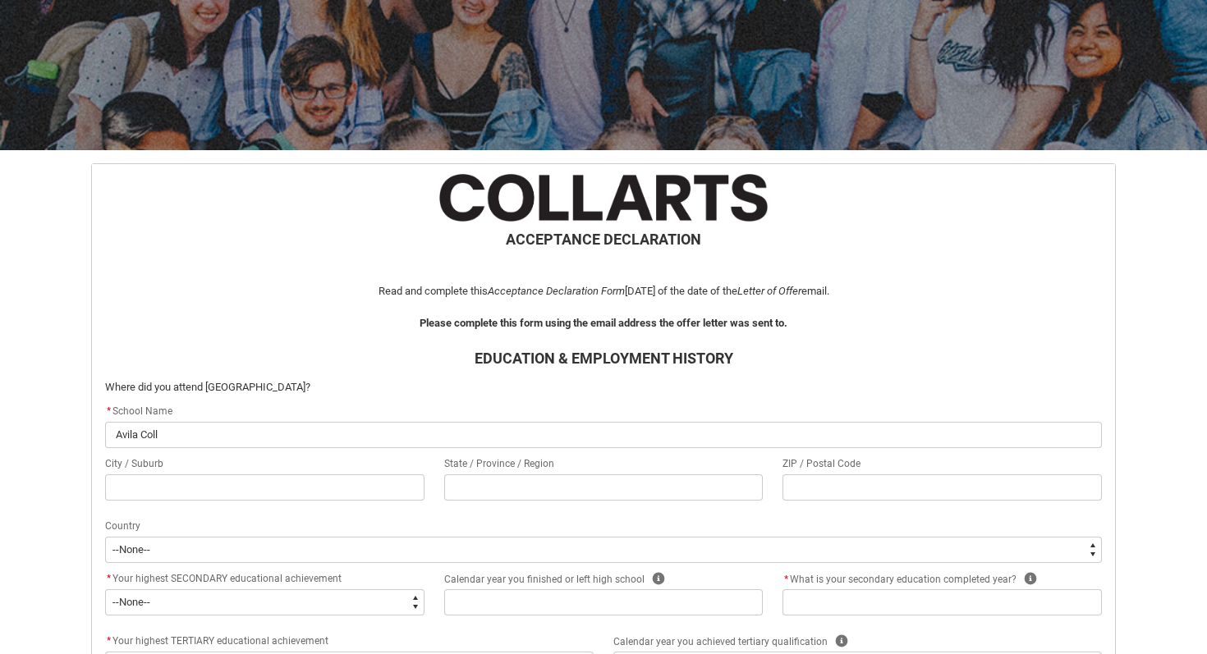
type lightning-primitive-input-simple "[PERSON_NAME]"
type input "[PERSON_NAME]"
type lightning-primitive-input-simple "[PERSON_NAME]"
type input "[PERSON_NAME]"
type lightning-primitive-input-simple "[PERSON_NAME]"
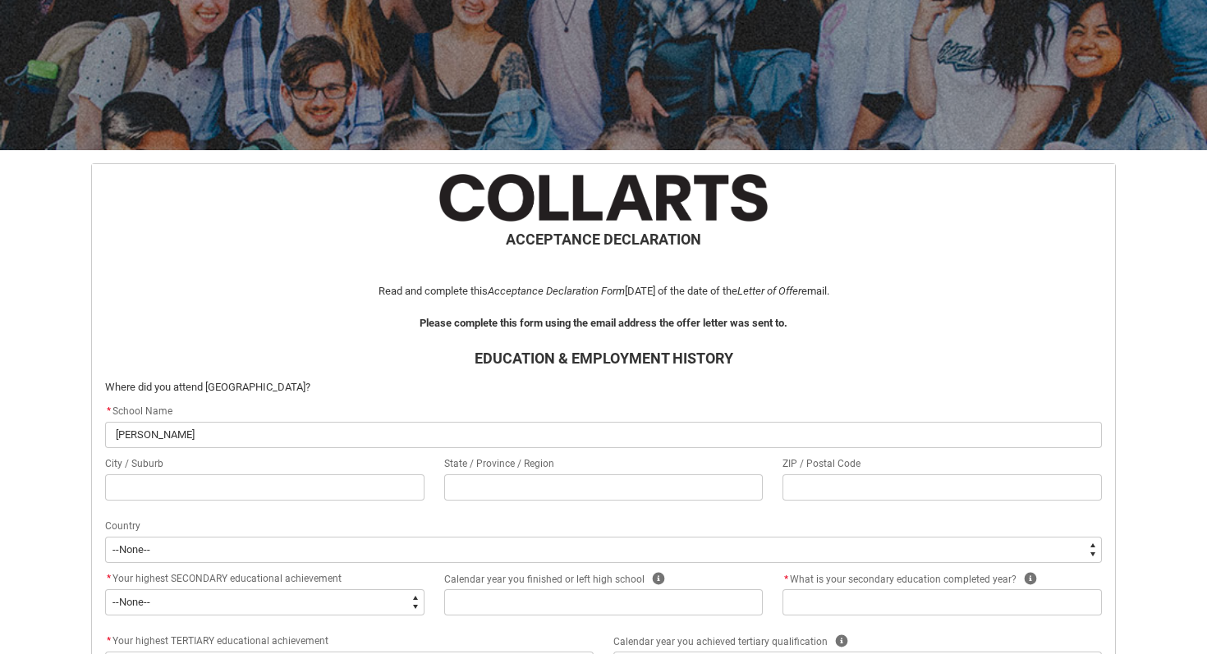
type input "[PERSON_NAME]"
type lightning-primitive-input-simple "[PERSON_NAME]"
type input "[PERSON_NAME]"
type lightning-primitive-input-simple "[PERSON_NAME][GEOGRAPHIC_DATA]"
type input "[PERSON_NAME][GEOGRAPHIC_DATA]"
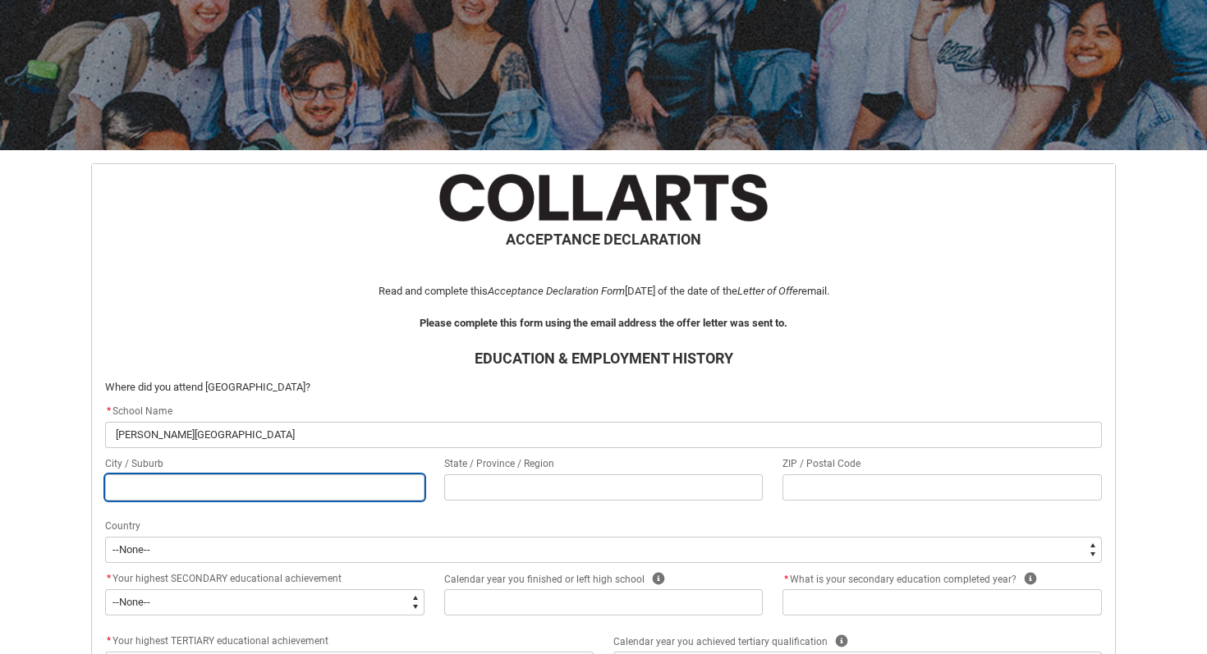
click at [140, 481] on input "REDU_Acceptance_Declaration flow" at bounding box center [264, 488] width 319 height 26
type lightning-primitive-input-simple "3"
type input "3"
type lightning-primitive-input-simple "31"
type input "31"
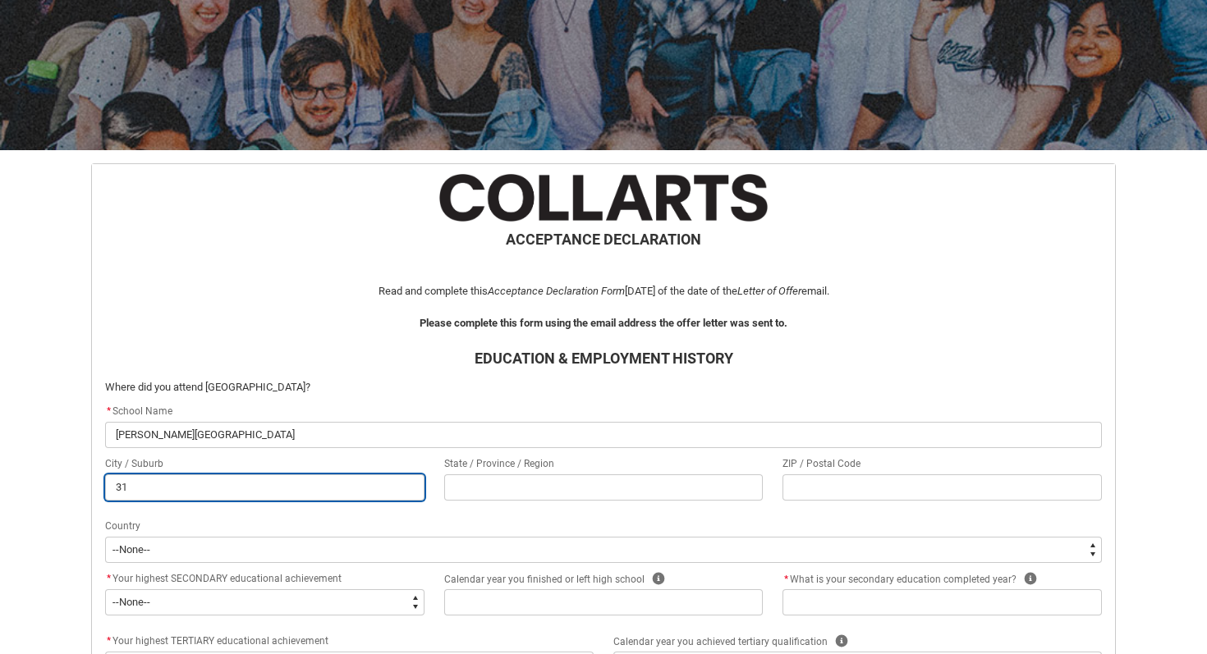
type lightning-primitive-input-simple "314"
type input "314"
type lightning-primitive-input-simple "3145"
type input "3145"
click at [128, 487] on input "3145" at bounding box center [264, 488] width 319 height 26
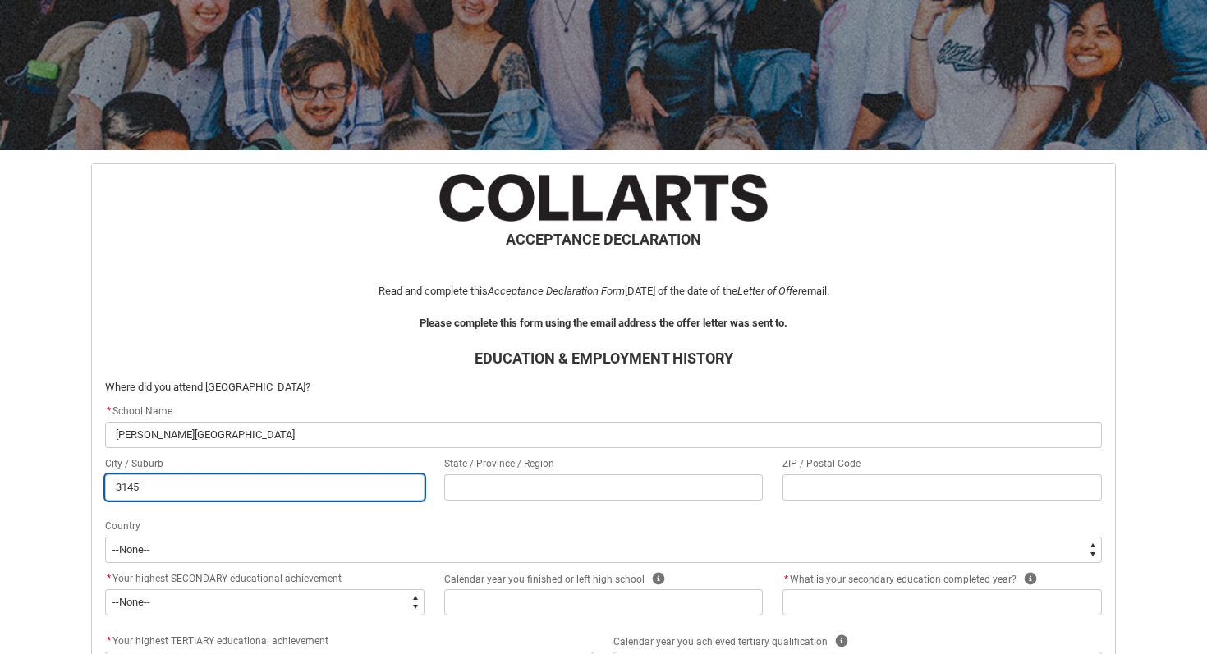
click at [128, 487] on input "3145" at bounding box center [264, 488] width 319 height 26
type lightning-primitive-input-simple "M"
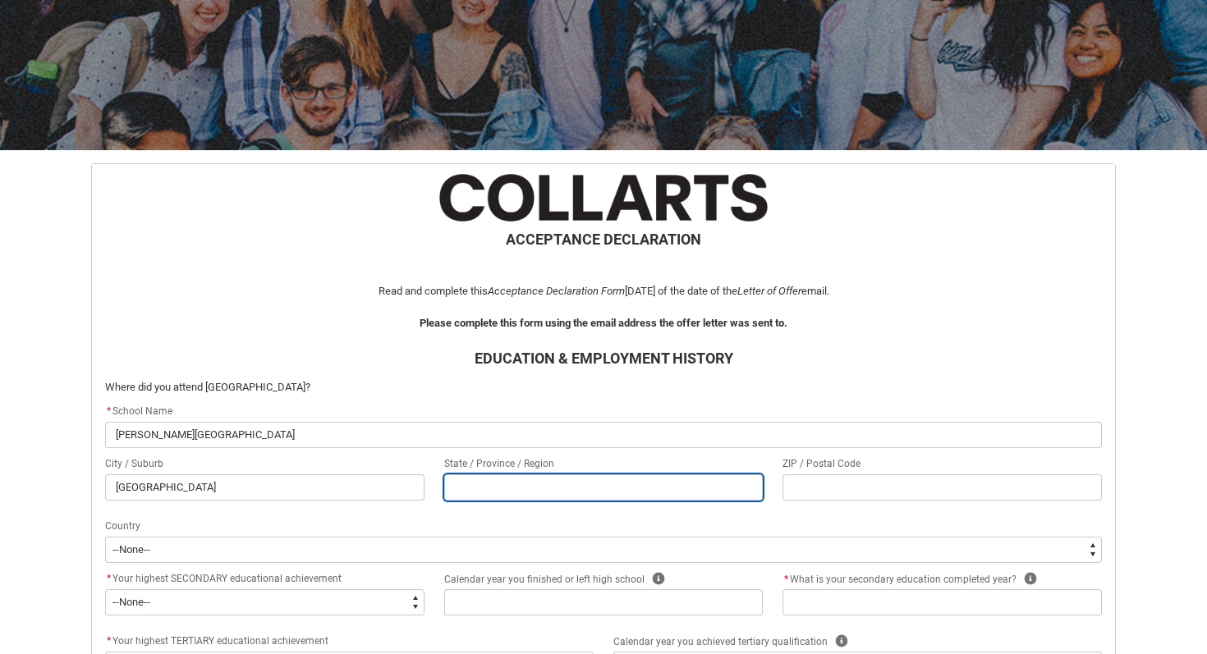
click at [476, 488] on input "REDU_Acceptance_Declaration flow" at bounding box center [603, 488] width 319 height 26
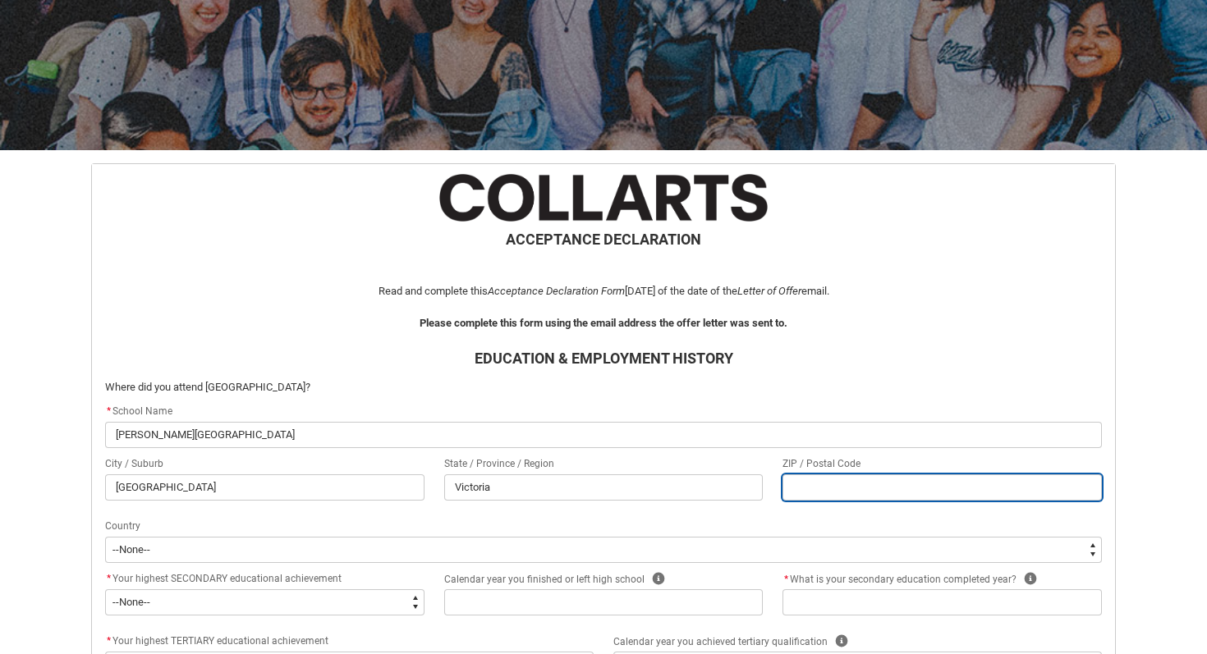
click at [832, 481] on input "REDU_Acceptance_Declaration flow" at bounding box center [941, 488] width 319 height 26
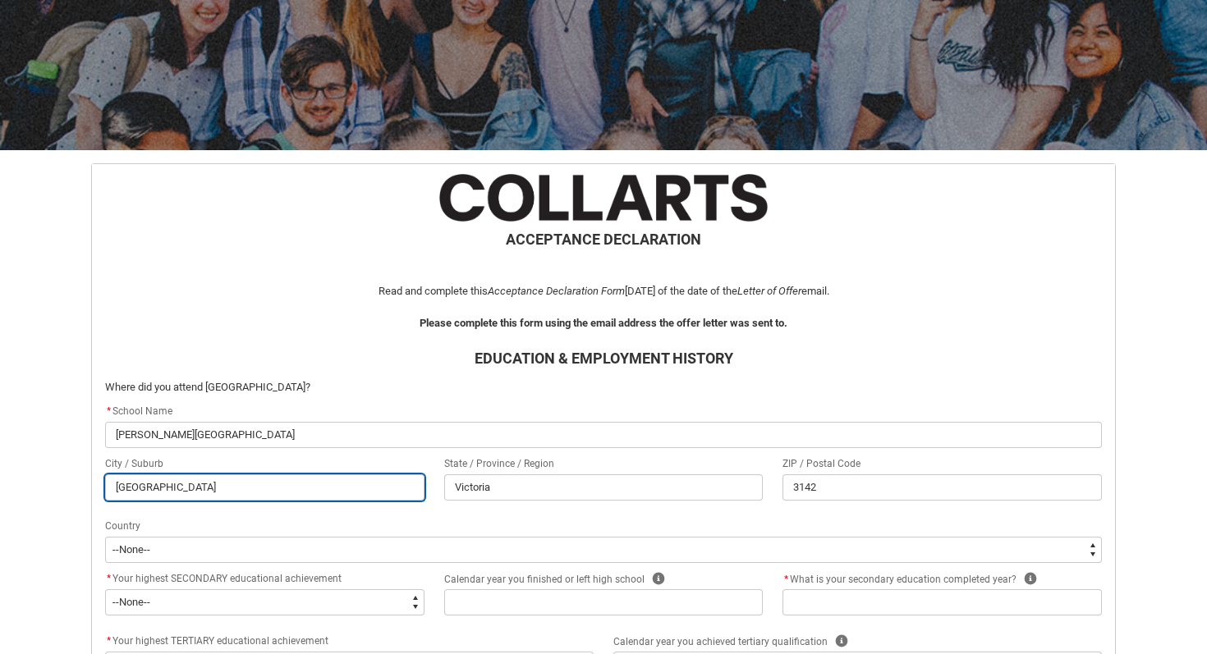
click at [156, 483] on input "[GEOGRAPHIC_DATA]" at bounding box center [264, 488] width 319 height 26
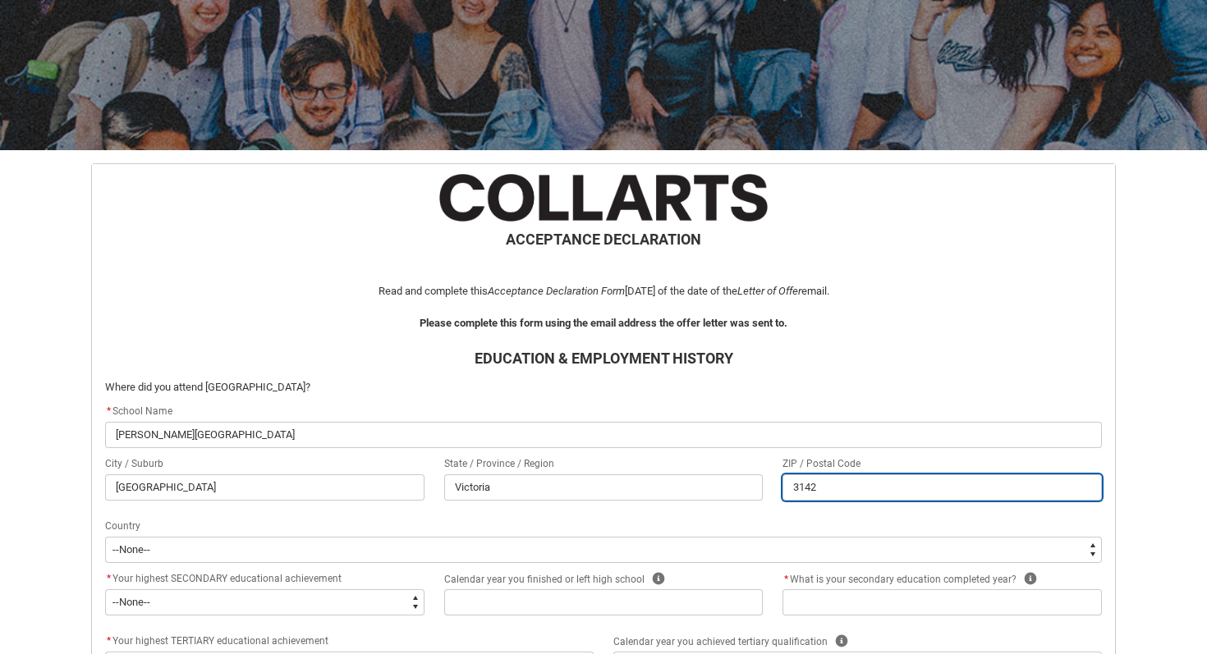
click at [832, 493] on input "3142" at bounding box center [941, 488] width 319 height 26
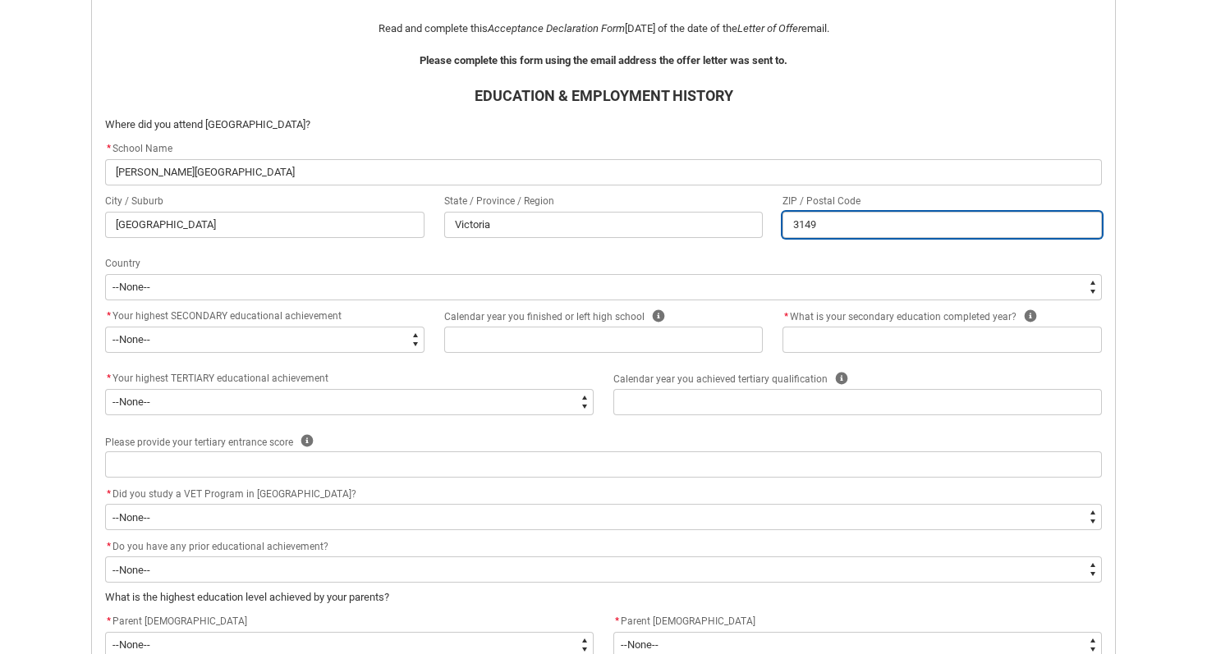
scroll to position [493, 0]
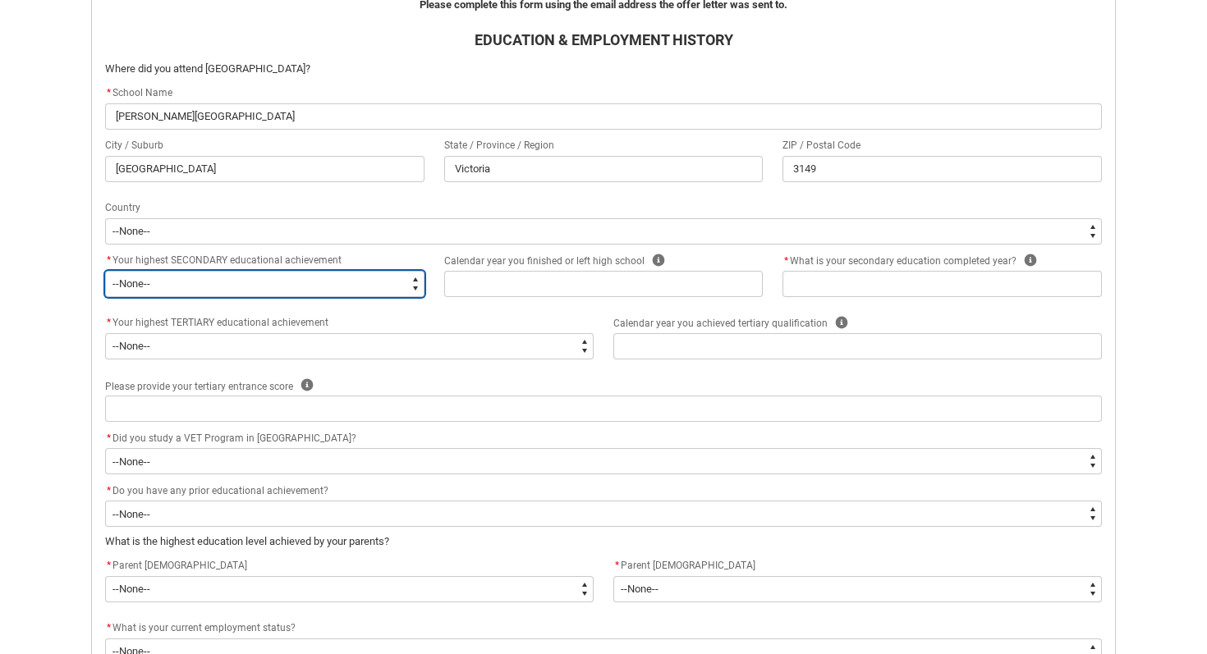
click at [328, 280] on select "--None-- Did not go to school Year 8 or below Year 9 or equivalent Completed Ye…" at bounding box center [264, 284] width 319 height 26
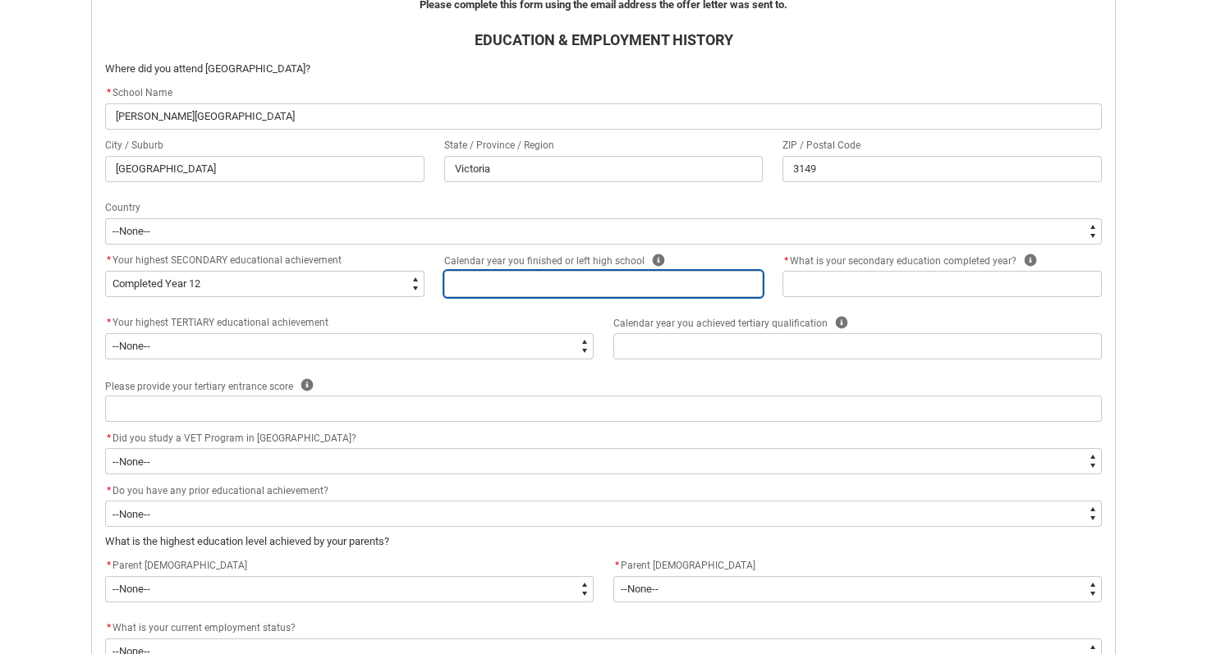
click at [476, 282] on input "REDU_Acceptance_Declaration flow" at bounding box center [603, 284] width 319 height 26
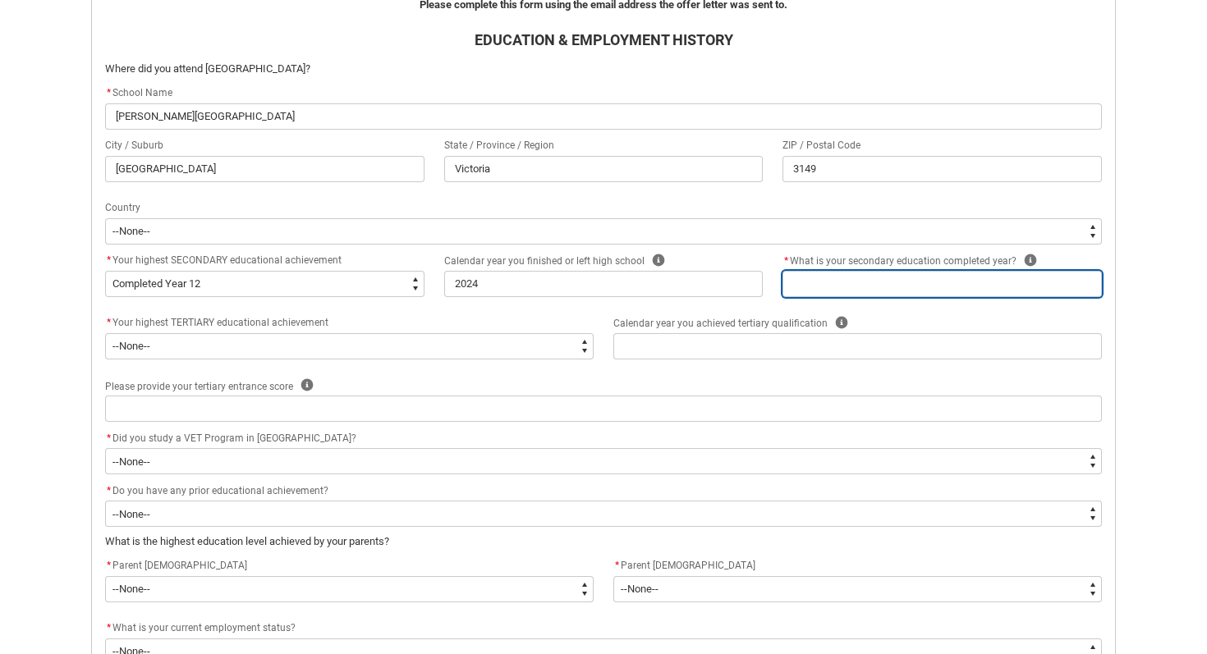
click at [810, 284] on input "REDU_Acceptance_Declaration flow" at bounding box center [941, 284] width 319 height 26
click at [908, 318] on div "Calendar year you achieved tertiary qualification Help" at bounding box center [857, 324] width 488 height 20
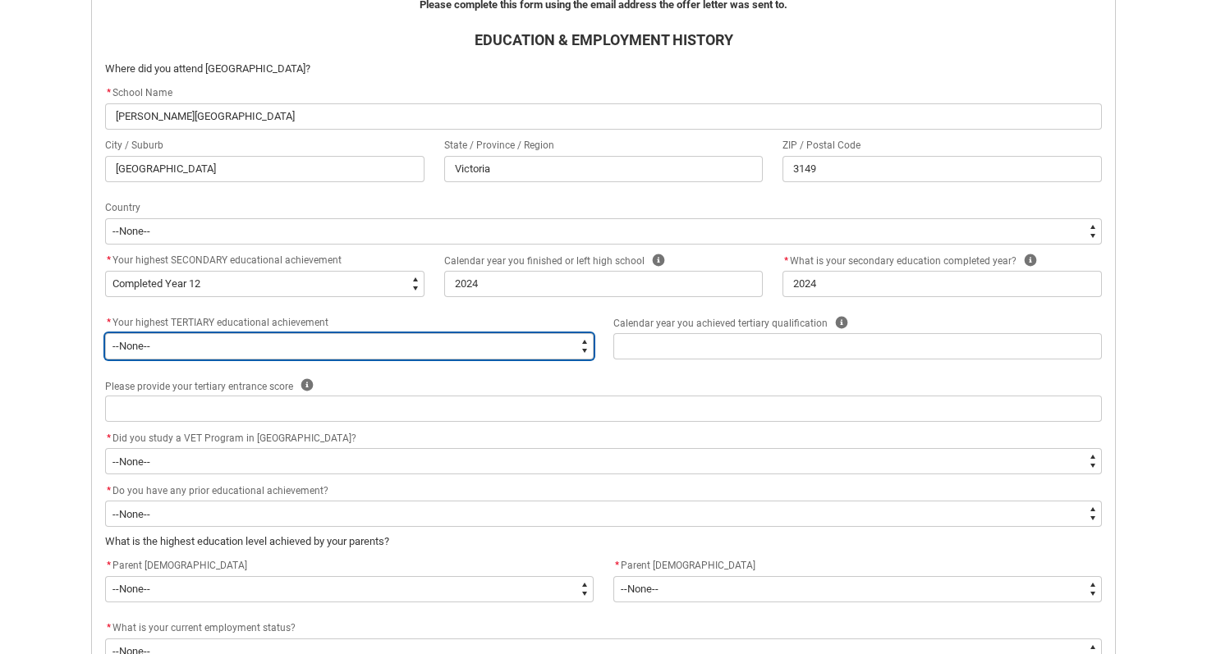
click at [242, 346] on select "--None-- A Complete Final Year of Secondary Education at School A Complete VET …" at bounding box center [349, 346] width 488 height 26
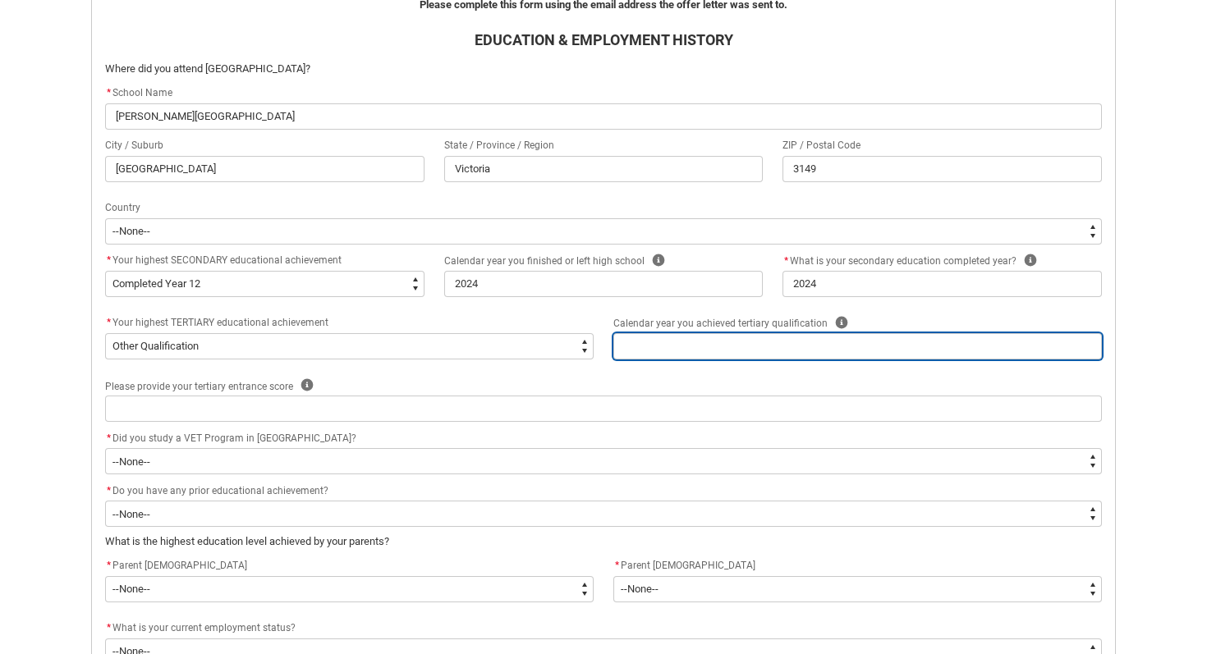
click at [724, 348] on input "REDU_Acceptance_Declaration flow" at bounding box center [857, 346] width 488 height 26
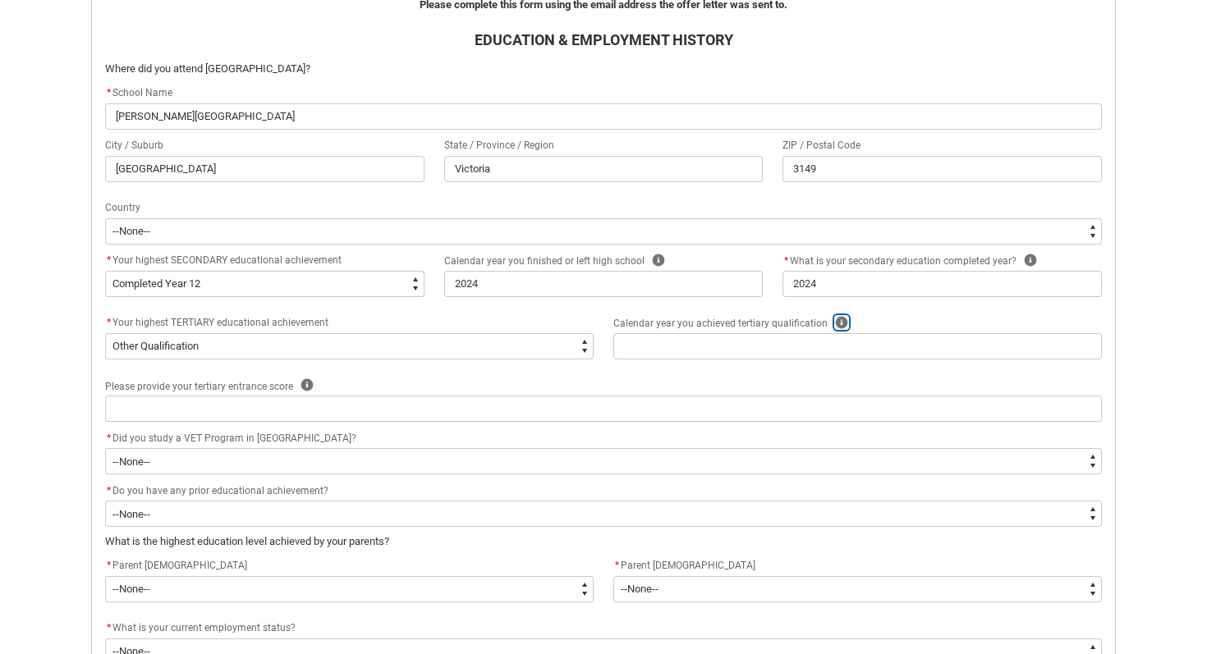
click at [838, 315] on button "Help" at bounding box center [841, 322] width 15 height 15
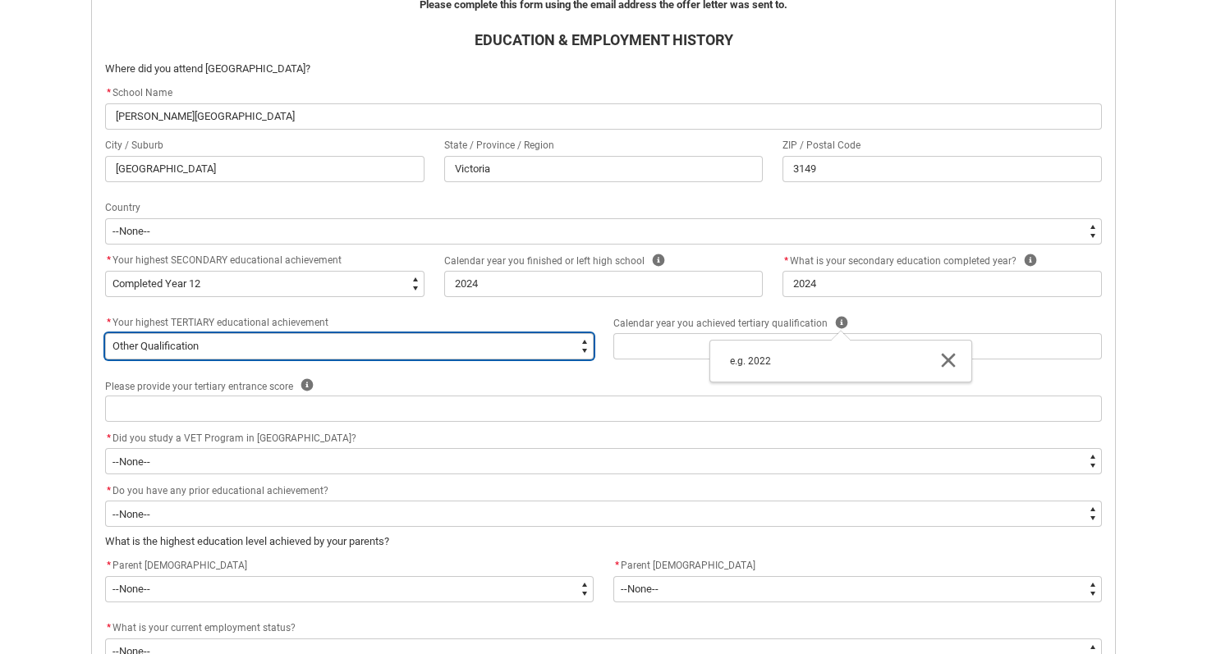
click at [492, 350] on select "--None-- A Complete Final Year of Secondary Education at School A Complete VET …" at bounding box center [349, 346] width 488 height 26
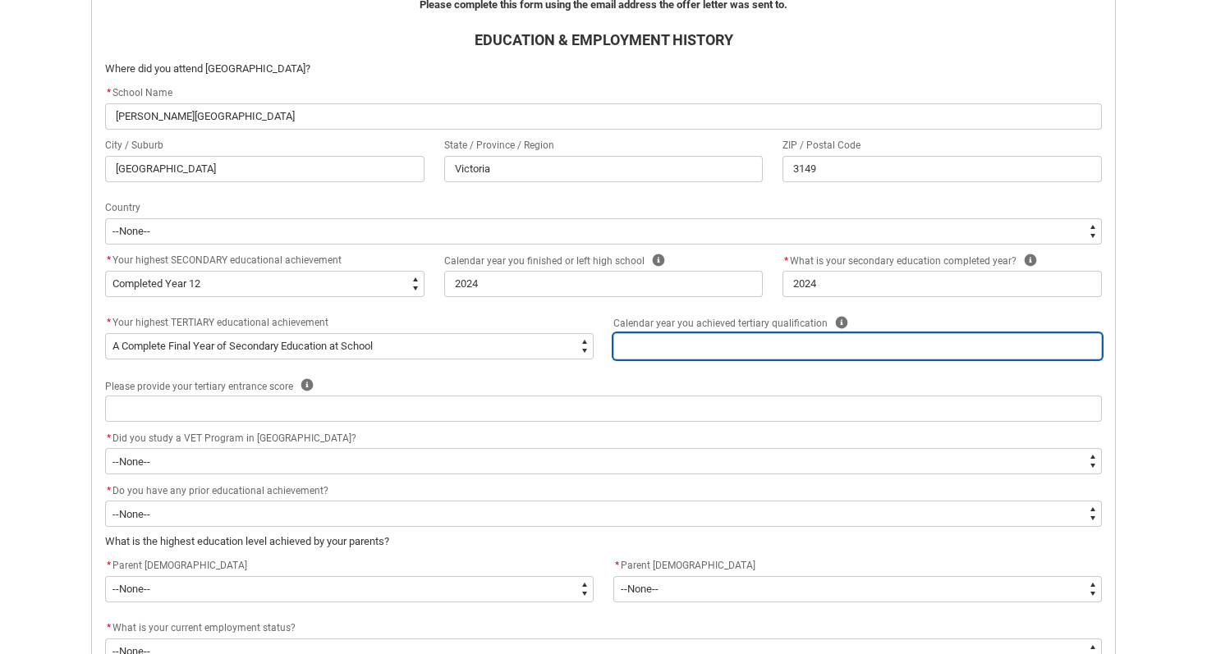
click at [660, 348] on input "REDU_Acceptance_Declaration flow" at bounding box center [857, 346] width 488 height 26
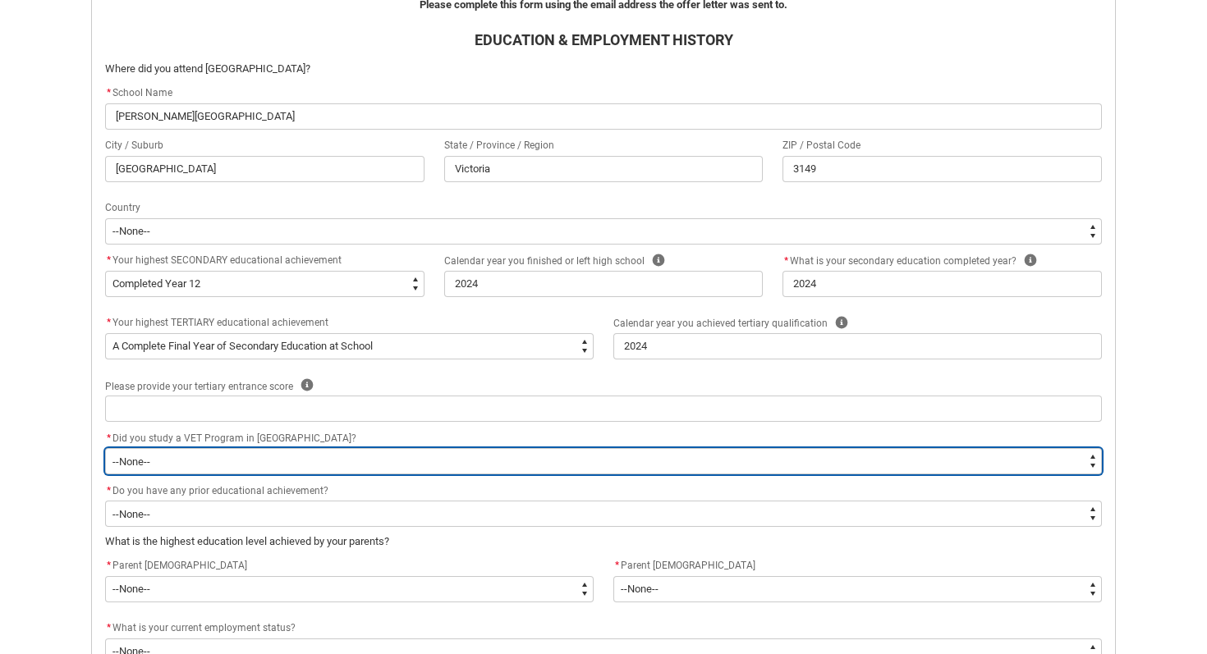
click at [634, 451] on select "--None-- Yes No" at bounding box center [603, 461] width 997 height 26
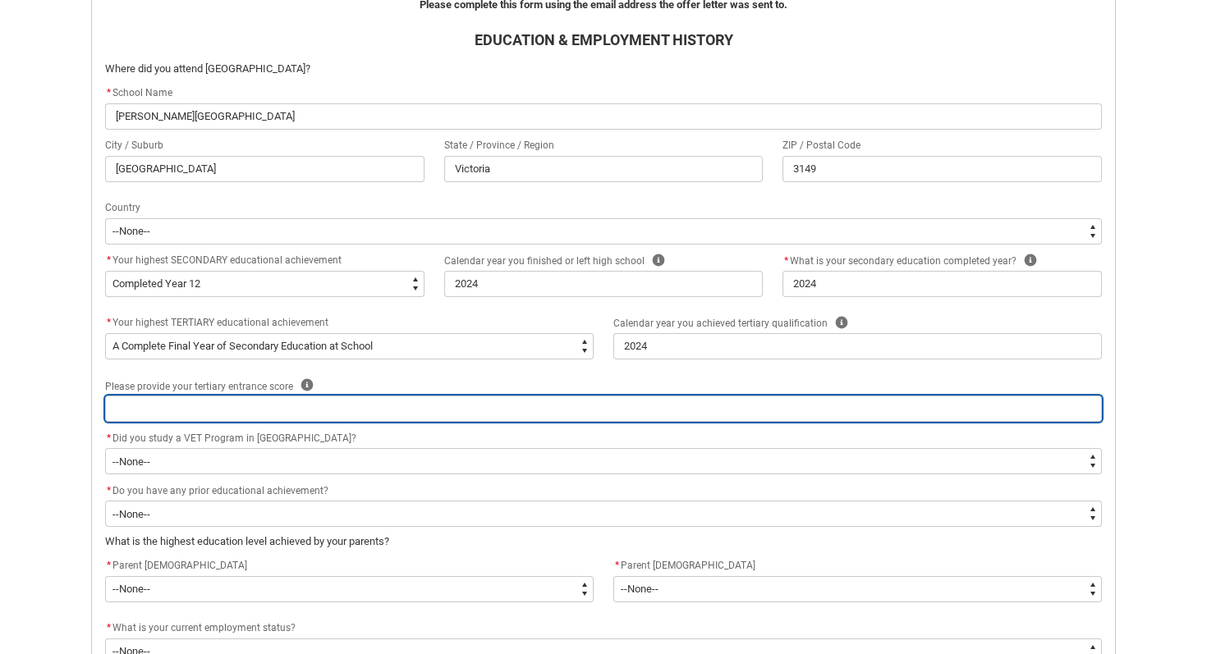
click at [250, 407] on input "REDU_Acceptance_Declaration flow" at bounding box center [603, 409] width 997 height 26
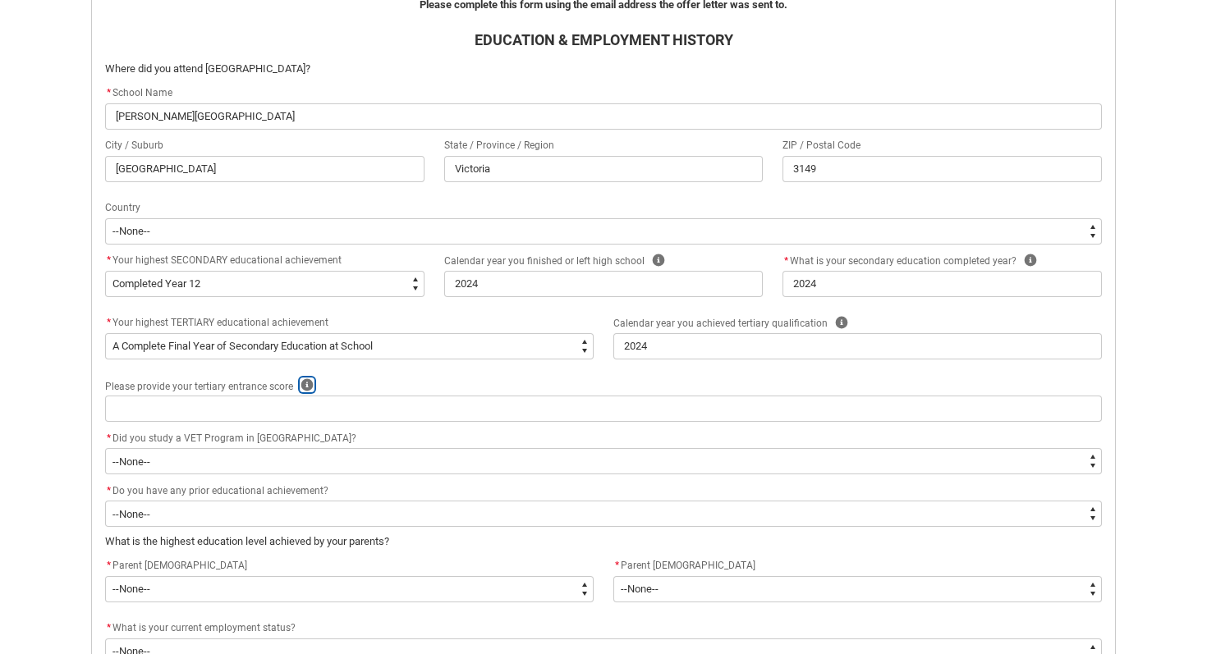
click at [309, 387] on icon "REDU_Acceptance_Declaration flow" at bounding box center [307, 385] width 12 height 12
click at [337, 390] on div "Please provide your tertiary entrance score Help Close e.g. 99.95" at bounding box center [603, 386] width 997 height 20
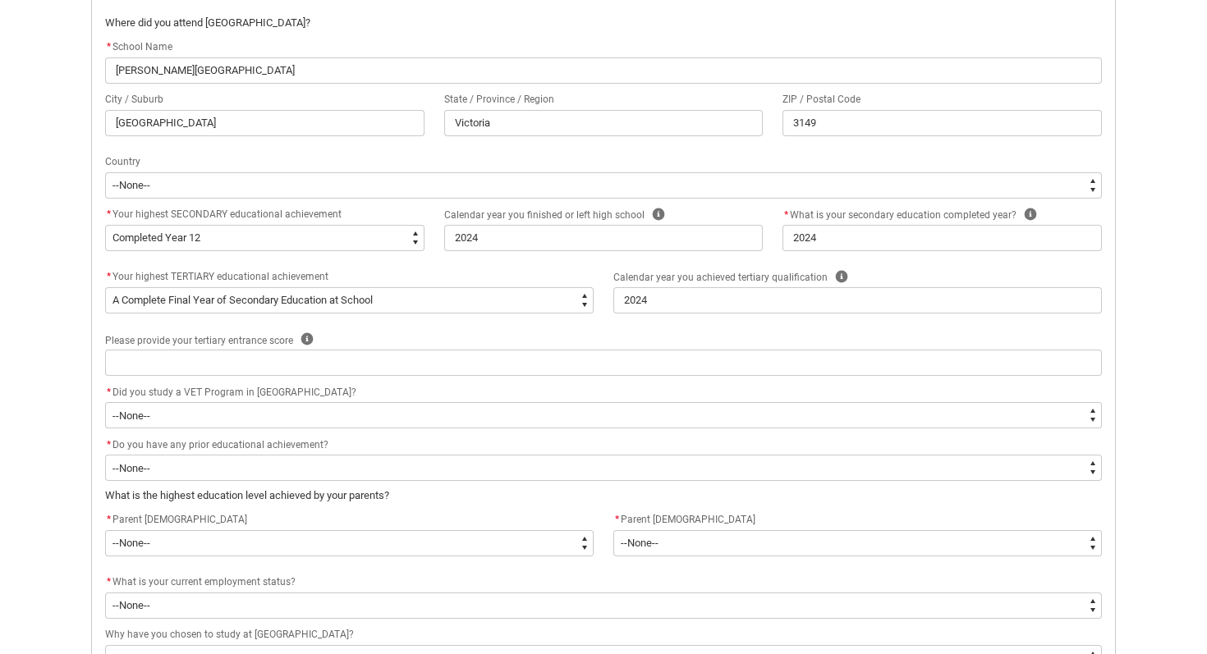
scroll to position [541, 0]
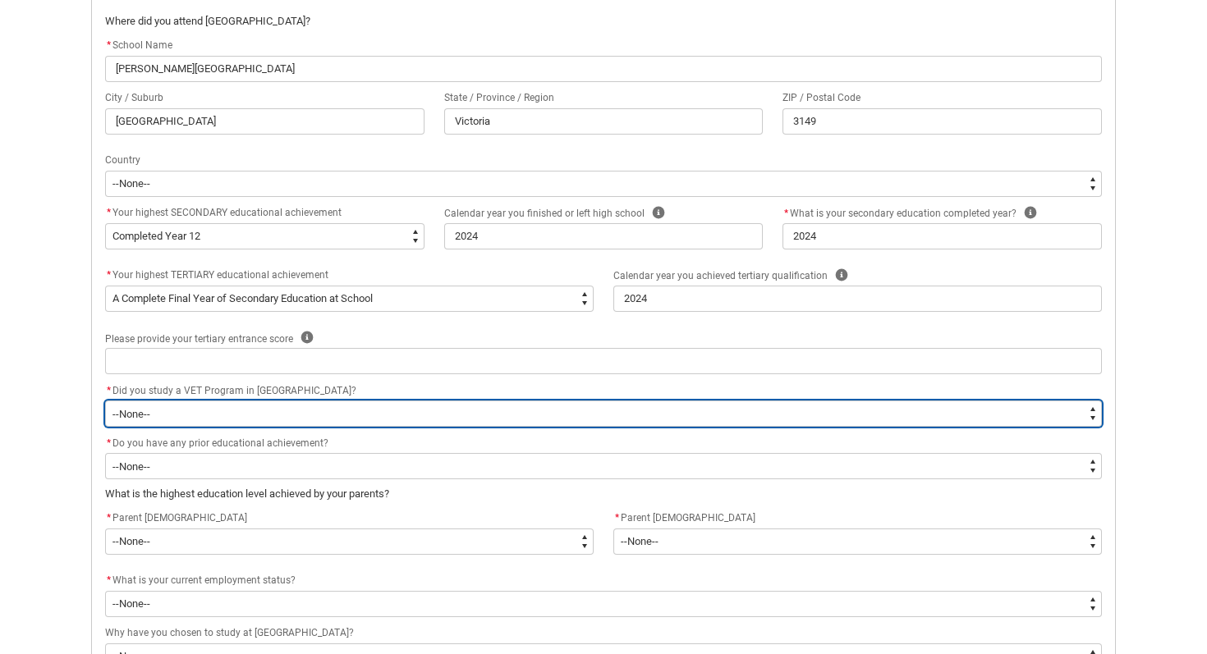
click at [195, 413] on select "--None-- Yes No" at bounding box center [603, 414] width 997 height 26
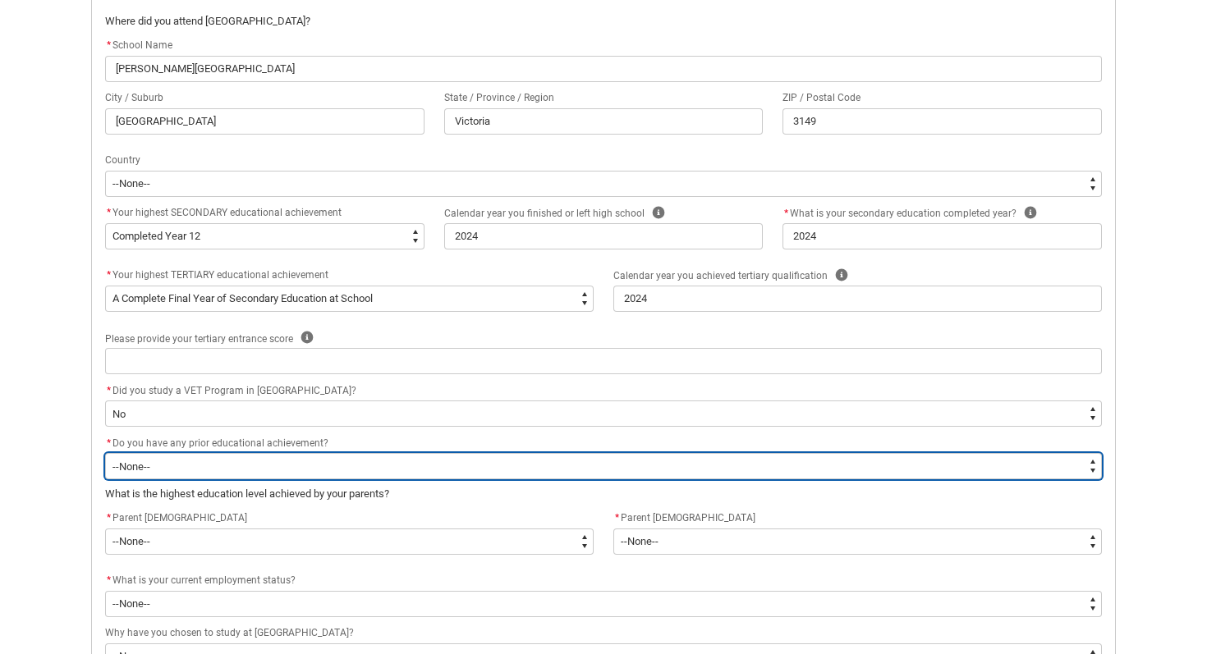
click at [180, 473] on select "--None-- Yes No" at bounding box center [603, 466] width 997 height 26
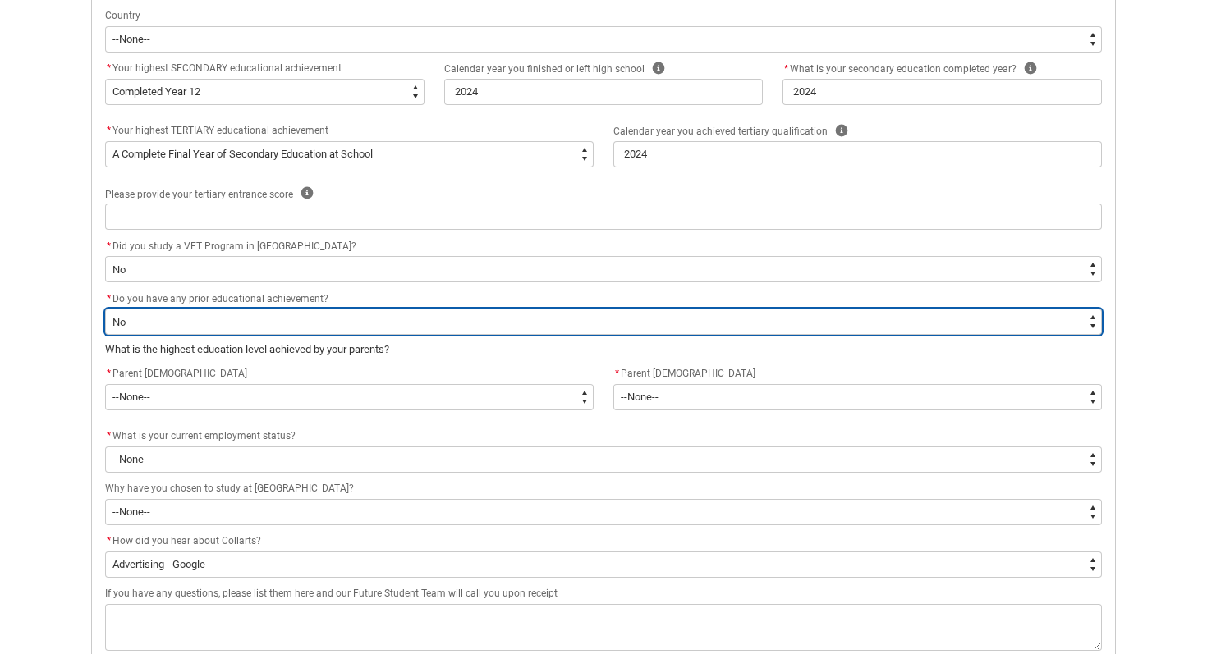
scroll to position [702, 0]
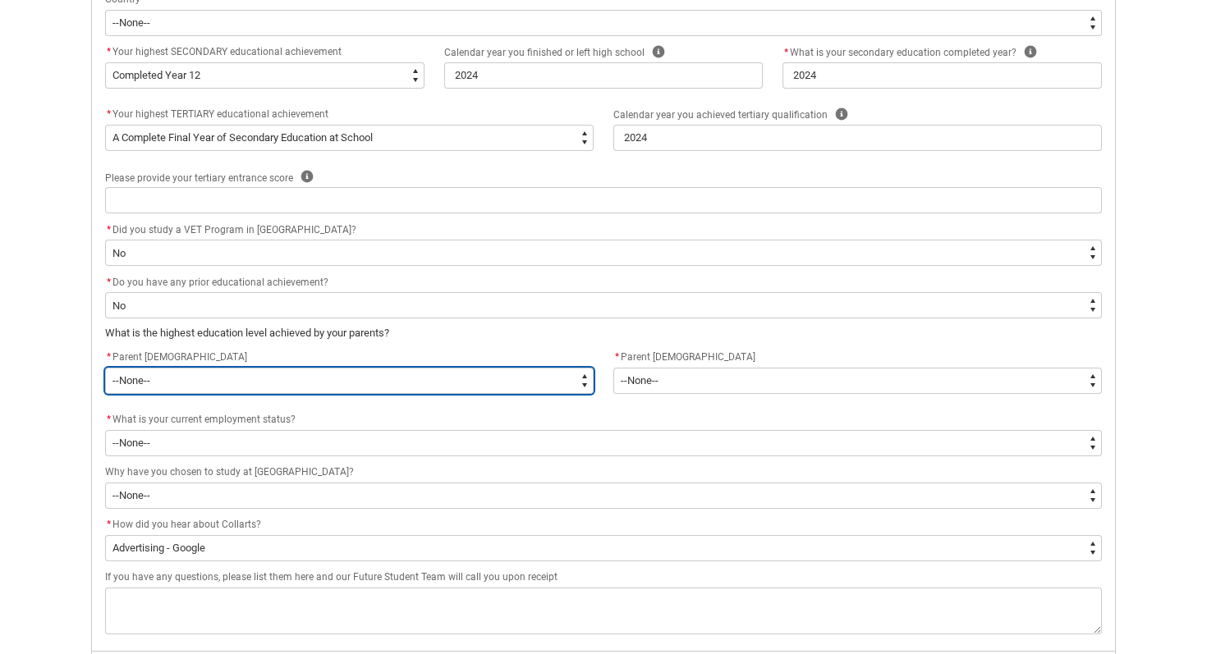
click at [193, 385] on select "--None-- Postgraduate qualification (e.g. Postgraduate Diploma, Master's, PhD) …" at bounding box center [349, 381] width 488 height 26
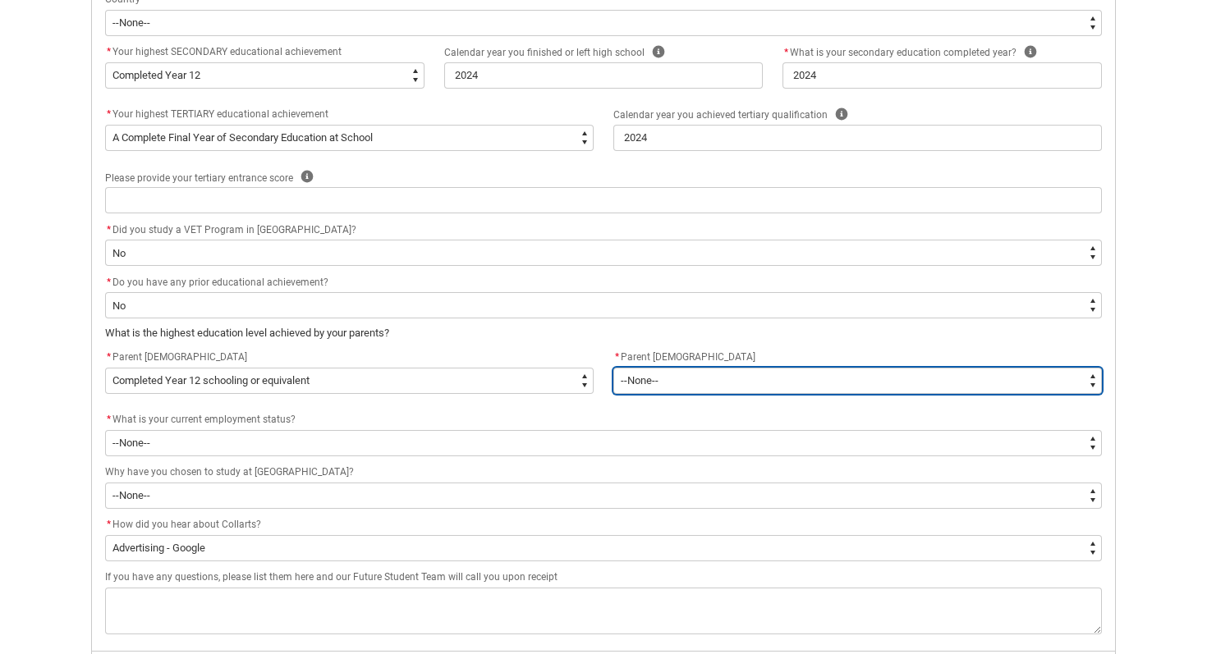
click at [699, 379] on select "--None-- Postgraduate qualification (e.g. Postgraduate Diploma, Master's, PhD) …" at bounding box center [857, 381] width 488 height 26
click at [653, 379] on select "--None-- Postgraduate qualification (e.g. Postgraduate Diploma, Master's, PhD) …" at bounding box center [857, 381] width 488 height 26
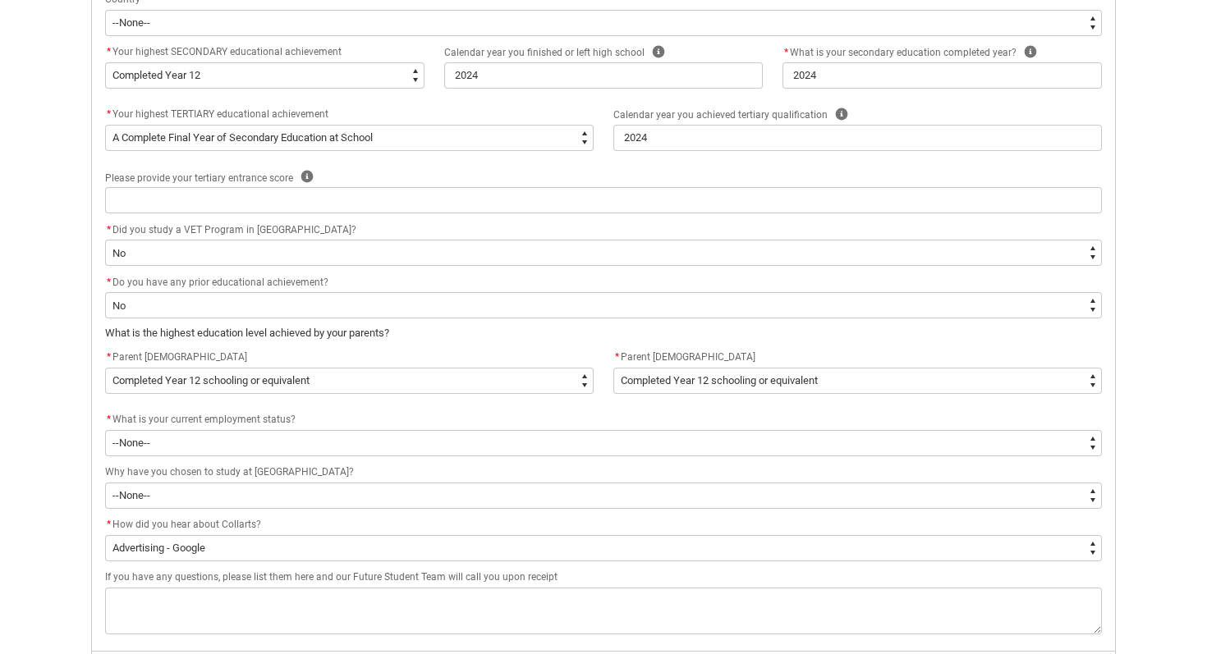
click at [358, 423] on div "* What is your current employment status?" at bounding box center [603, 420] width 997 height 20
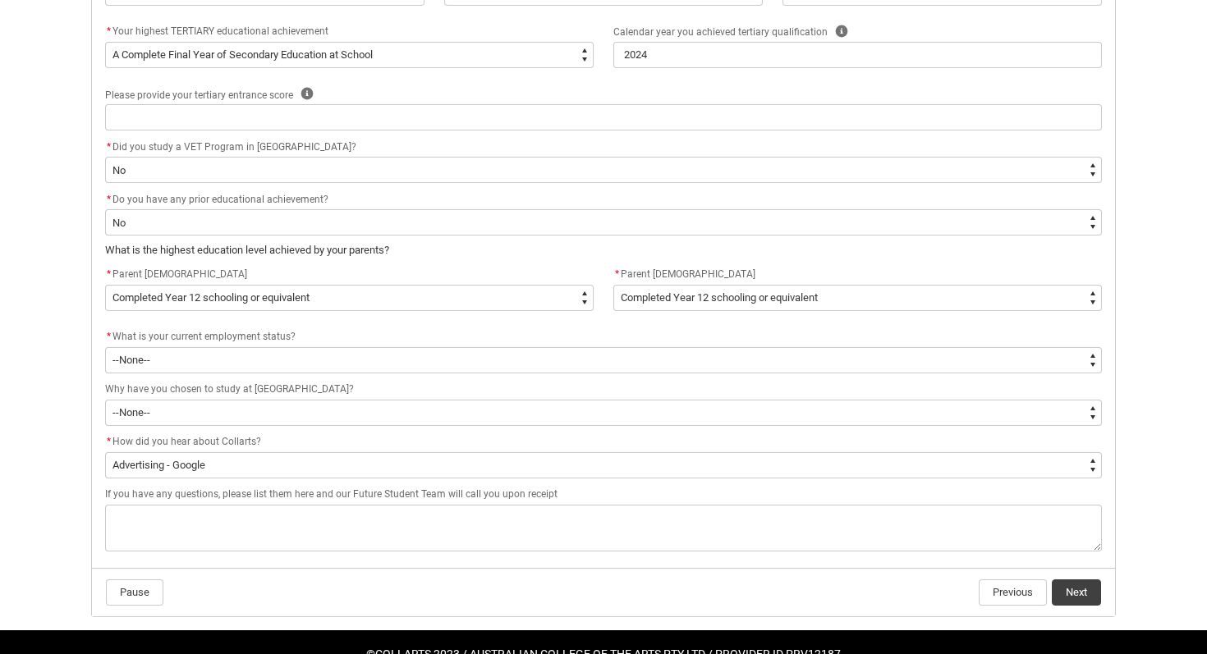
scroll to position [789, 0]
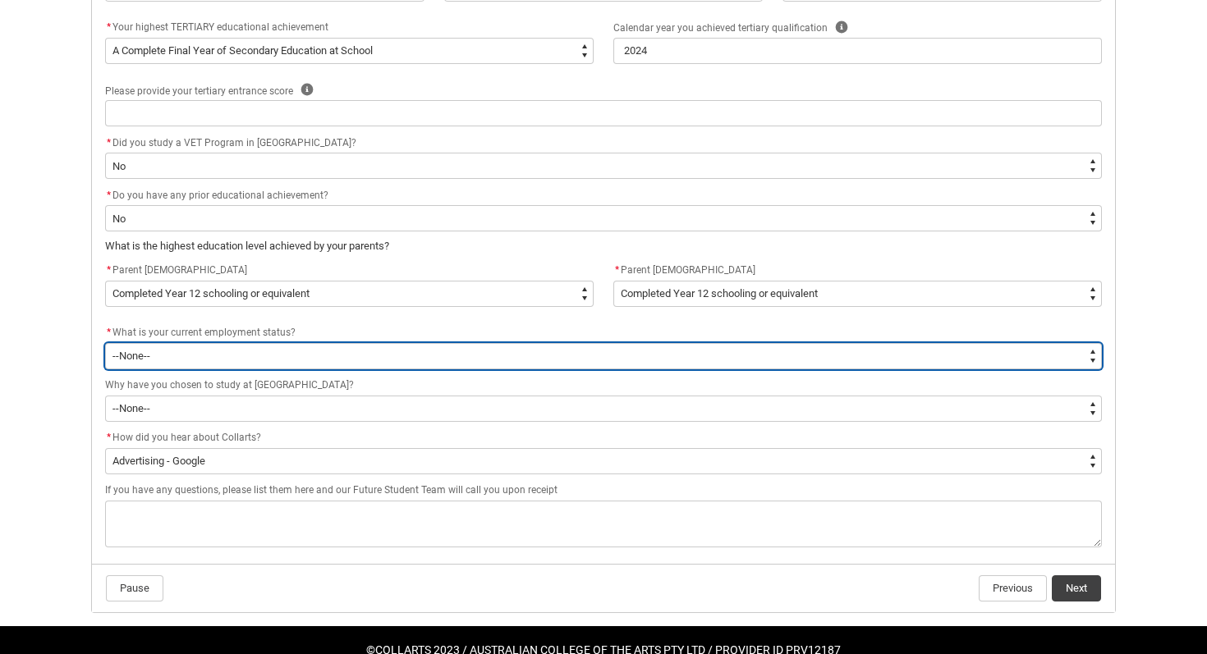
click at [273, 355] on select "--None-- [DEMOGRAPHIC_DATA] [DEMOGRAPHIC_DATA] [DEMOGRAPHIC_DATA] - not employi…" at bounding box center [603, 356] width 997 height 26
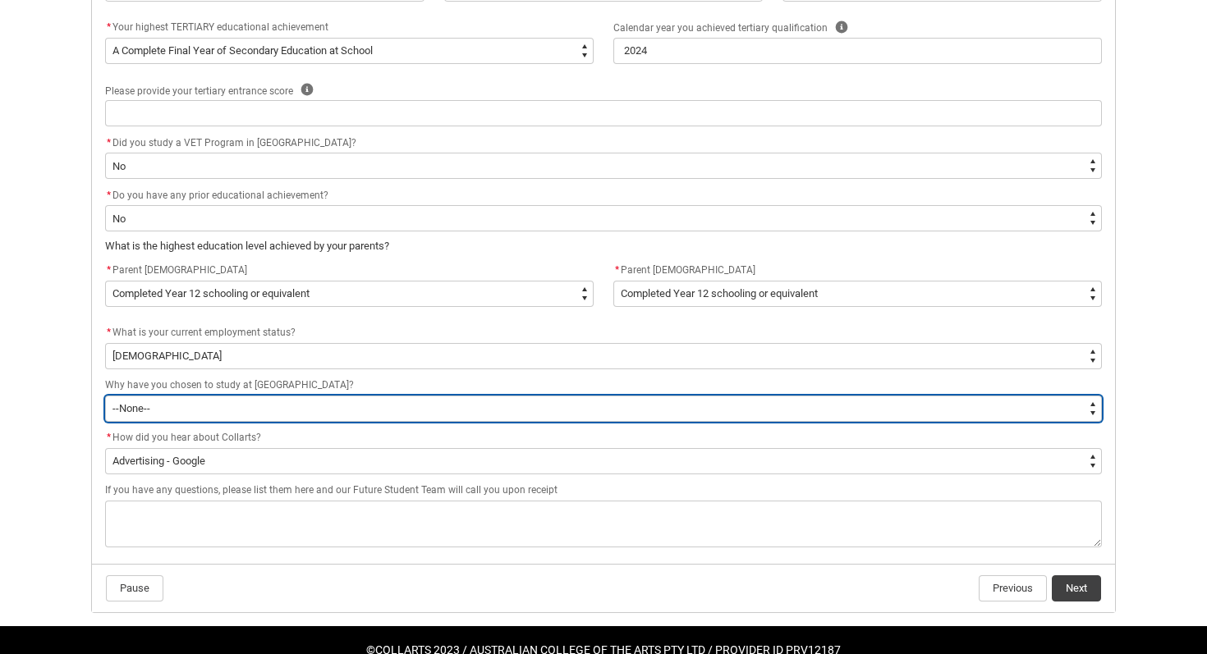
click at [236, 415] on select "--None-- To get a job To develop my existing business To start my own business …" at bounding box center [603, 409] width 997 height 26
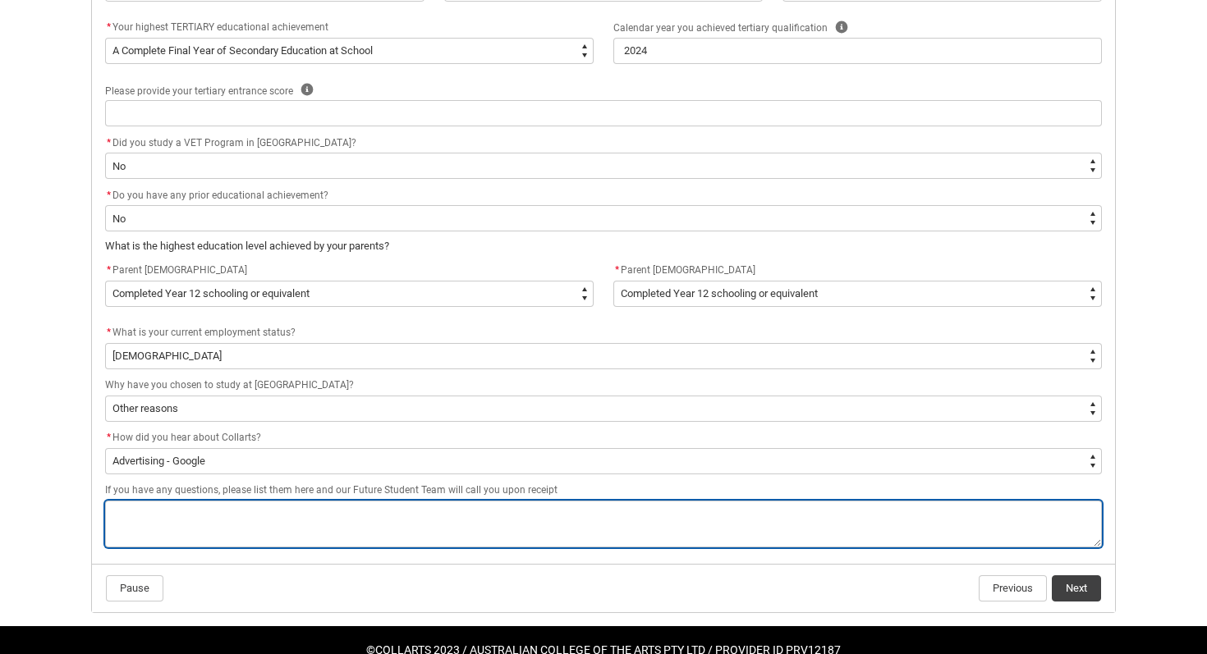
click at [201, 524] on textarea "REDU_Acceptance_Declaration flow" at bounding box center [603, 524] width 997 height 47
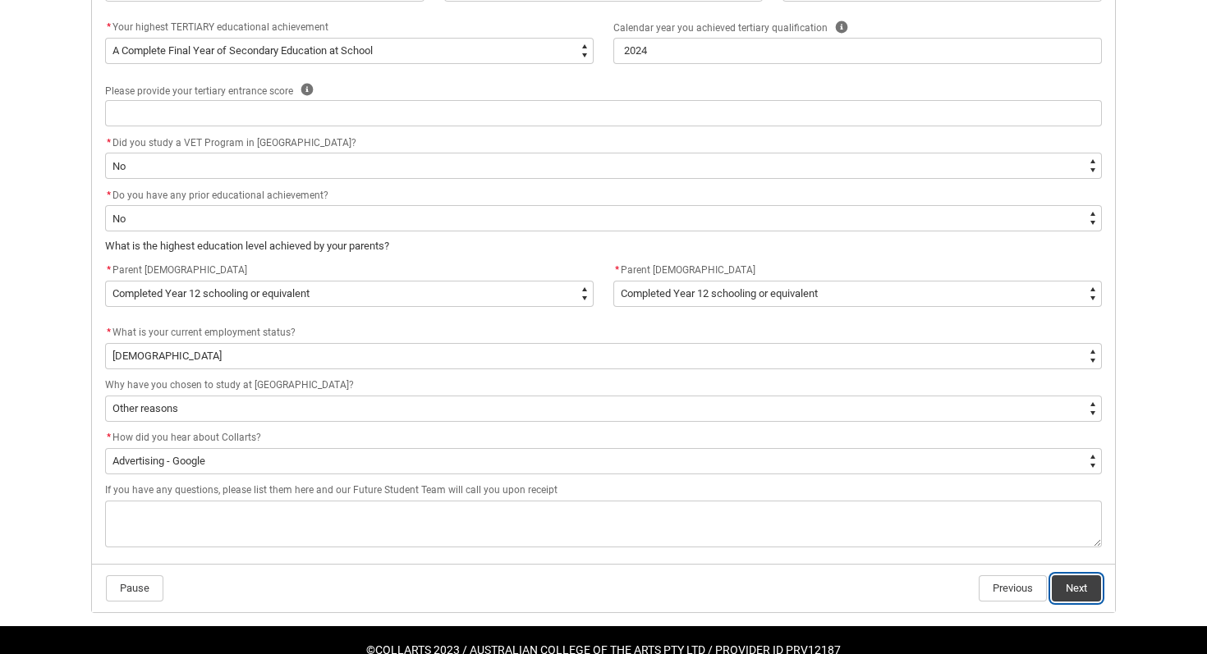
click at [1075, 580] on button "Next" at bounding box center [1076, 588] width 49 height 26
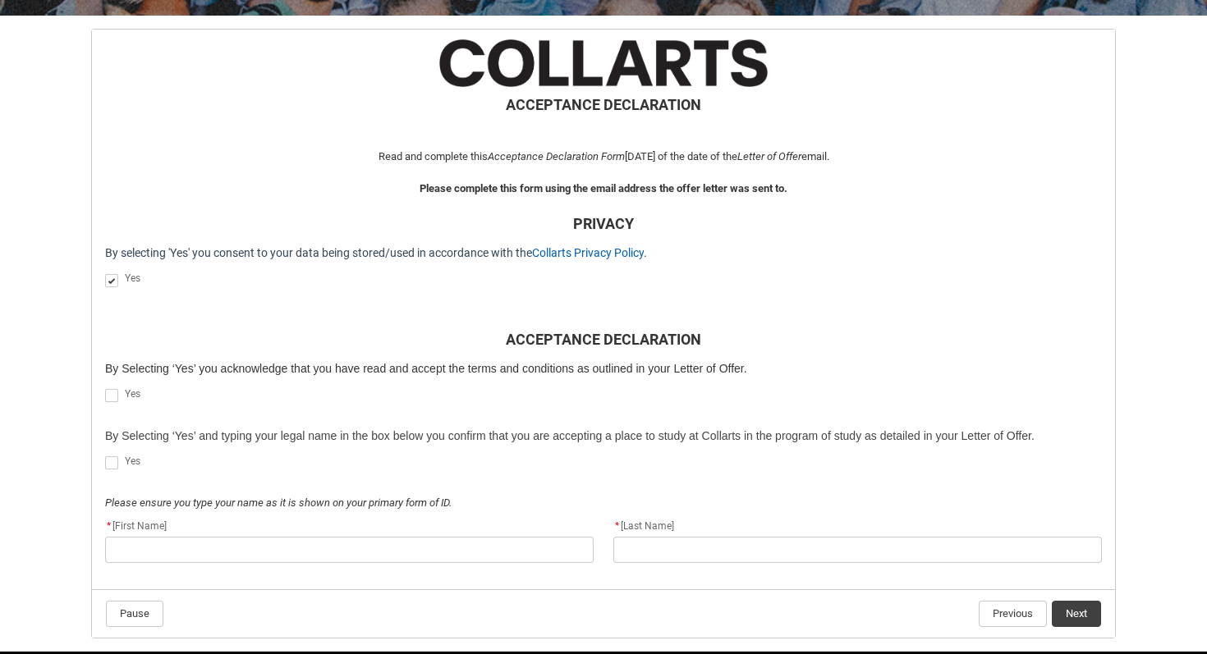
scroll to position [374, 0]
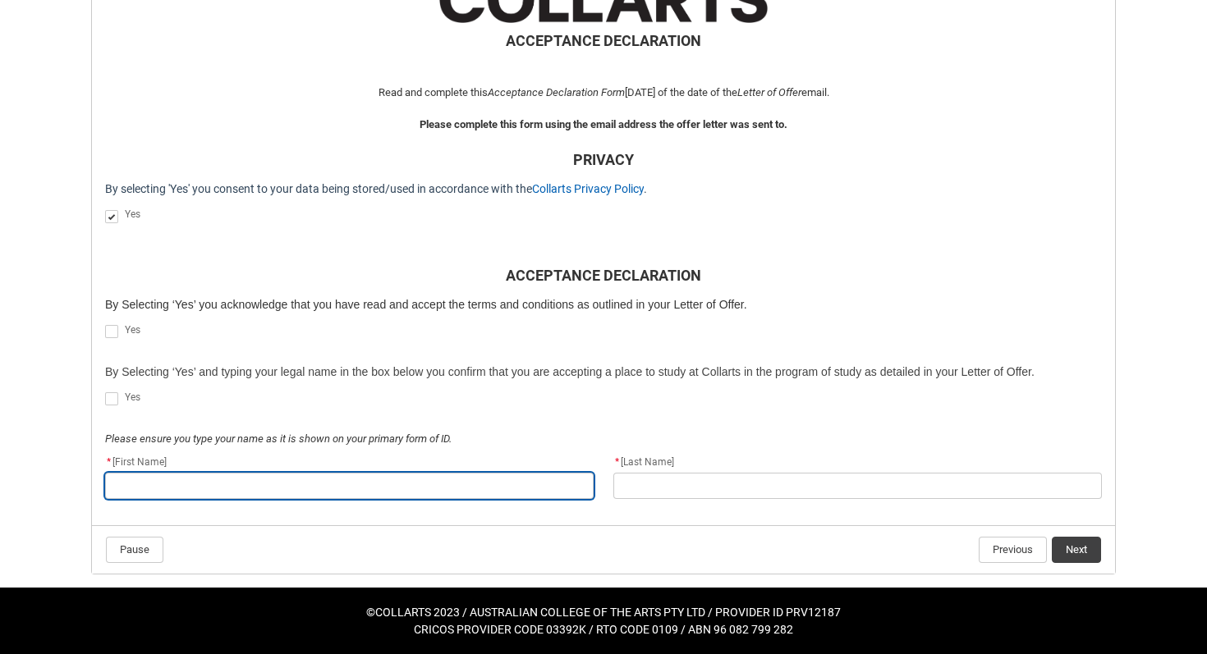
click at [282, 484] on input "REDU_Acceptance_Declaration flow" at bounding box center [349, 486] width 488 height 26
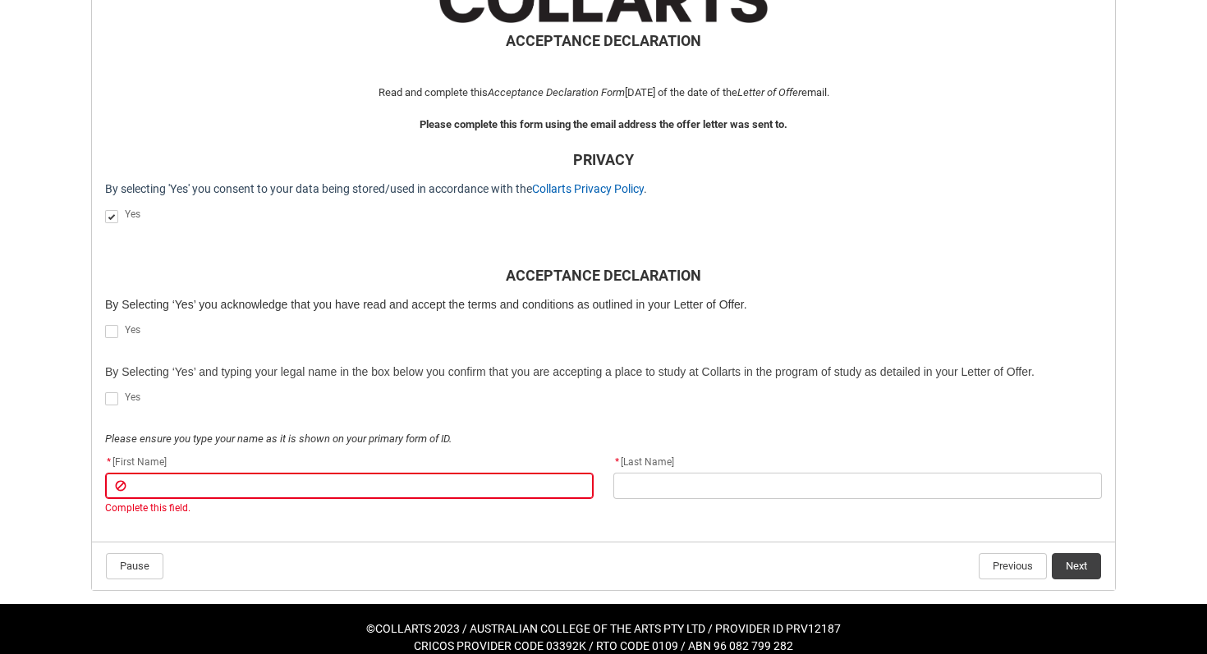
click at [105, 335] on span "REDU_Acceptance_Declaration flow" at bounding box center [111, 331] width 13 height 13
click at [104, 323] on input "REDU_Acceptance_Declaration flow" at bounding box center [104, 323] width 1 height 1
click at [109, 393] on span "REDU_Acceptance_Declaration flow" at bounding box center [111, 398] width 13 height 13
click at [105, 391] on input "REDU_Acceptance_Declaration flow" at bounding box center [104, 390] width 1 height 1
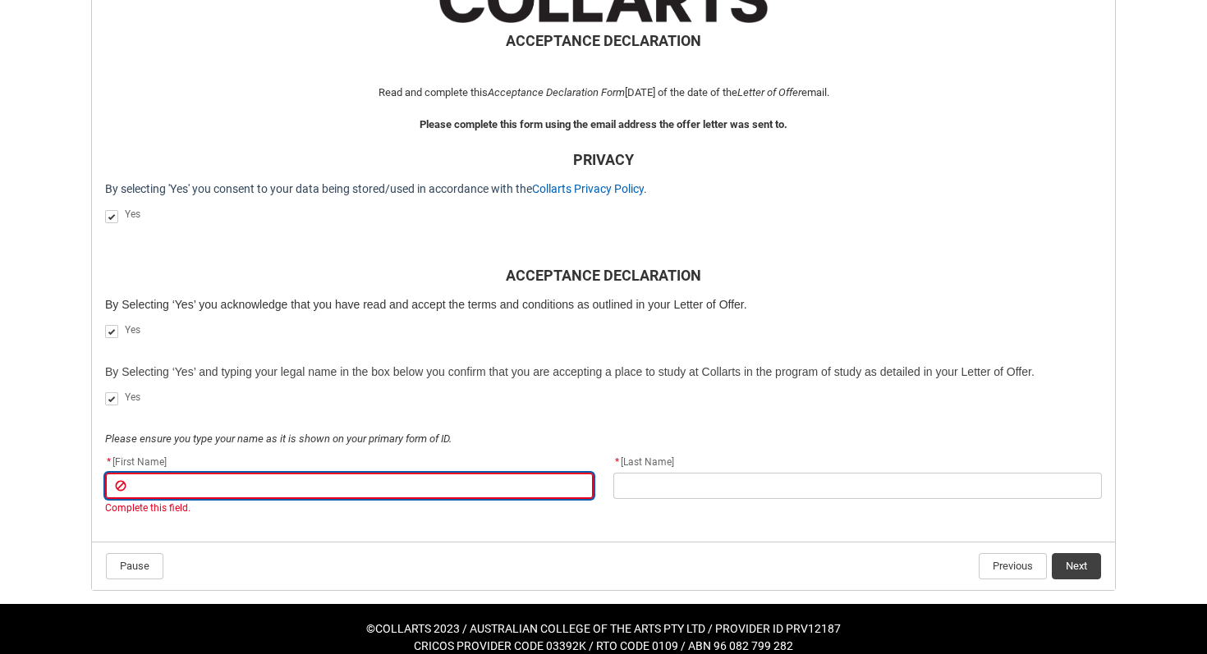
click at [155, 488] on input "REDU_Acceptance_Declaration flow" at bounding box center [349, 486] width 488 height 26
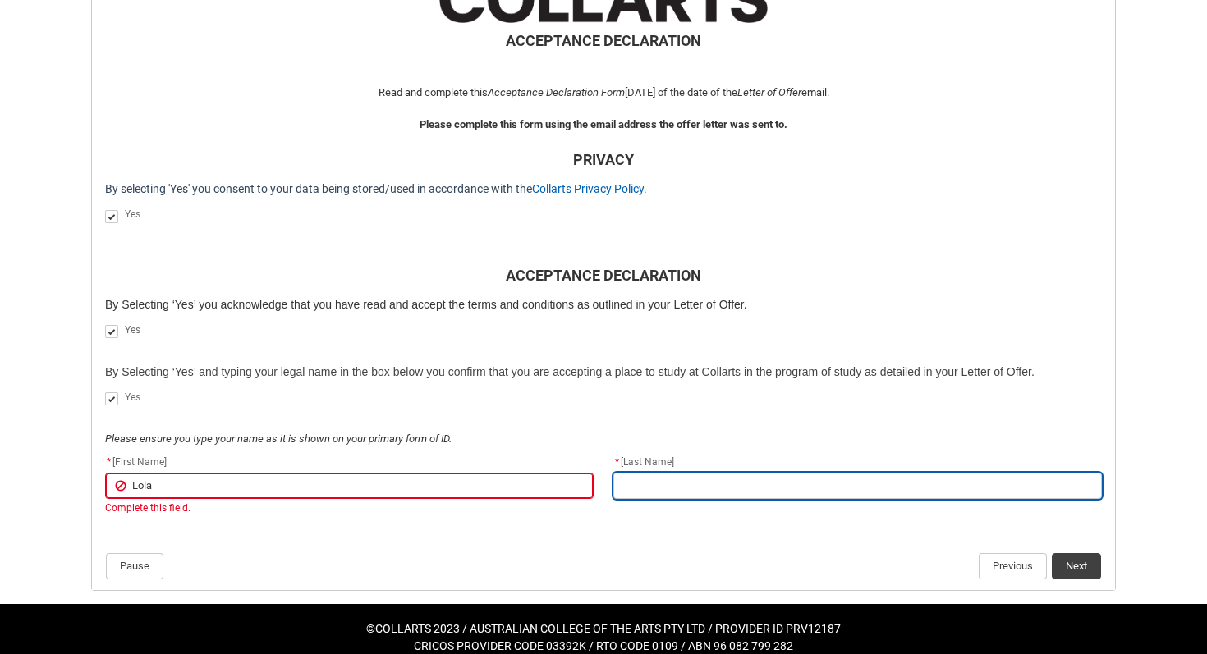
click at [622, 491] on input "REDU_Acceptance_Declaration flow" at bounding box center [857, 486] width 488 height 26
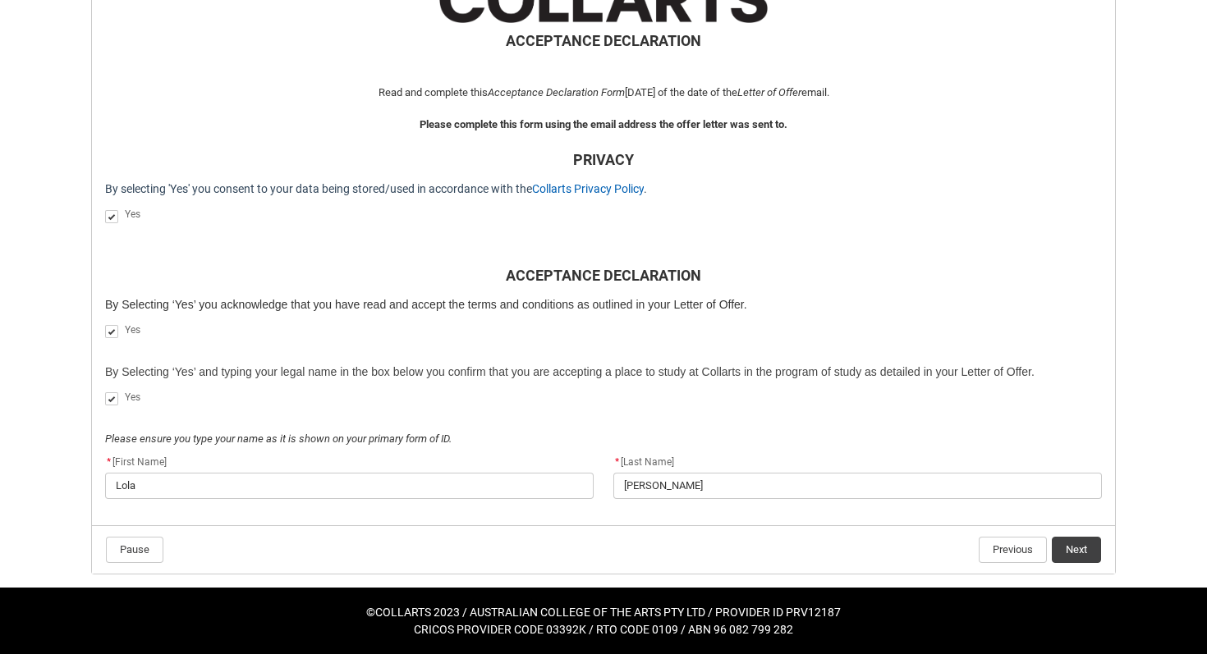
click at [404, 423] on p "REDU_Acceptance_Declaration flow" at bounding box center [603, 423] width 997 height 16
click at [1078, 551] on button "Next" at bounding box center [1076, 550] width 49 height 26
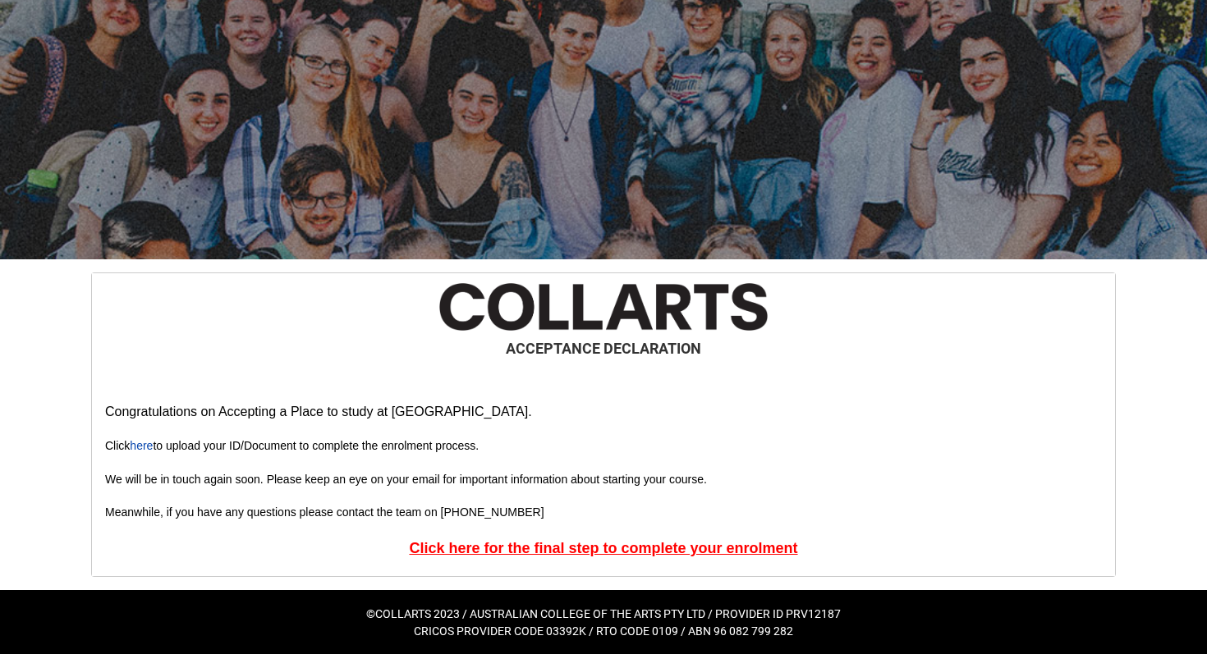
scroll to position [67, 0]
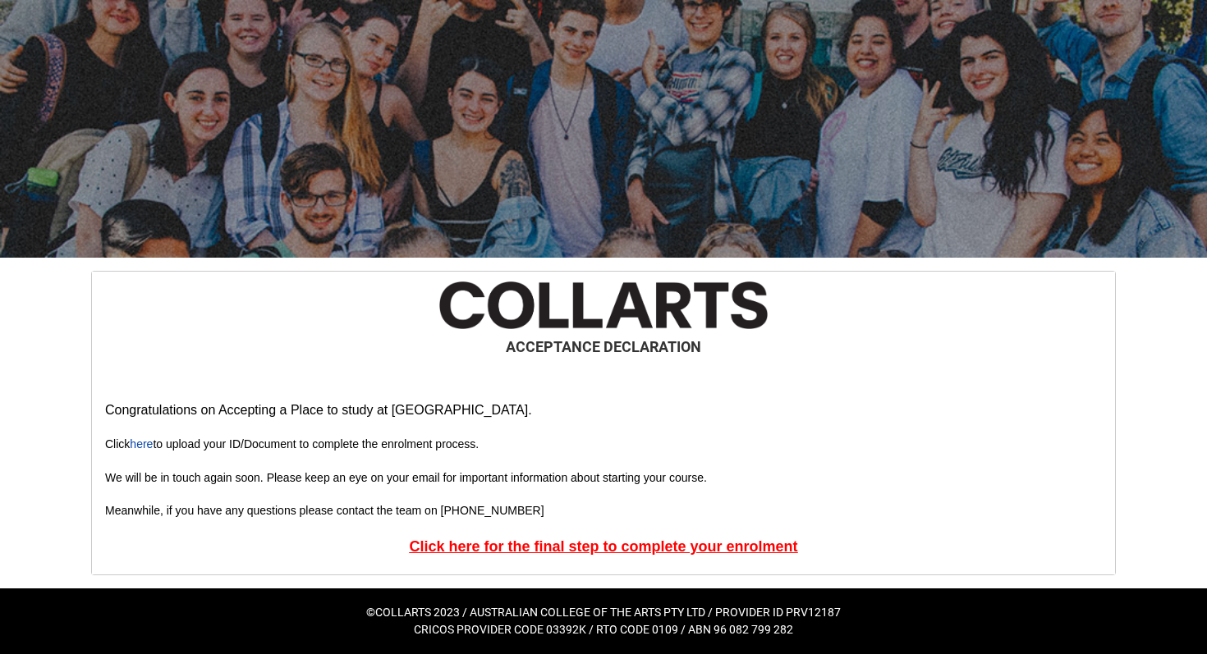
click at [759, 550] on u "Click here for the final step to complete your enrolment" at bounding box center [603, 547] width 388 height 16
